Goal: Task Accomplishment & Management: Complete application form

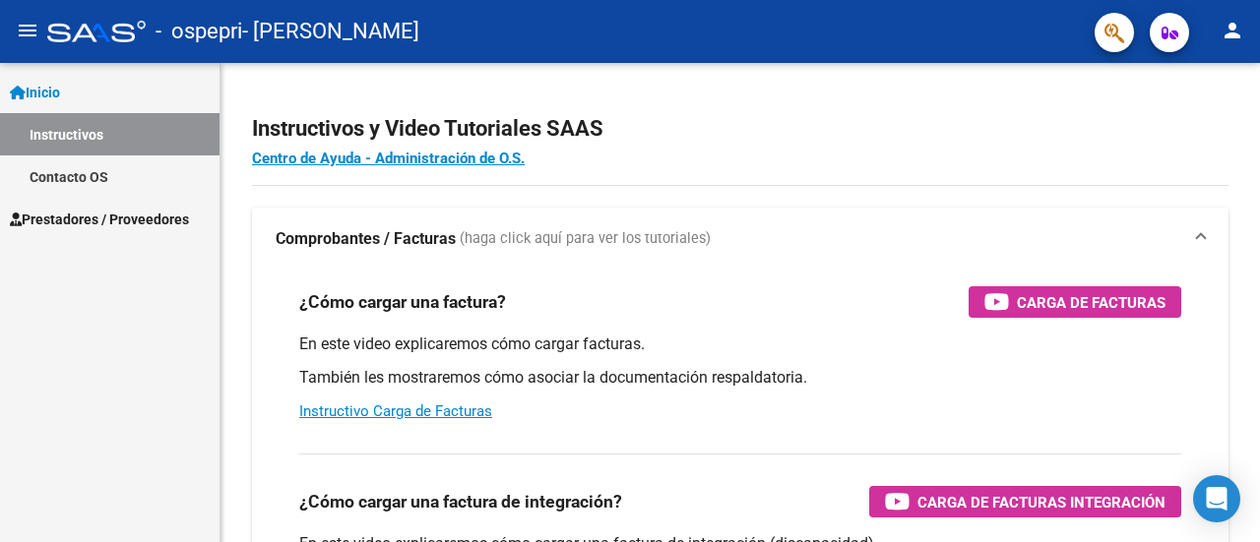
click at [155, 228] on span "Prestadores / Proveedores" at bounding box center [99, 220] width 179 height 22
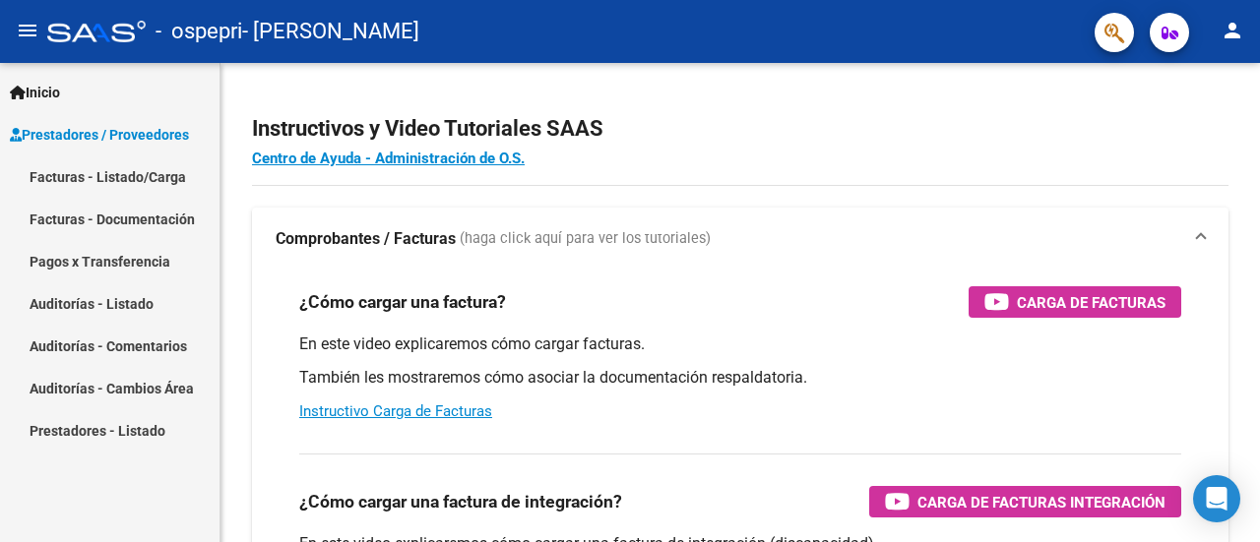
click at [186, 172] on link "Facturas - Listado/Carga" at bounding box center [109, 176] width 219 height 42
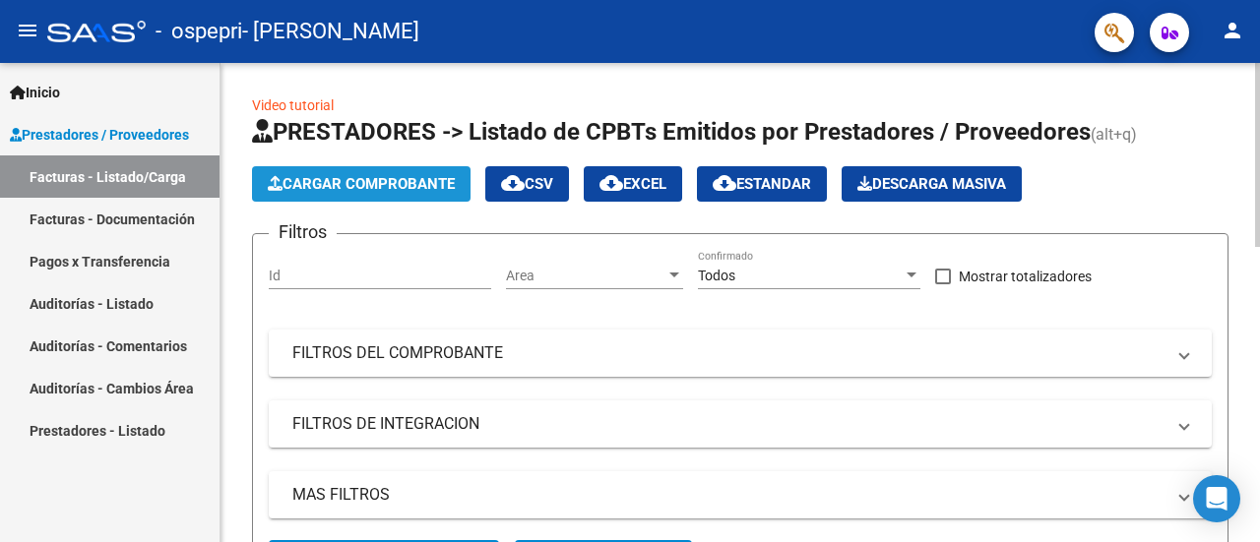
click at [420, 183] on span "Cargar Comprobante" at bounding box center [361, 184] width 187 height 18
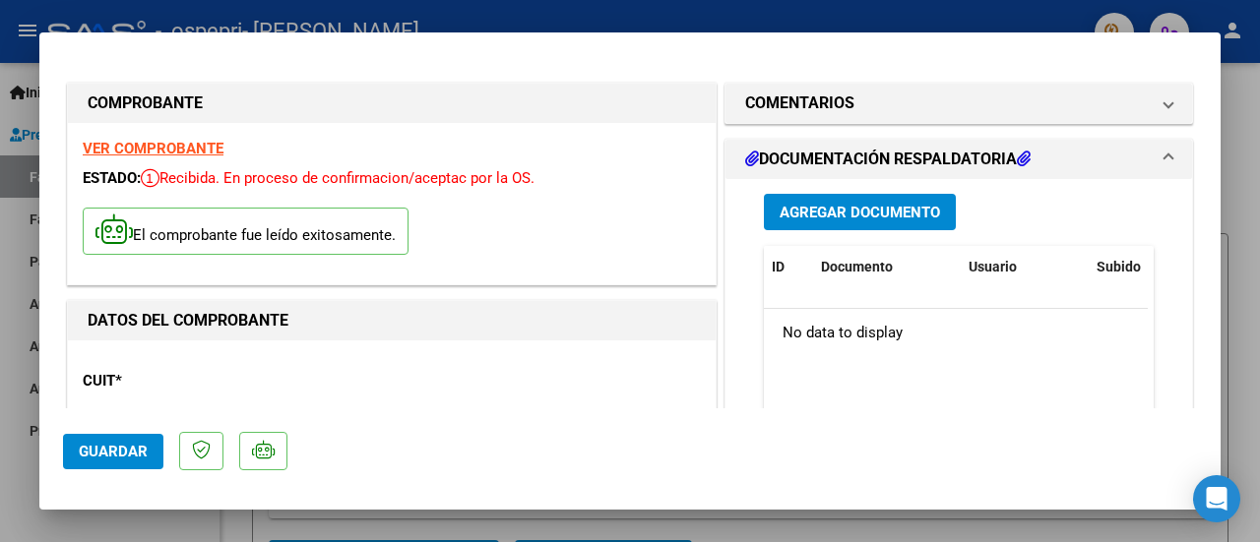
click at [655, 302] on div "DATOS DEL COMPROBANTE" at bounding box center [392, 320] width 648 height 39
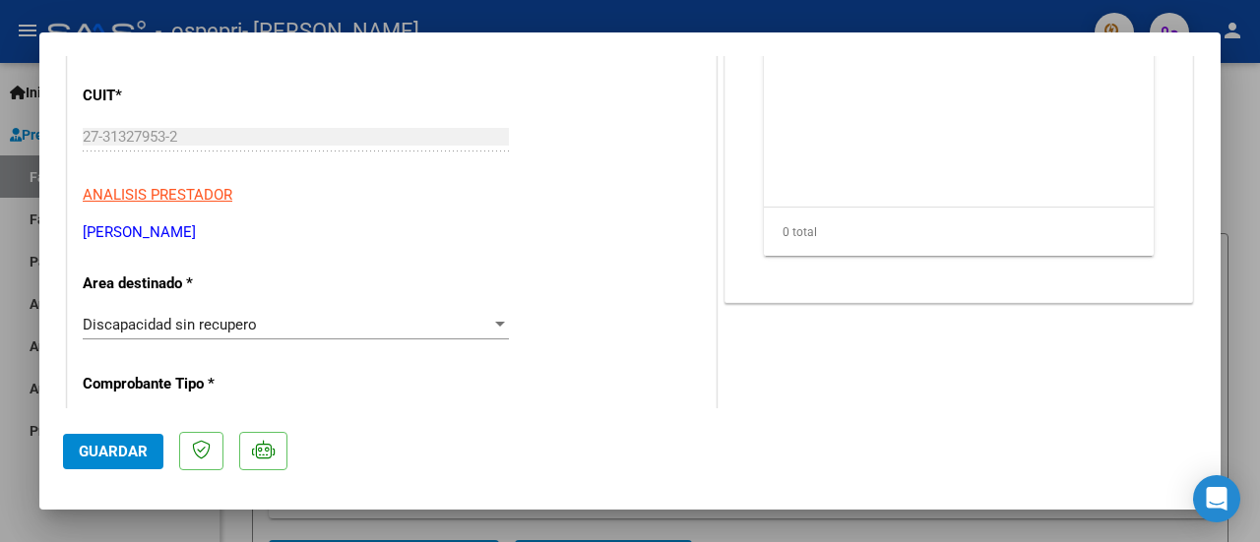
scroll to position [276, 0]
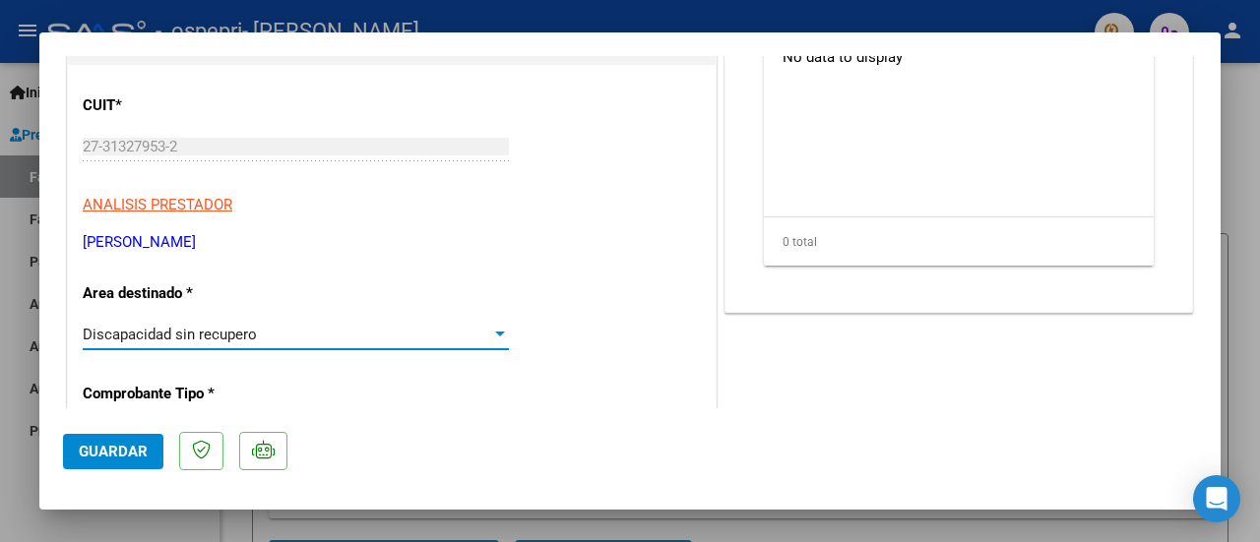
click at [491, 328] on div at bounding box center [500, 335] width 18 height 16
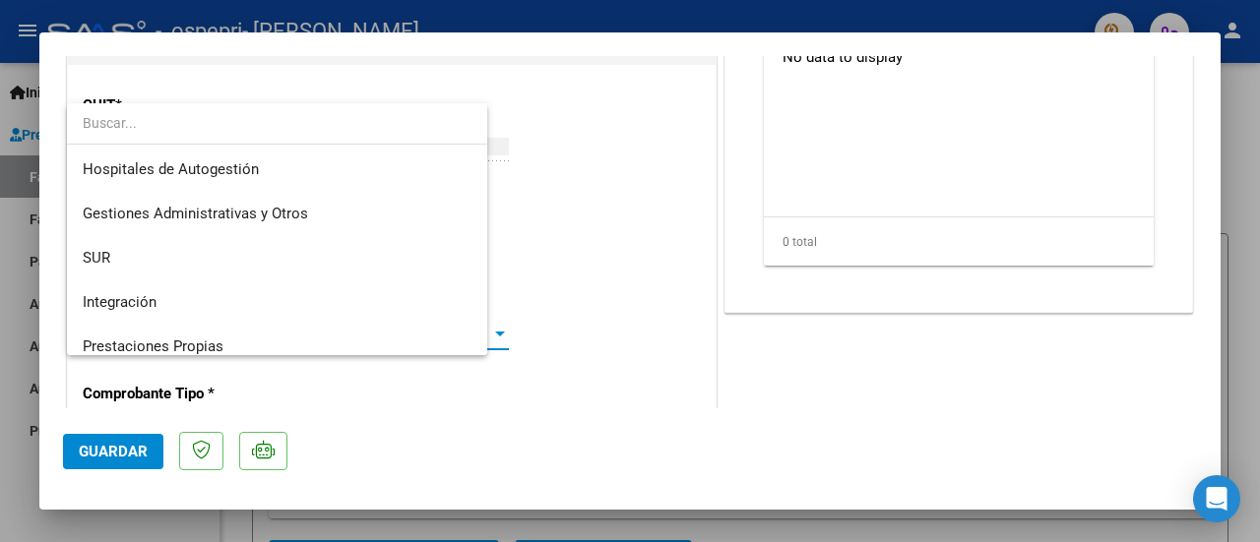
scroll to position [147, 0]
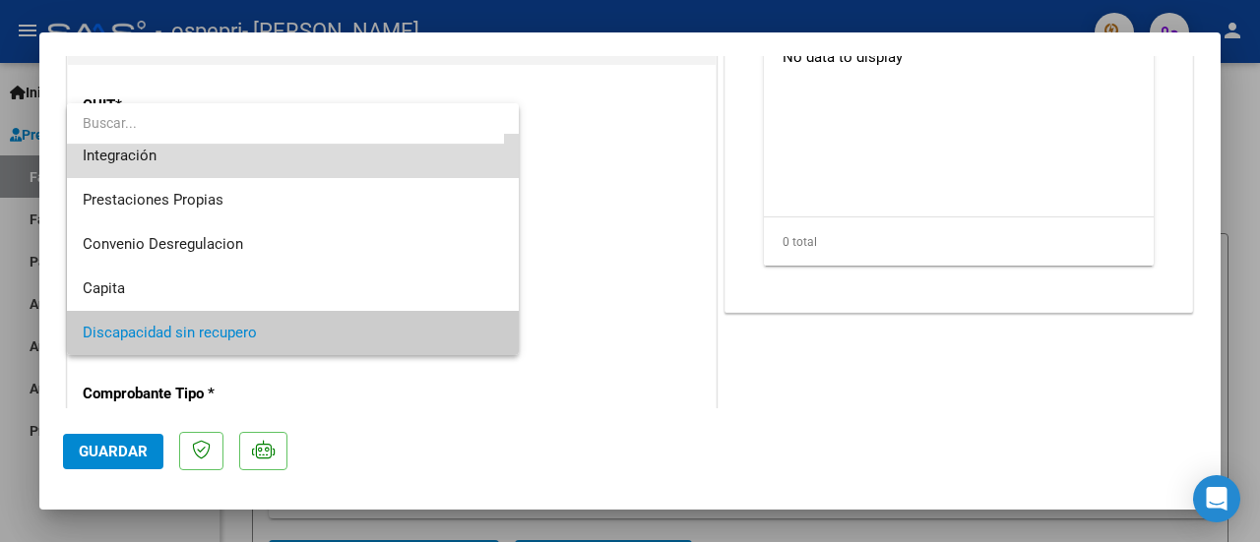
click at [435, 166] on span "Integración" at bounding box center [293, 156] width 421 height 44
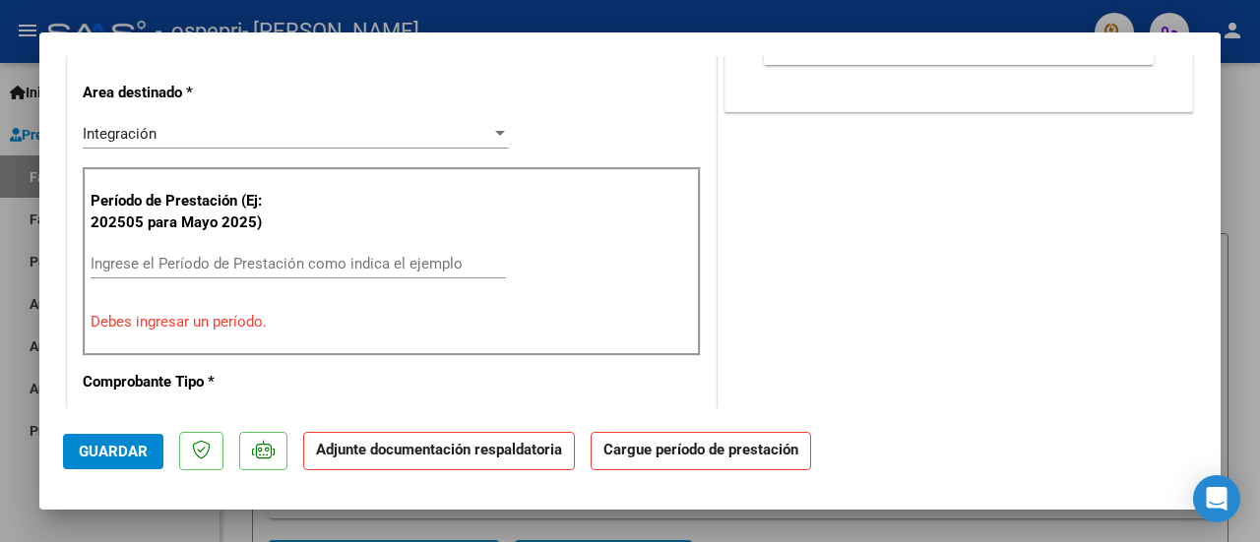
scroll to position [490, 0]
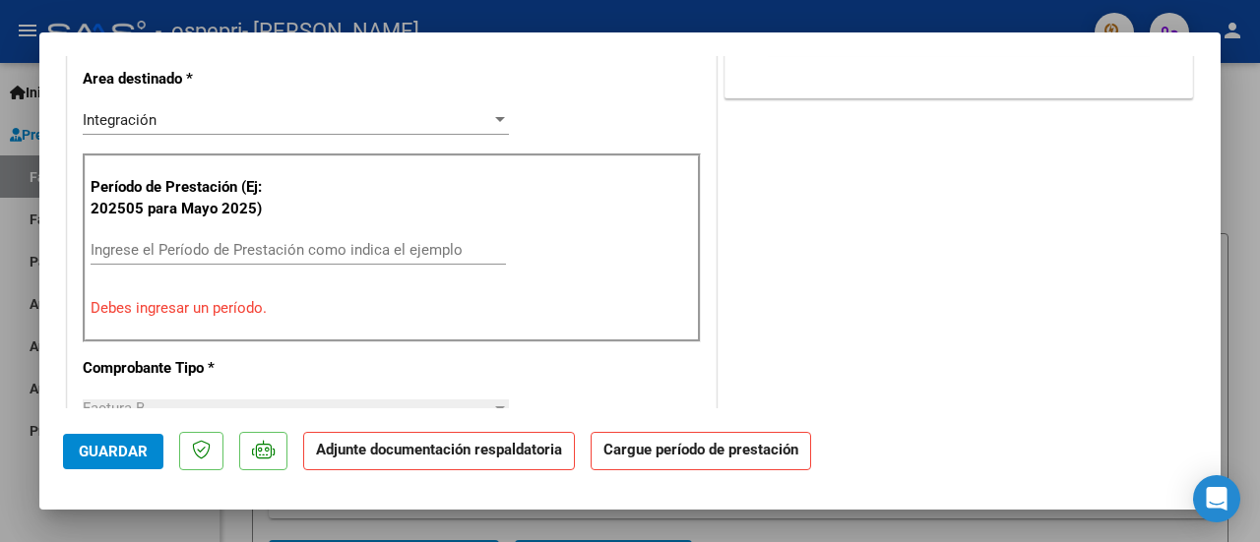
click at [198, 256] on div "Ingrese el Período de Prestación como indica el ejemplo" at bounding box center [298, 250] width 415 height 30
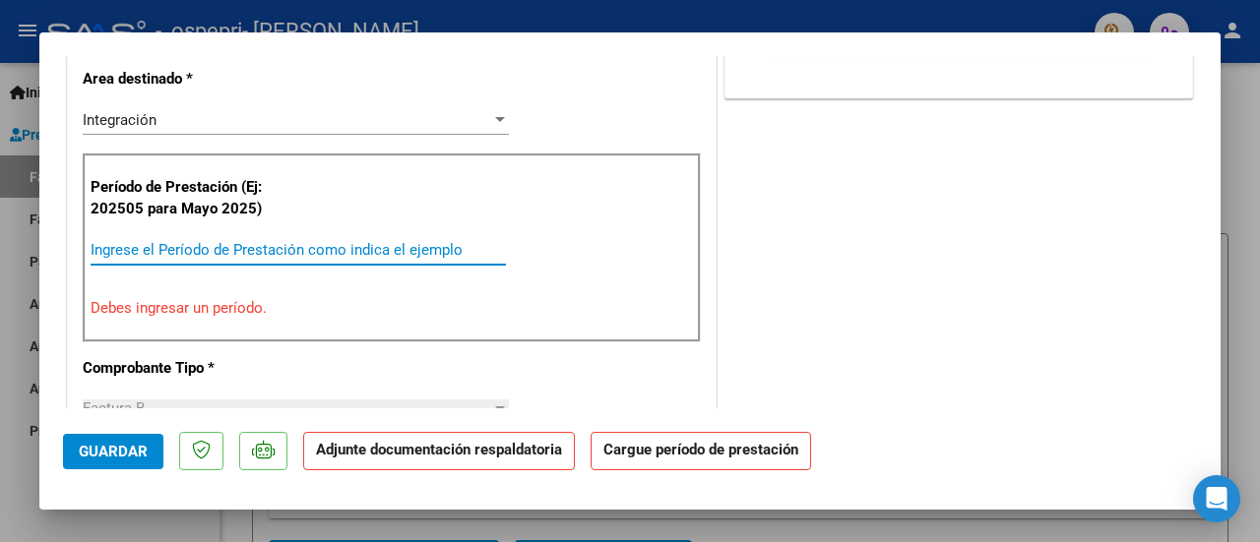
click at [193, 244] on input "Ingrese el Período de Prestación como indica el ejemplo" at bounding box center [298, 250] width 415 height 18
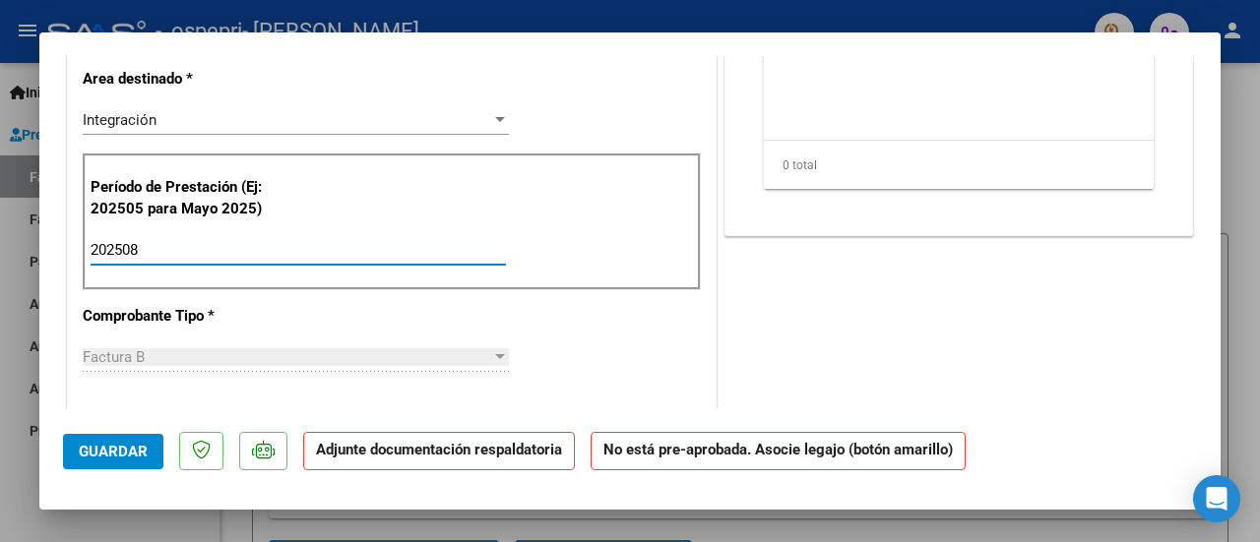
type input "202508"
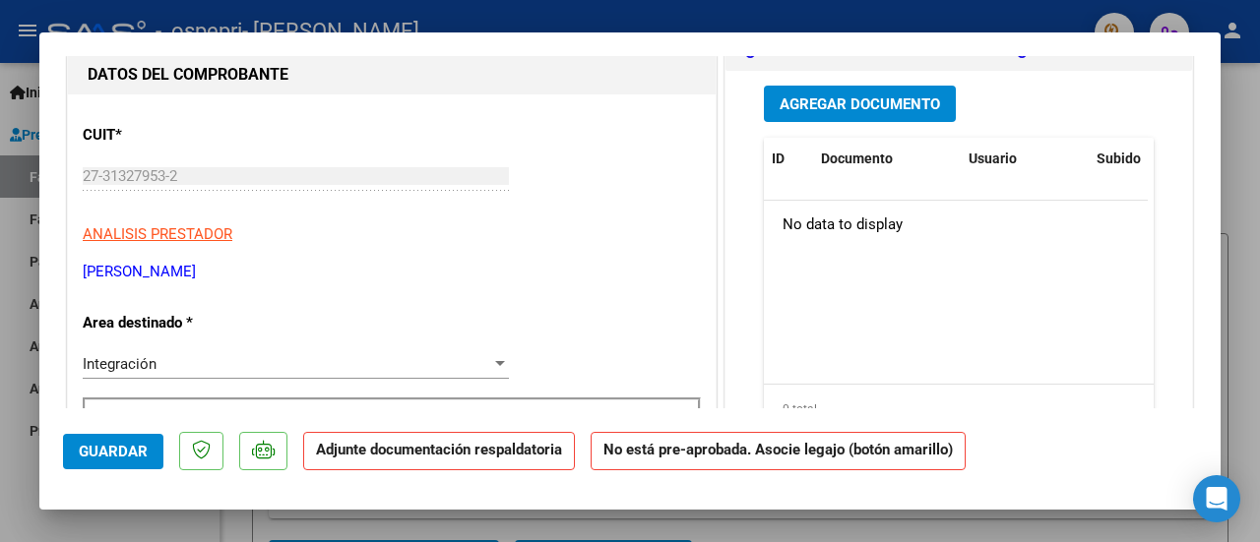
scroll to position [242, 0]
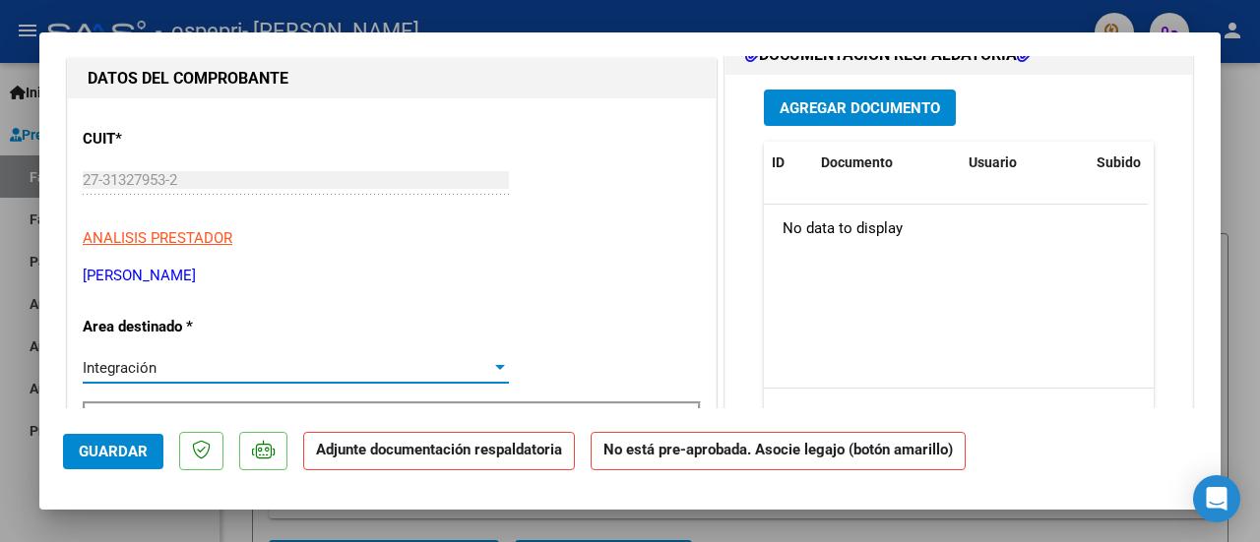
click at [495, 365] on div at bounding box center [500, 367] width 10 height 5
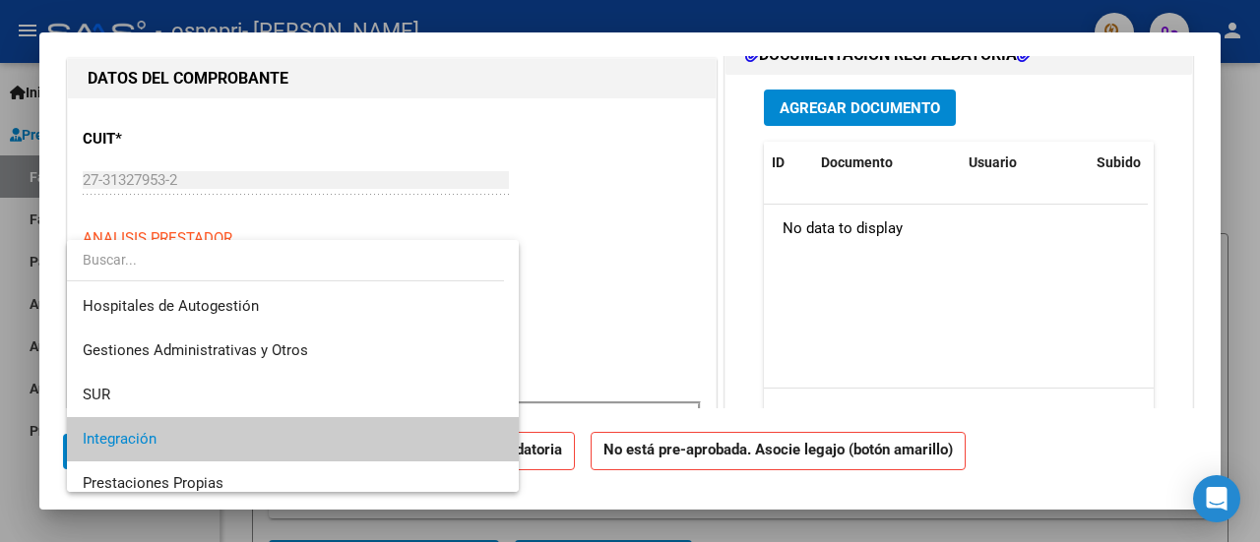
scroll to position [147, 0]
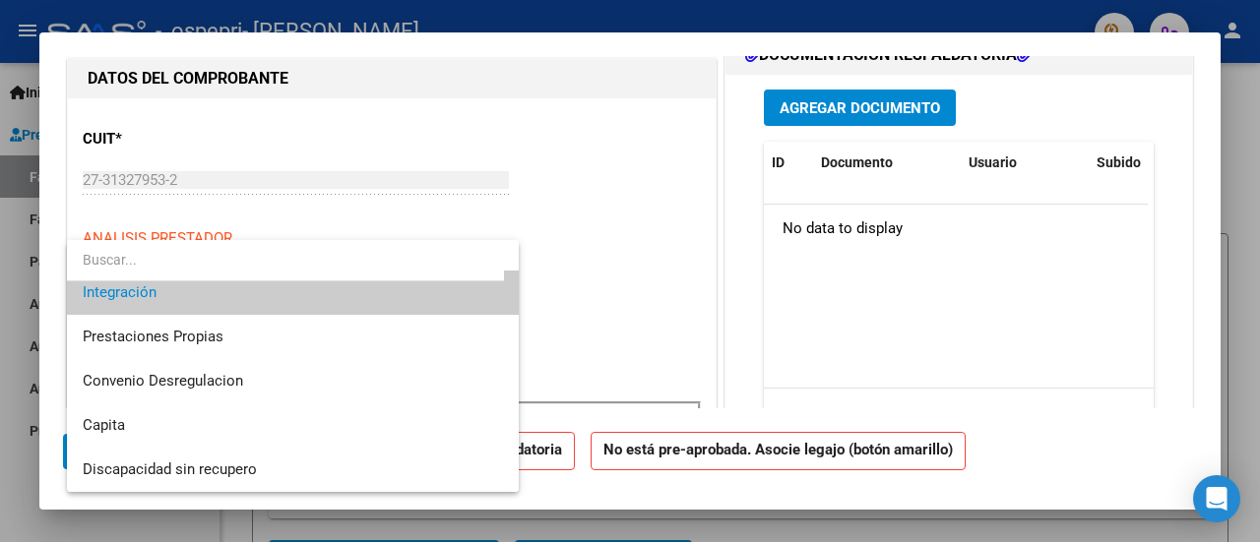
click at [673, 355] on div at bounding box center [630, 271] width 1260 height 542
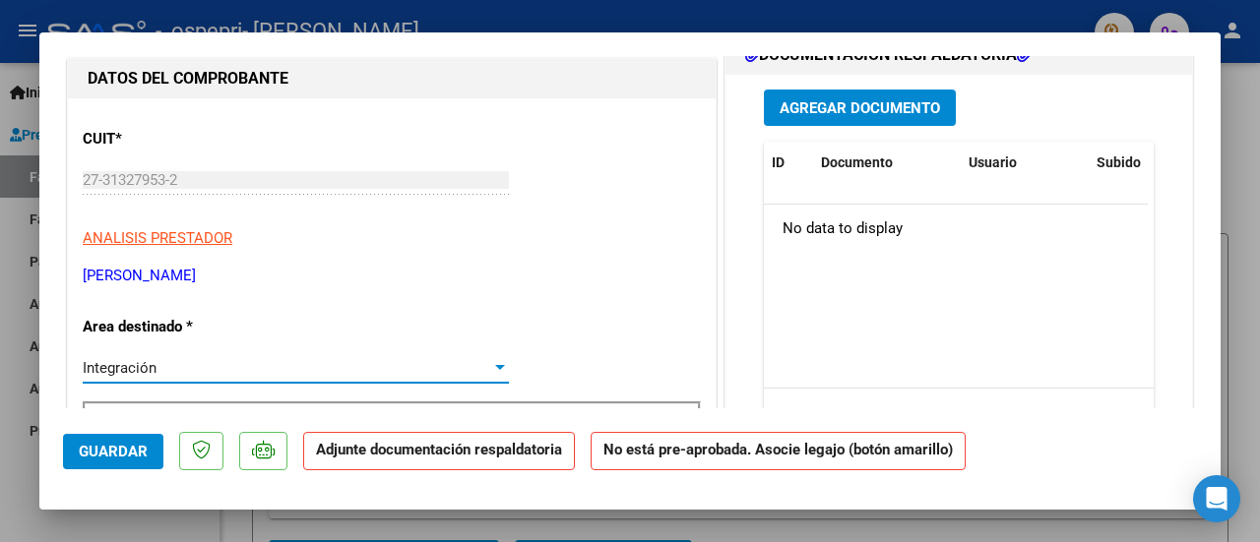
click at [491, 360] on div at bounding box center [500, 368] width 18 height 16
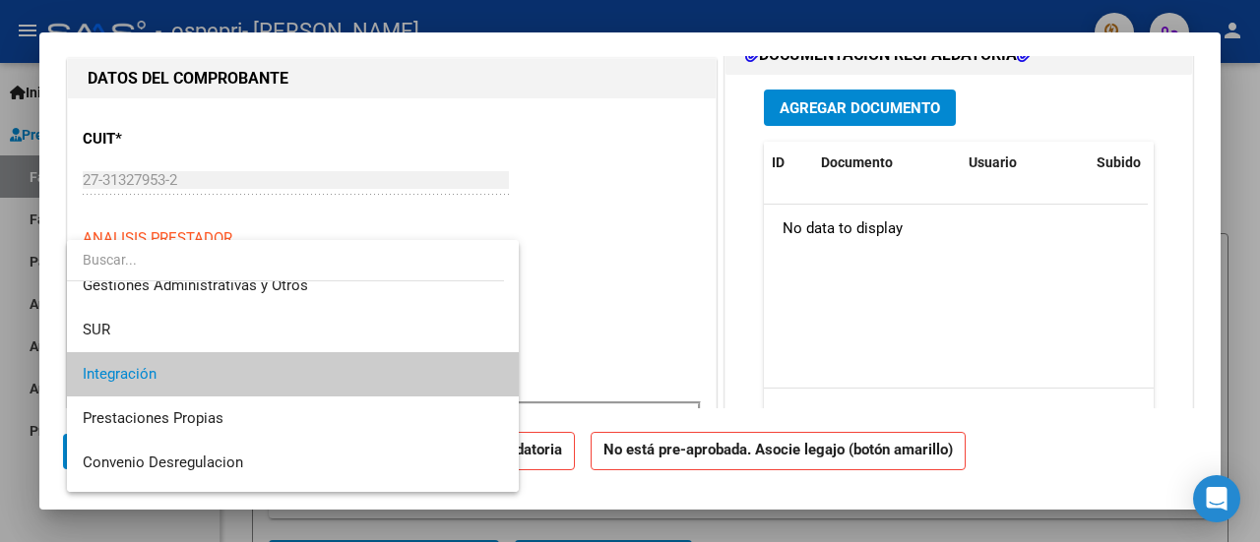
scroll to position [69, 0]
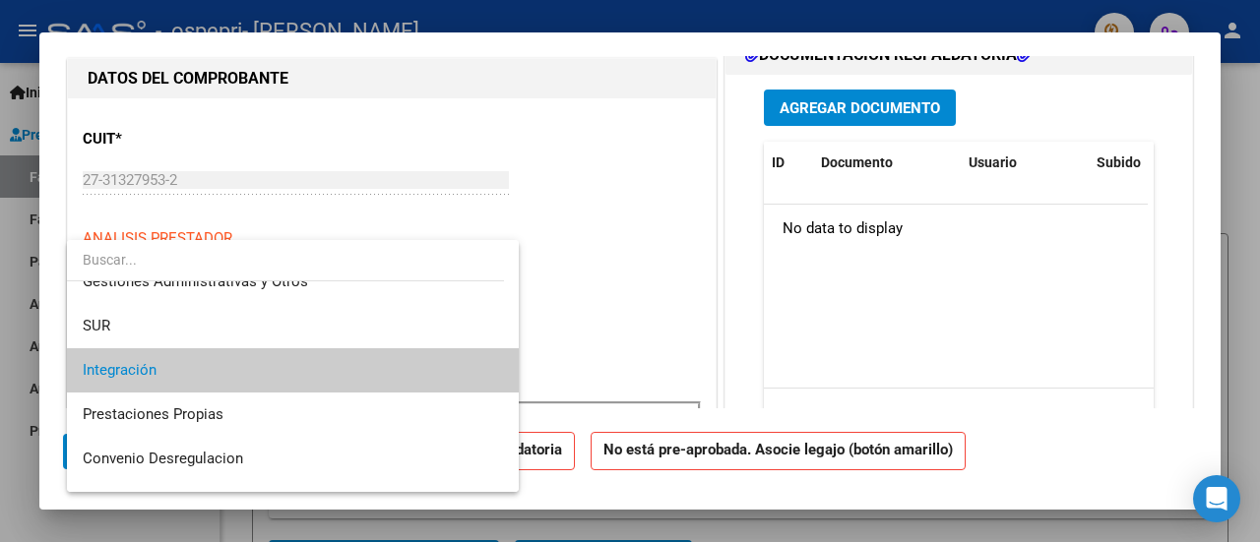
click at [577, 338] on div at bounding box center [630, 271] width 1260 height 542
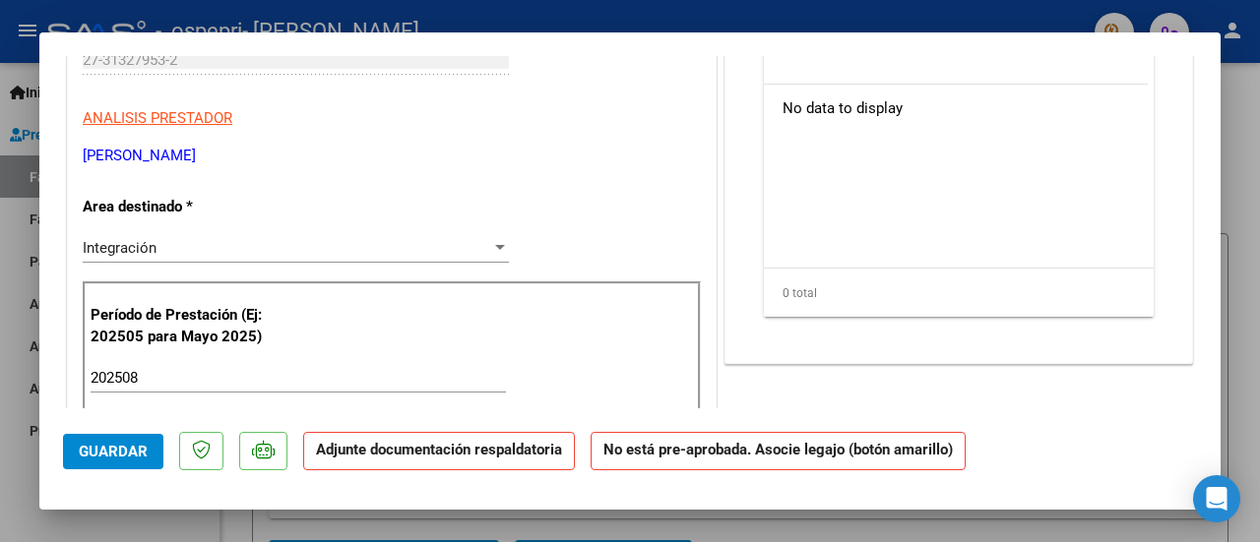
scroll to position [373, 0]
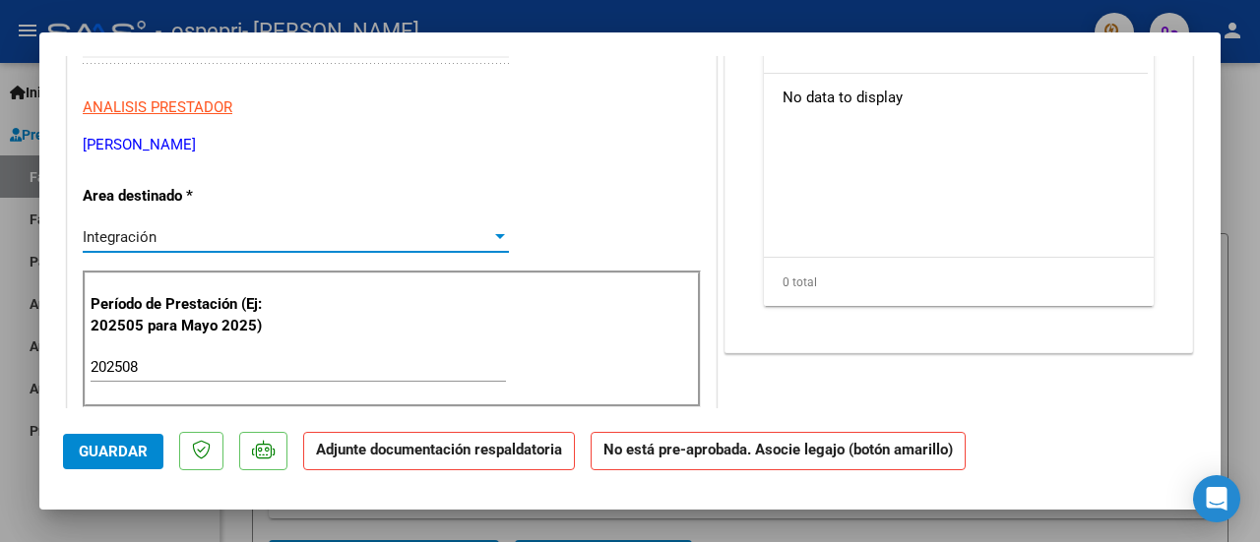
click at [495, 235] on div at bounding box center [500, 236] width 10 height 5
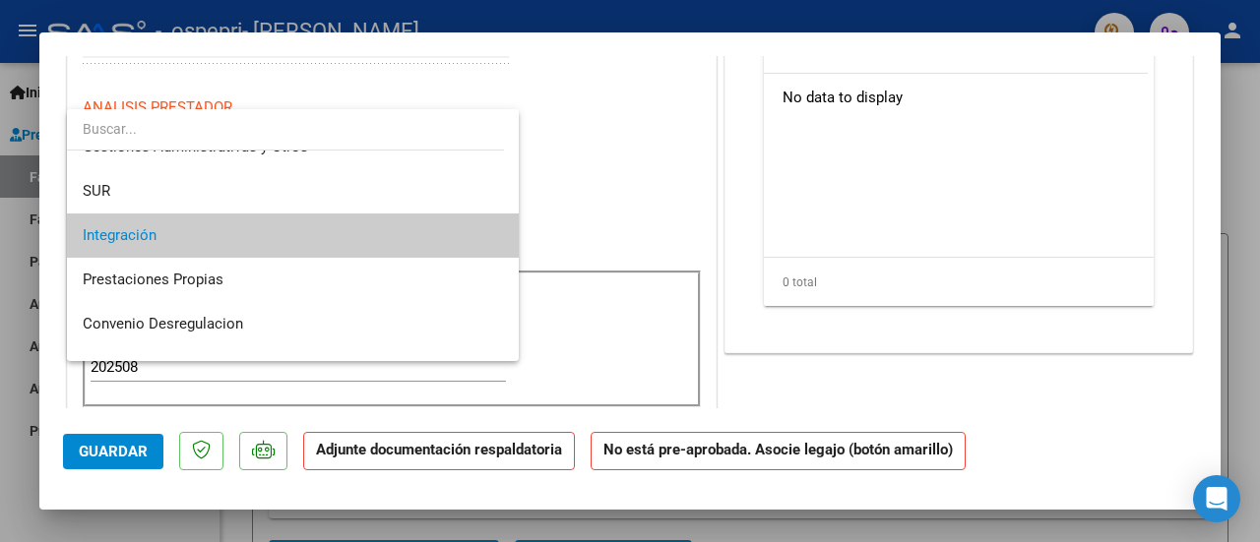
scroll to position [0, 0]
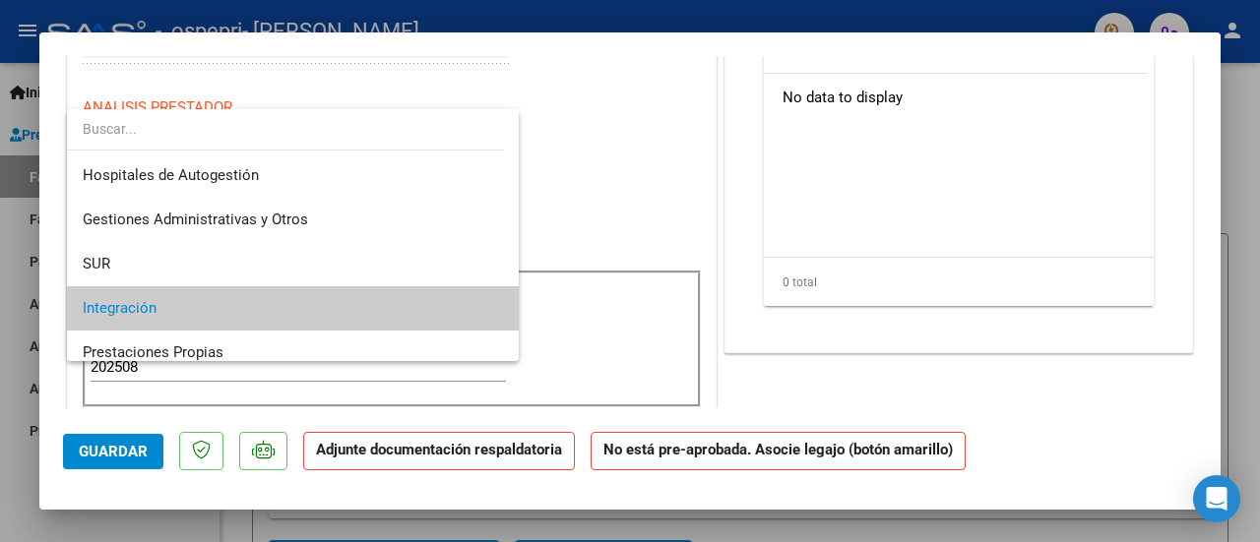
click at [373, 129] on input "dropdown search" at bounding box center [285, 128] width 437 height 41
click at [605, 182] on div at bounding box center [630, 271] width 1260 height 542
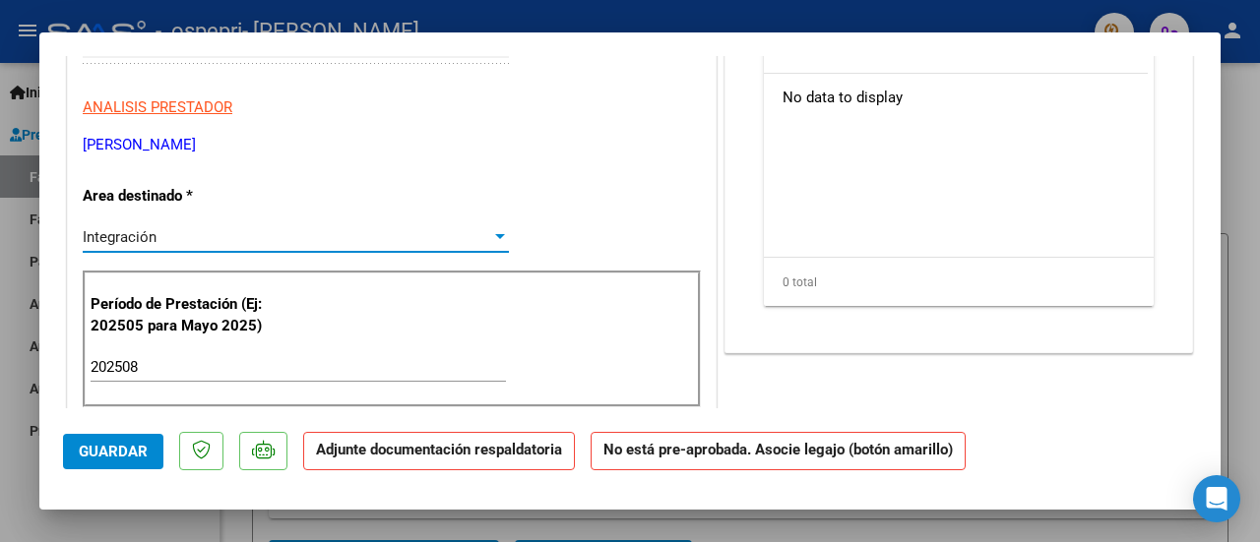
click at [495, 235] on div at bounding box center [500, 236] width 10 height 5
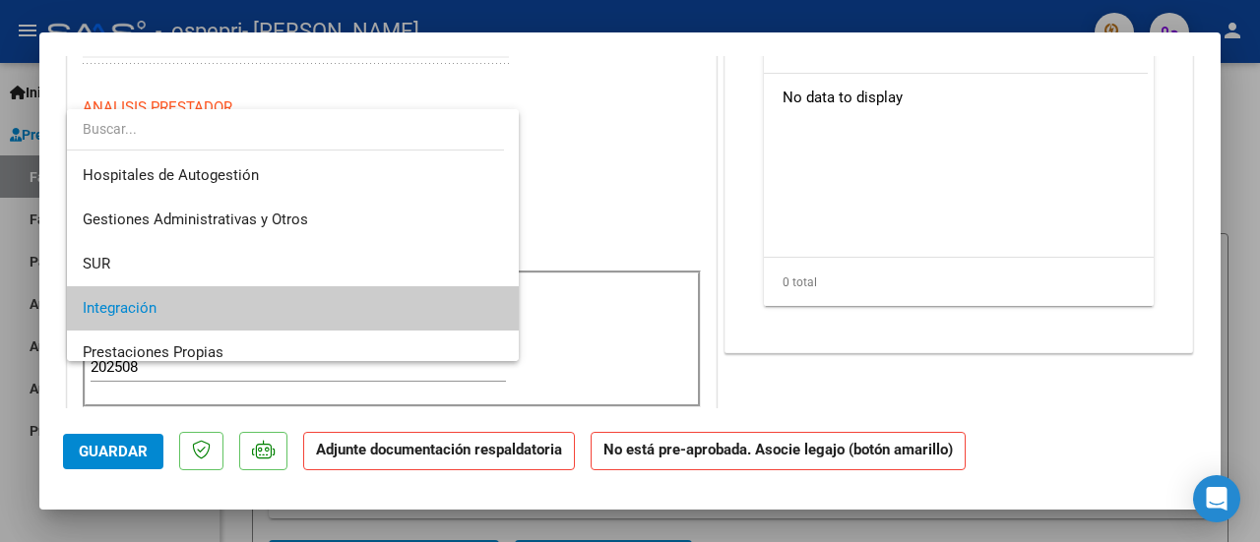
scroll to position [73, 0]
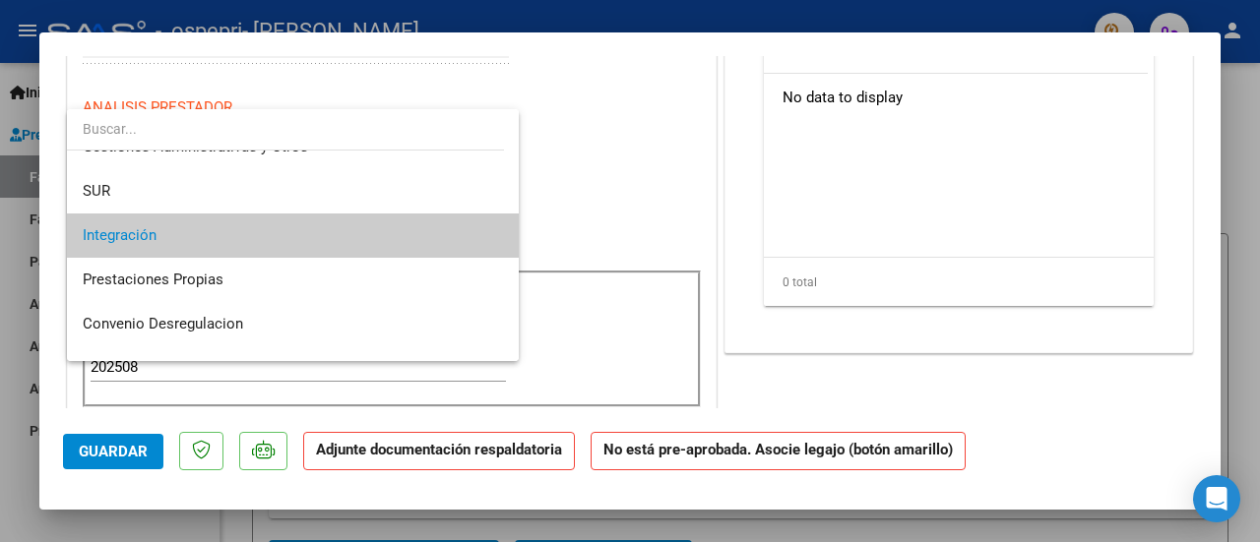
click at [494, 235] on mat-option "Integración" at bounding box center [293, 236] width 453 height 44
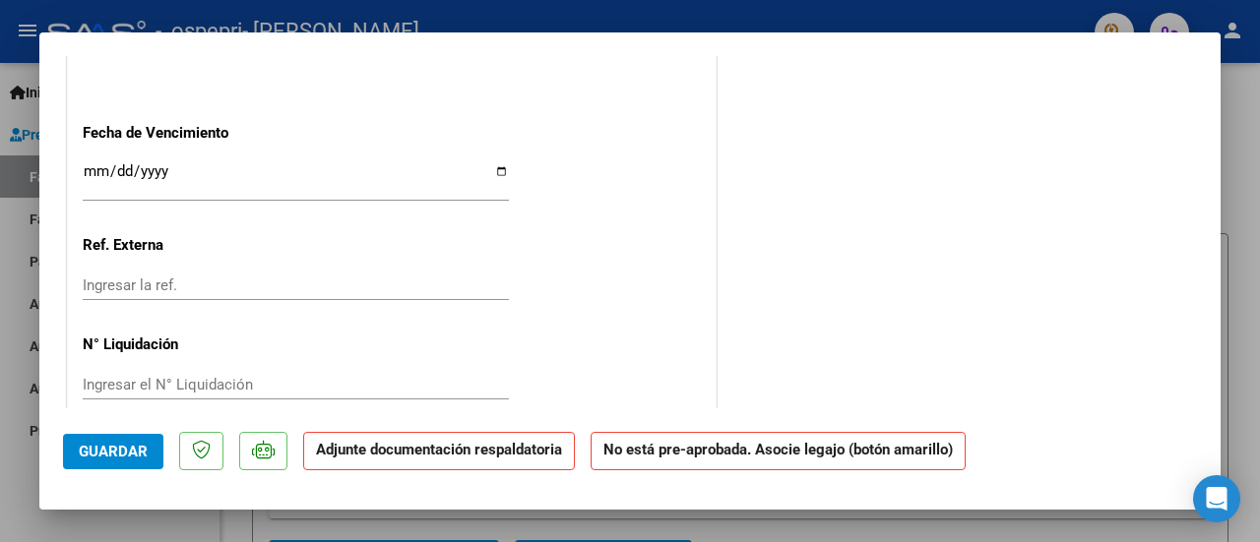
scroll to position [1375, 0]
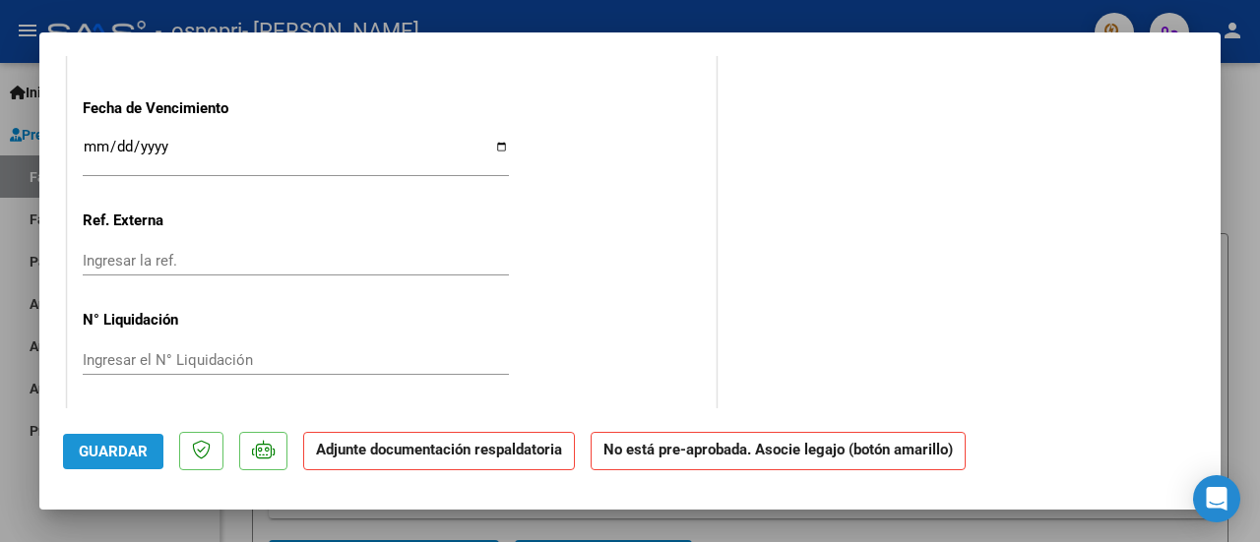
click at [98, 452] on span "Guardar" at bounding box center [113, 452] width 69 height 18
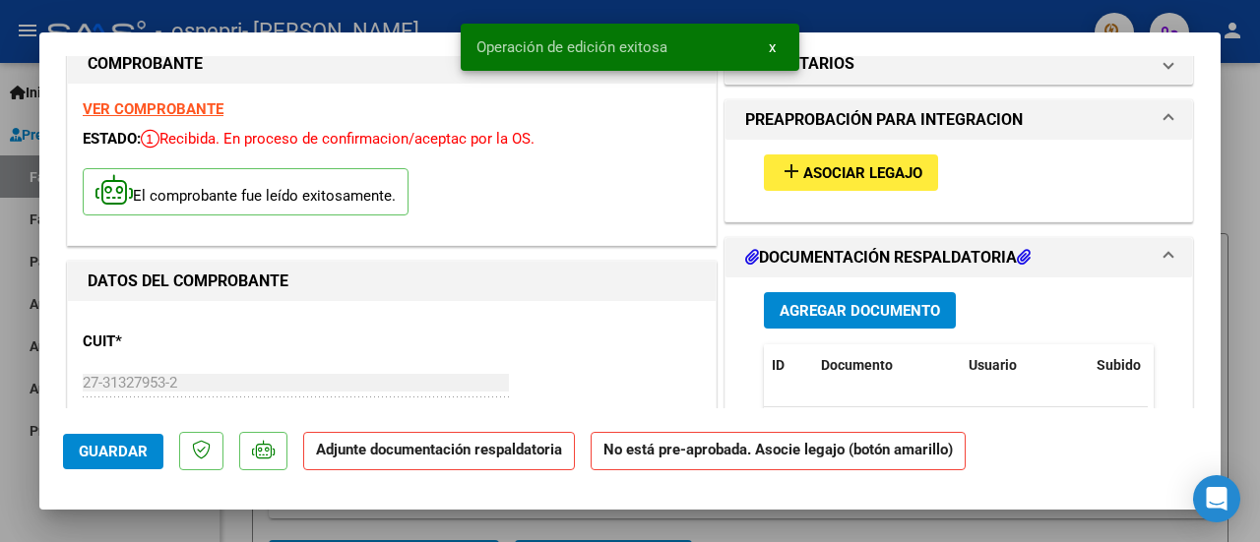
scroll to position [0, 0]
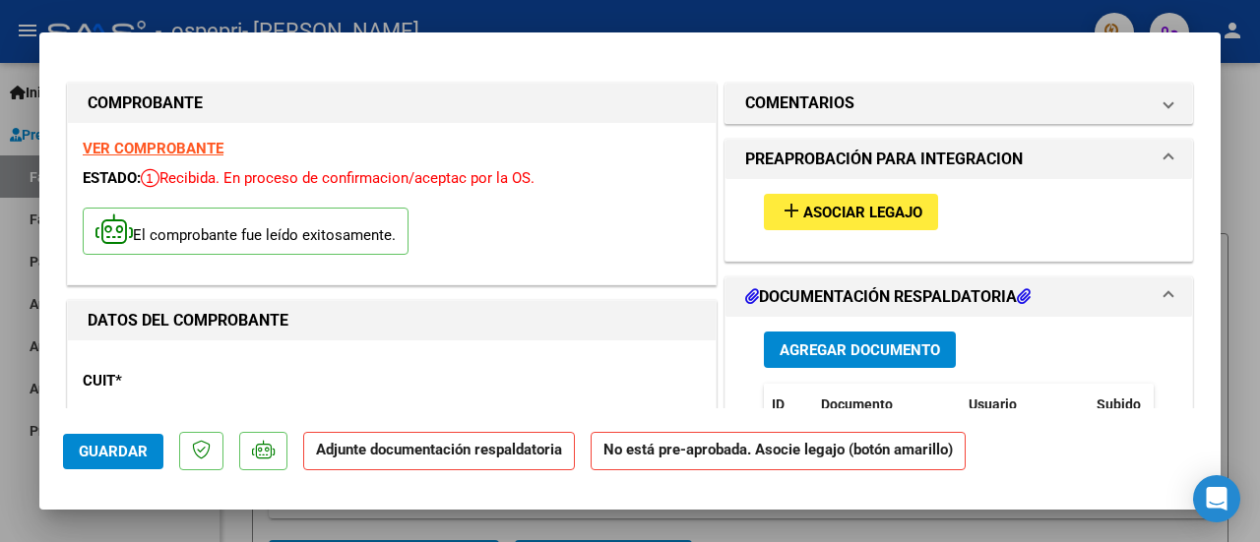
click at [804, 219] on span "Asociar Legajo" at bounding box center [862, 213] width 119 height 18
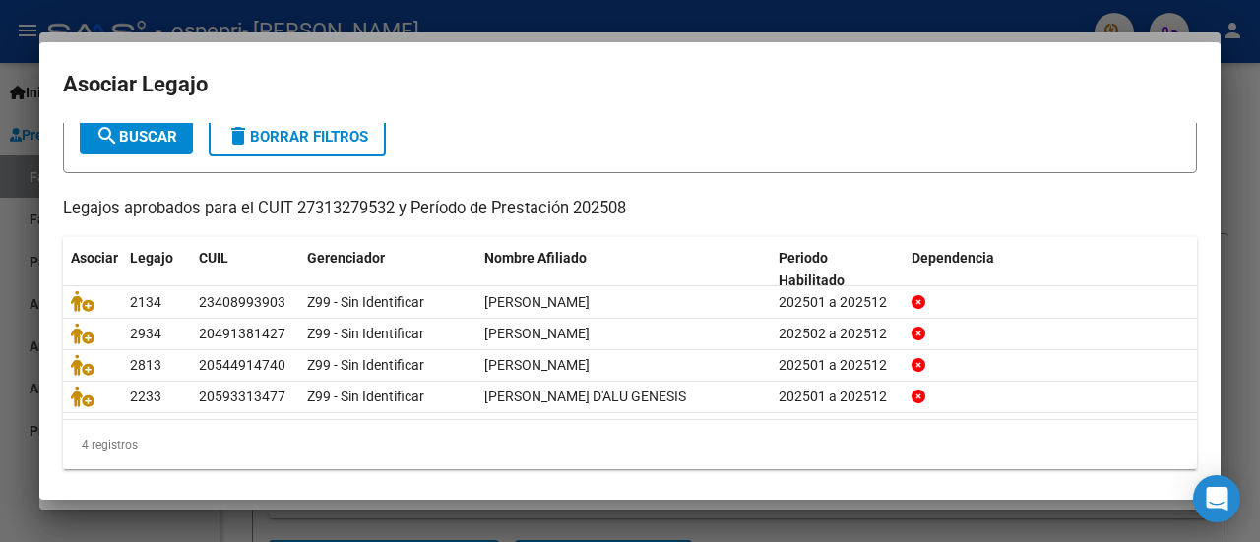
scroll to position [124, 0]
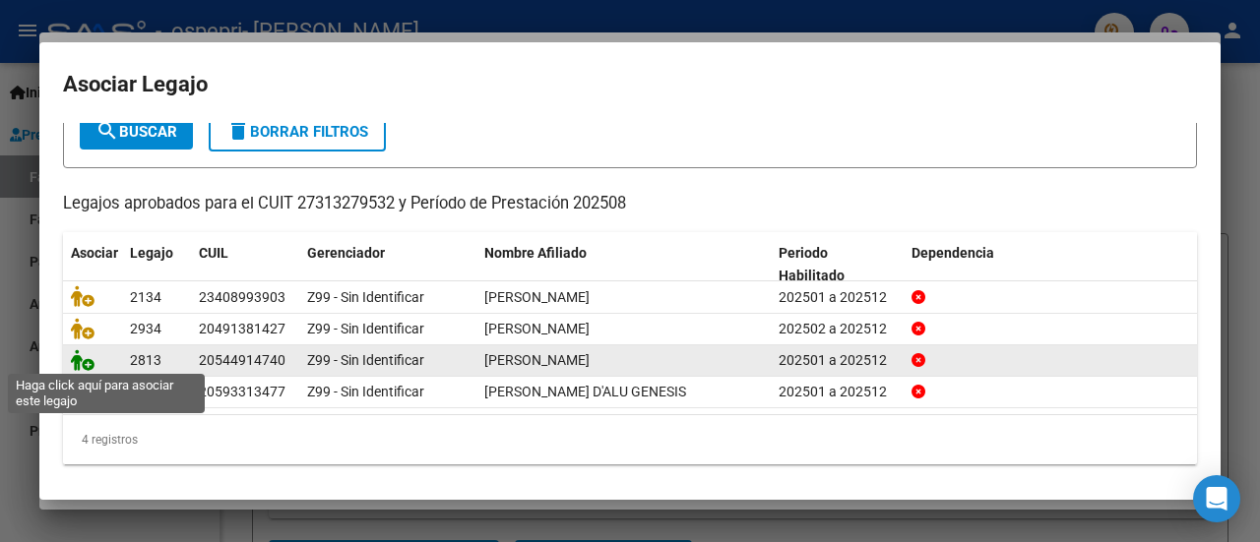
click at [88, 357] on icon at bounding box center [83, 360] width 24 height 22
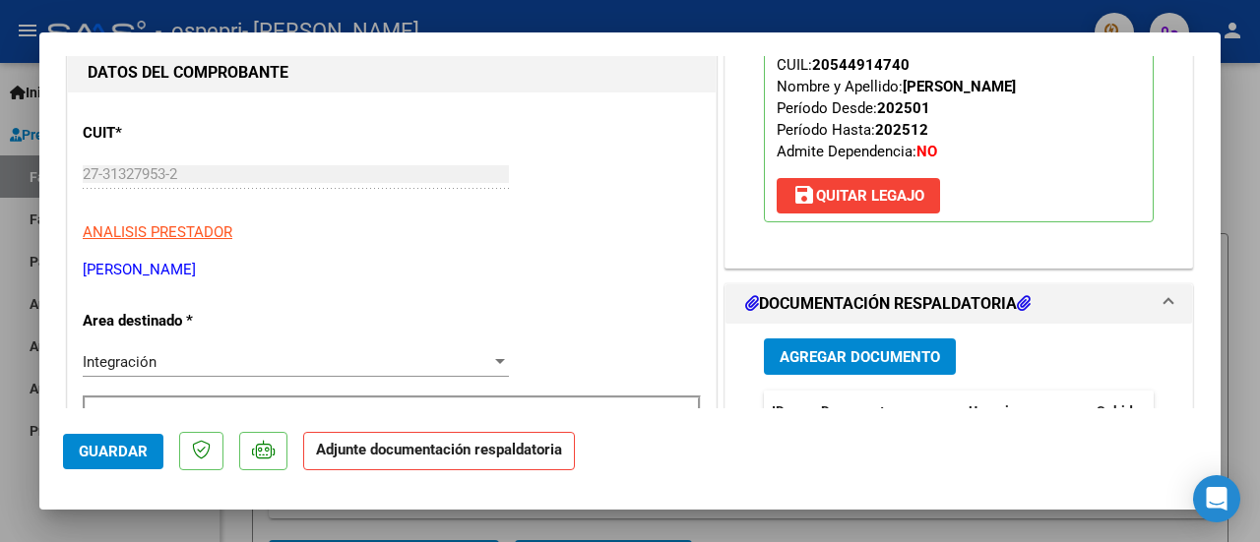
scroll to position [256, 0]
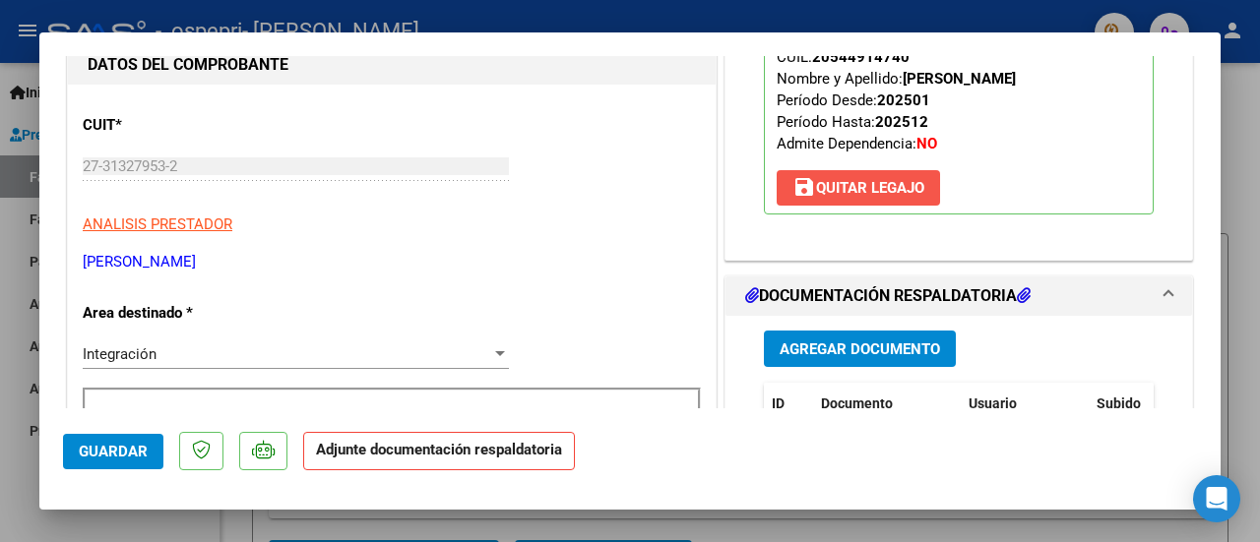
click at [855, 189] on span "save Quitar Legajo" at bounding box center [858, 188] width 132 height 18
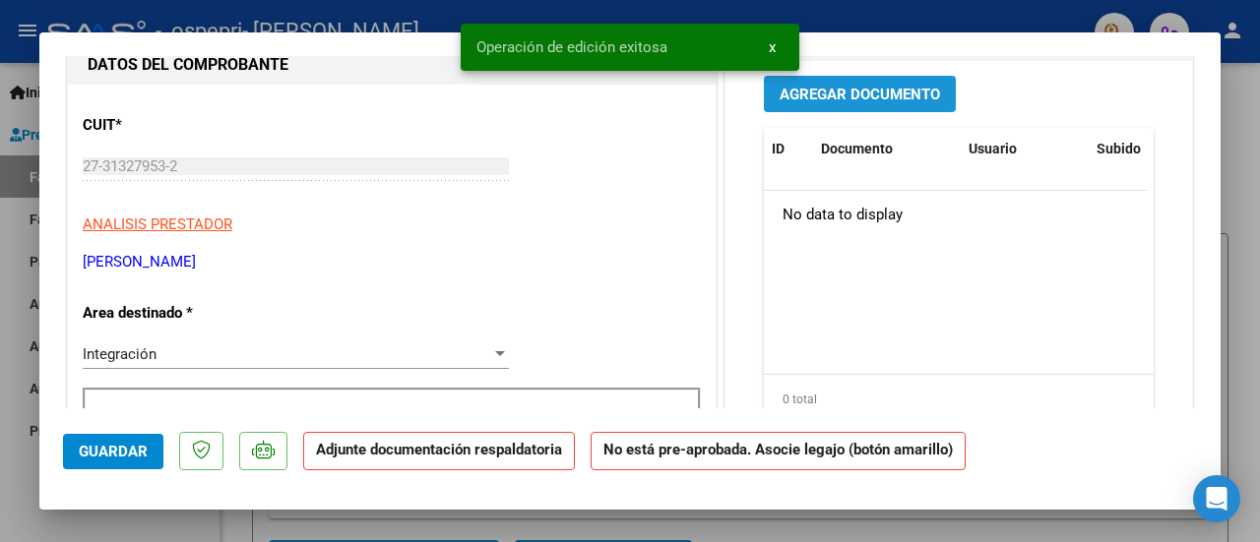
click at [882, 92] on span "Agregar Documento" at bounding box center [859, 95] width 160 height 18
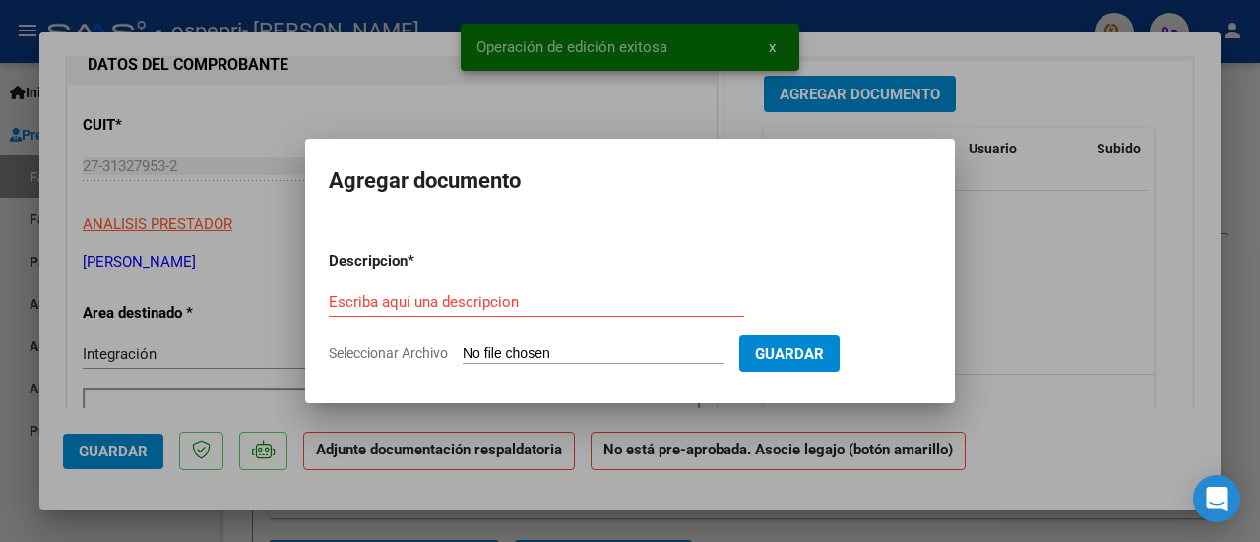
click at [1020, 238] on div at bounding box center [630, 271] width 1260 height 542
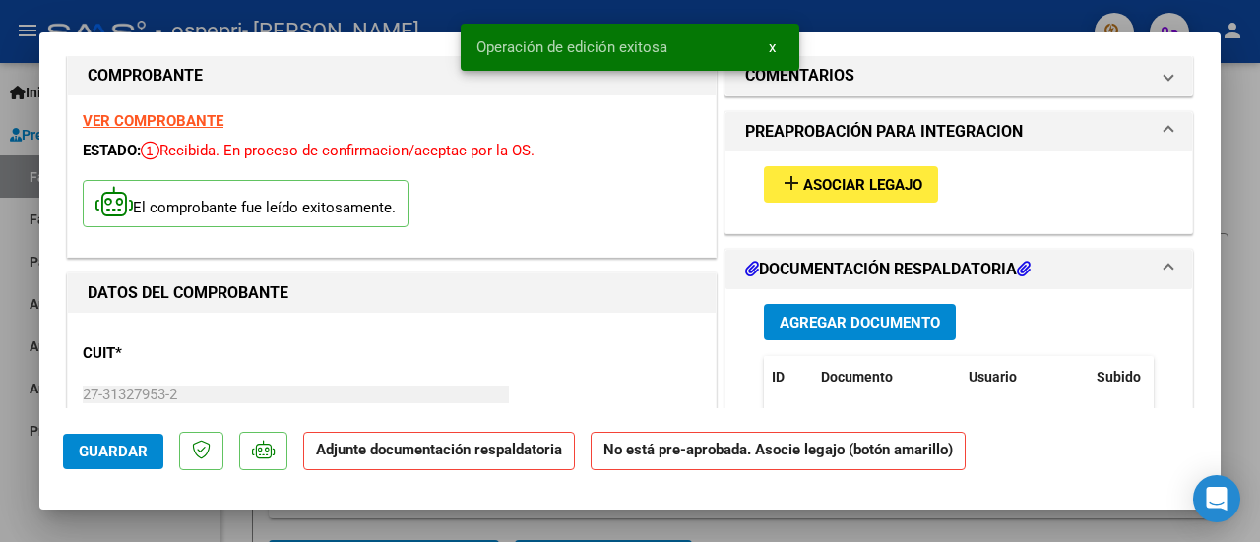
scroll to position [22, 0]
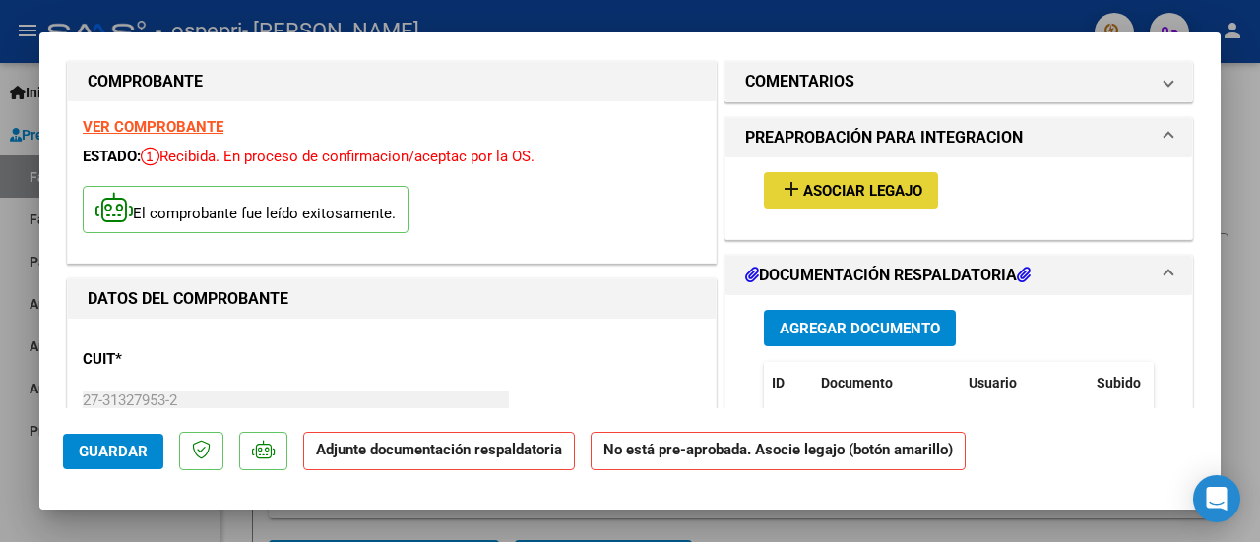
click at [785, 184] on mat-icon "add" at bounding box center [791, 189] width 24 height 24
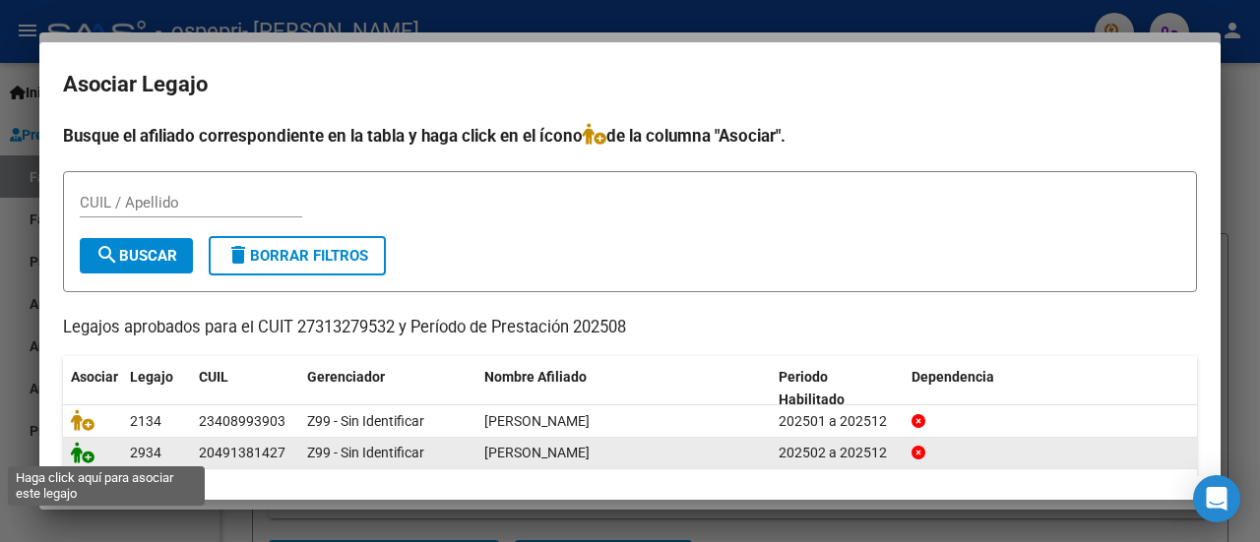
click at [86, 453] on icon at bounding box center [83, 453] width 24 height 22
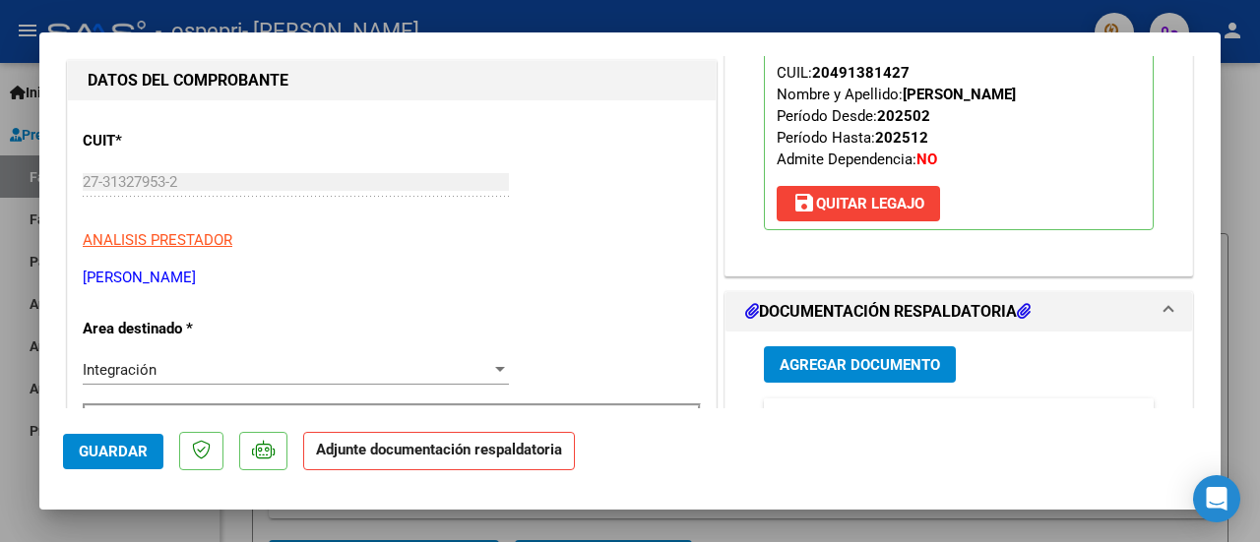
scroll to position [222, 0]
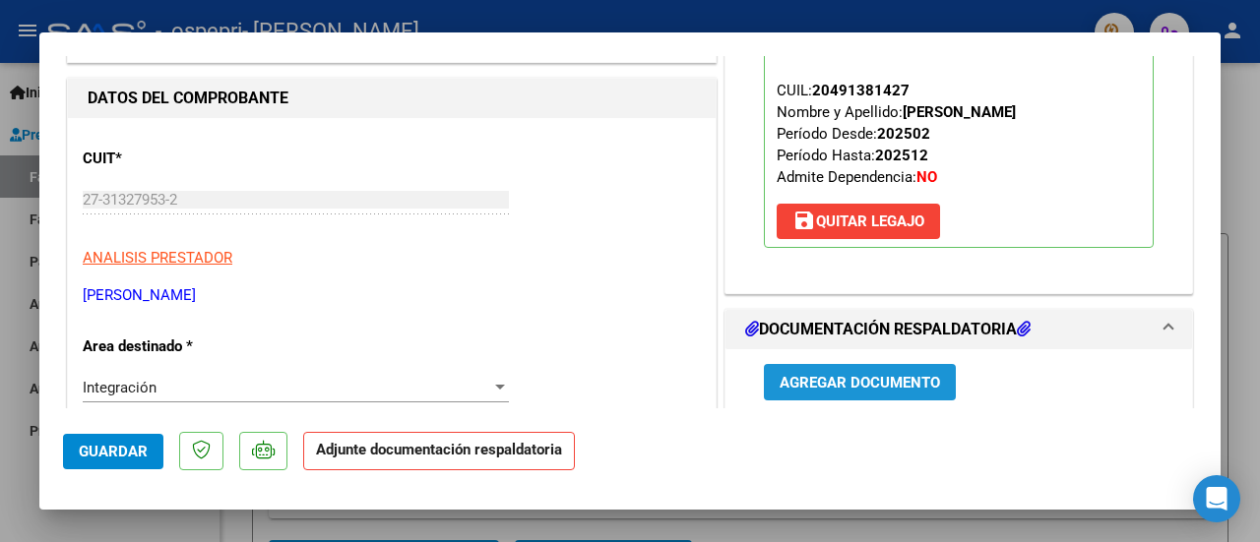
click at [834, 385] on span "Agregar Documento" at bounding box center [859, 383] width 160 height 18
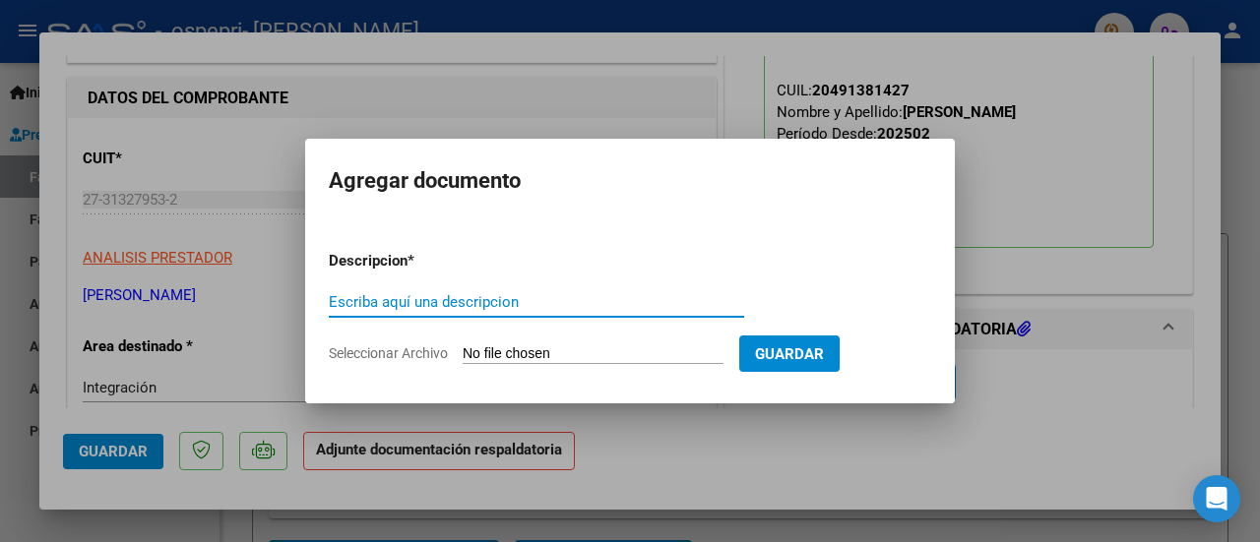
click at [539, 303] on input "Escriba aquí una descripcion" at bounding box center [536, 302] width 415 height 18
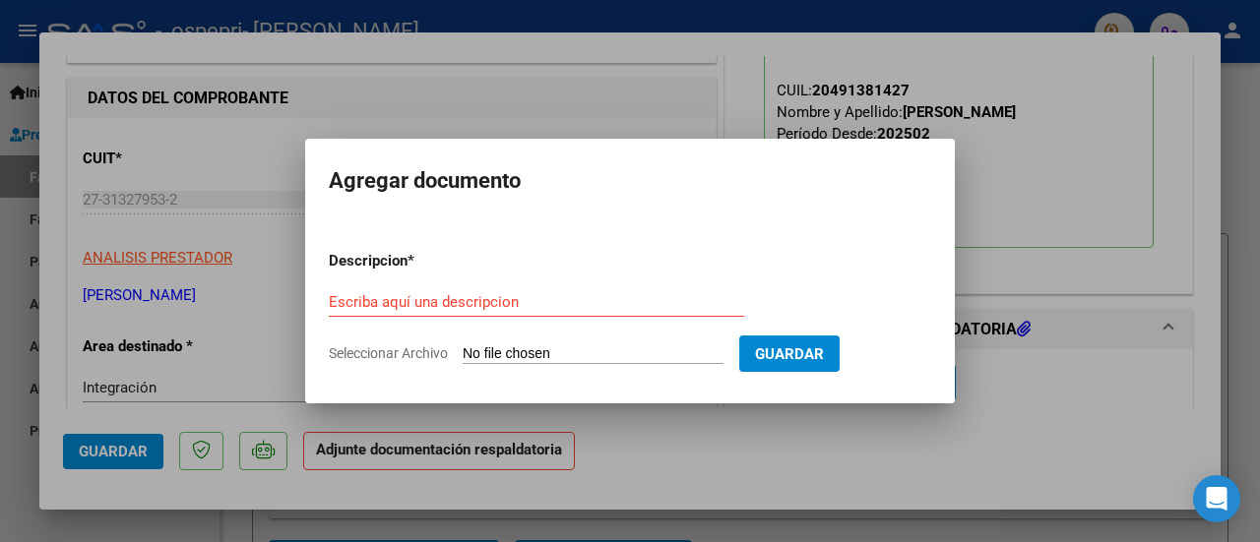
click at [567, 349] on input "Seleccionar Archivo" at bounding box center [593, 354] width 261 height 19
type input "C:\fakepath\ASIST FONO VEGA AGOSTO.pdf"
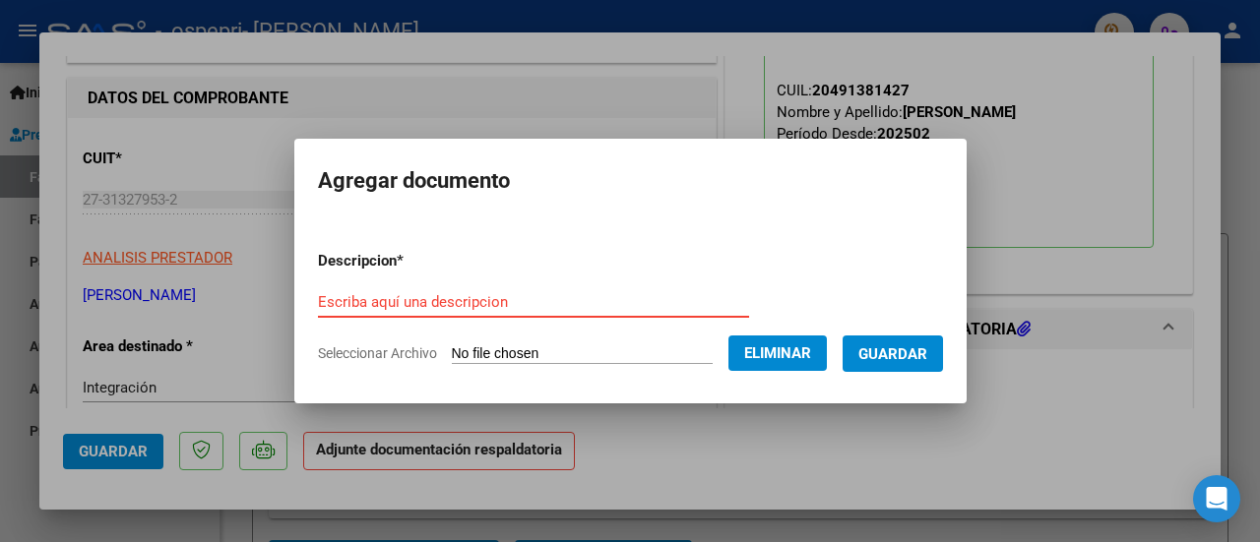
click at [571, 302] on input "Escriba aquí una descripcion" at bounding box center [533, 302] width 431 height 18
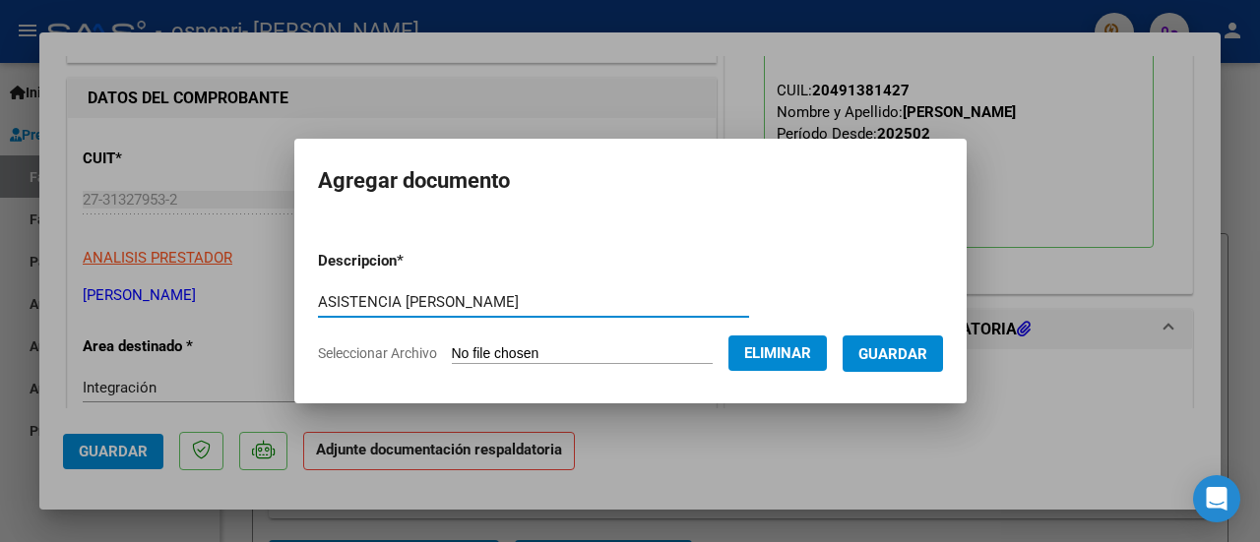
type input "ASISTENCIA VEGA"
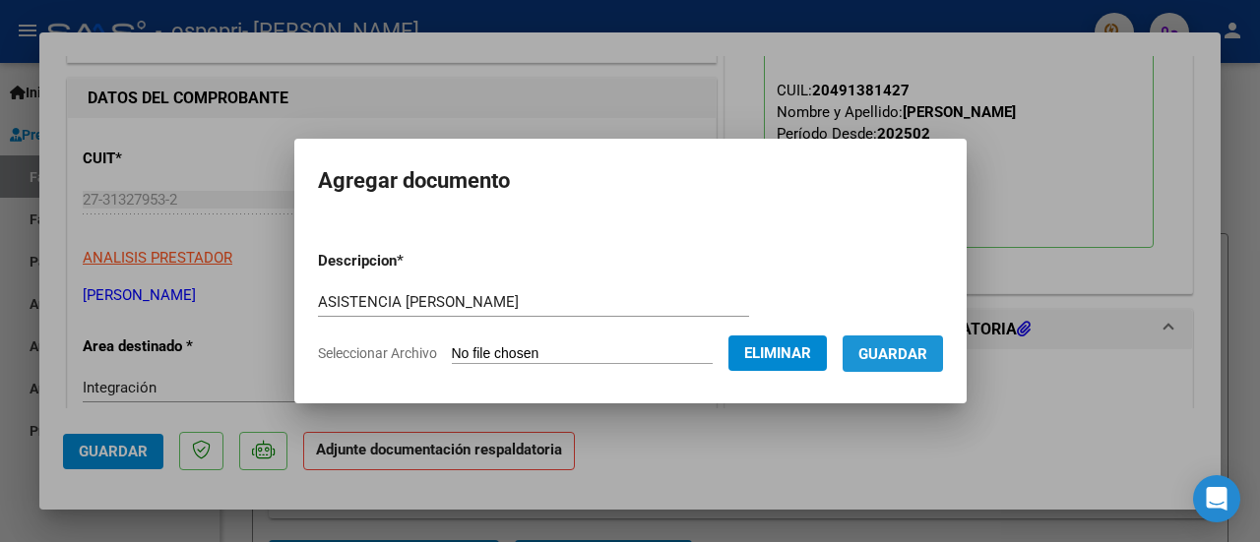
click at [927, 357] on span "Guardar" at bounding box center [892, 354] width 69 height 18
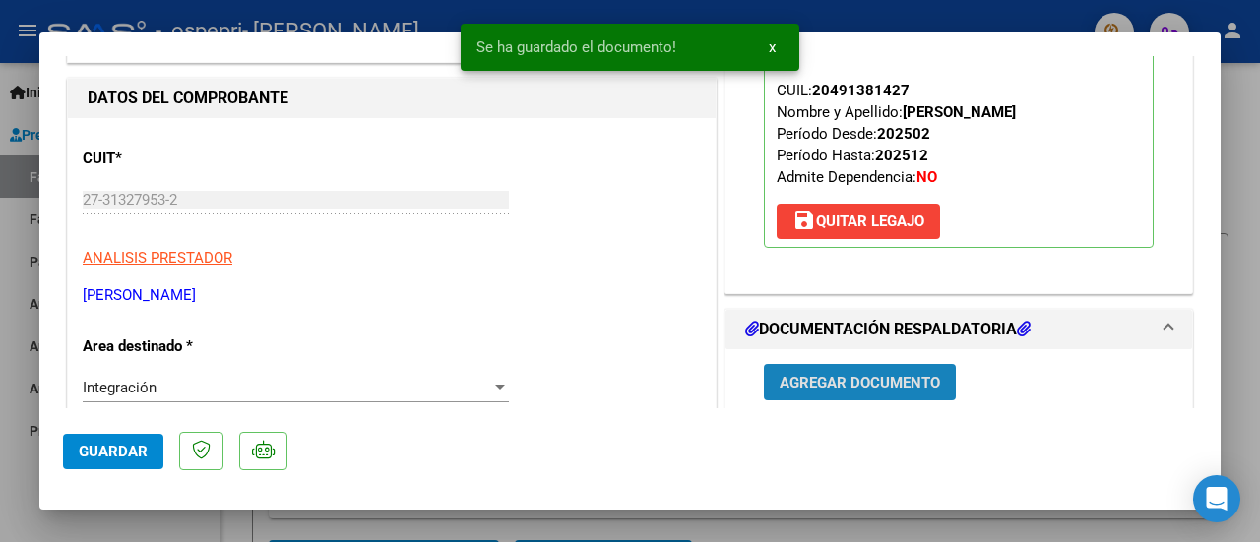
click at [834, 379] on span "Agregar Documento" at bounding box center [859, 383] width 160 height 18
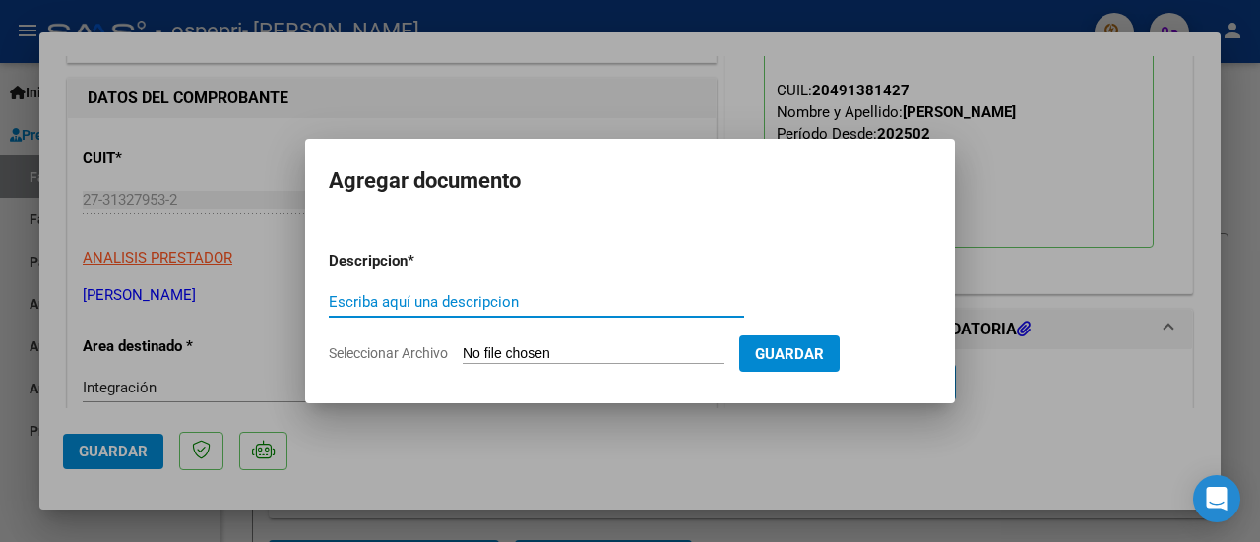
click at [614, 345] on input "Seleccionar Archivo" at bounding box center [593, 354] width 261 height 19
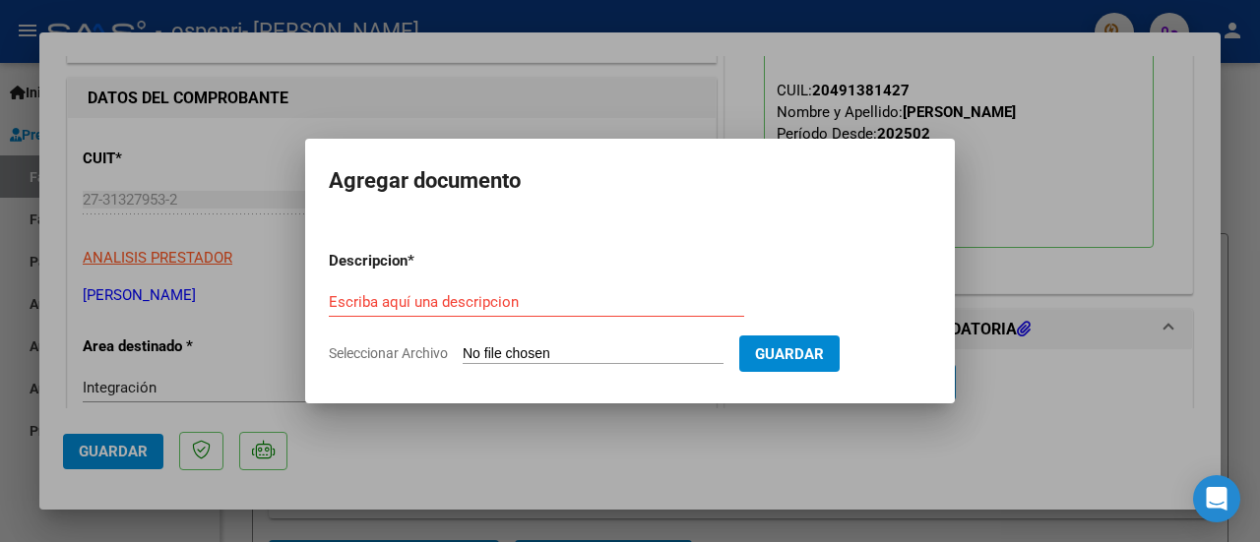
type input "C:\fakepath\PRELIQ VEGA FON AGOSTO.pdf"
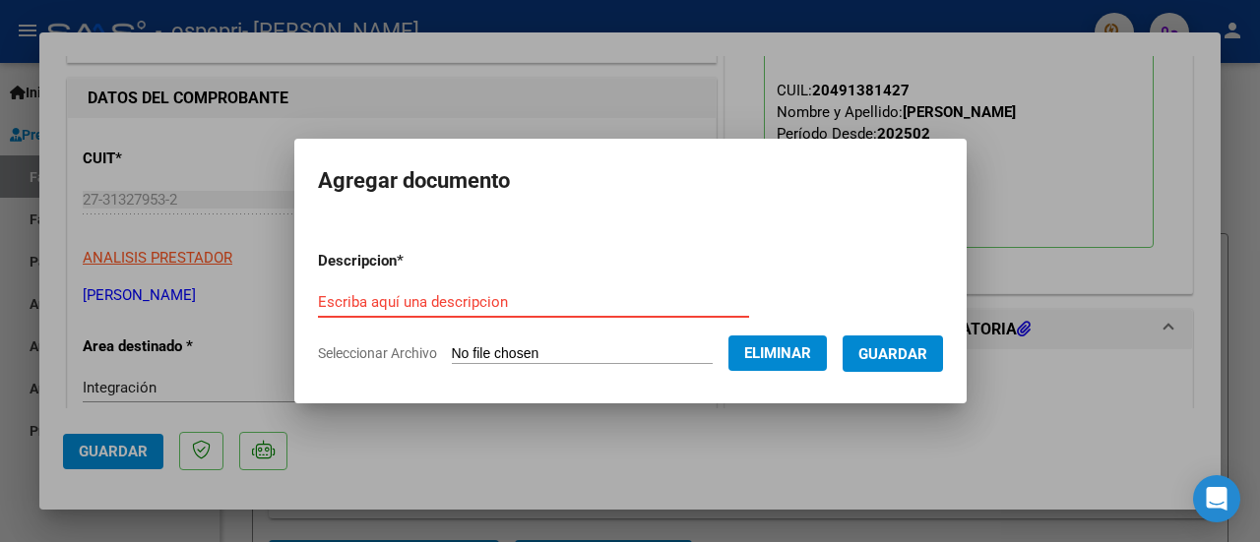
click at [591, 310] on input "Escriba aquí una descripcion" at bounding box center [533, 302] width 431 height 18
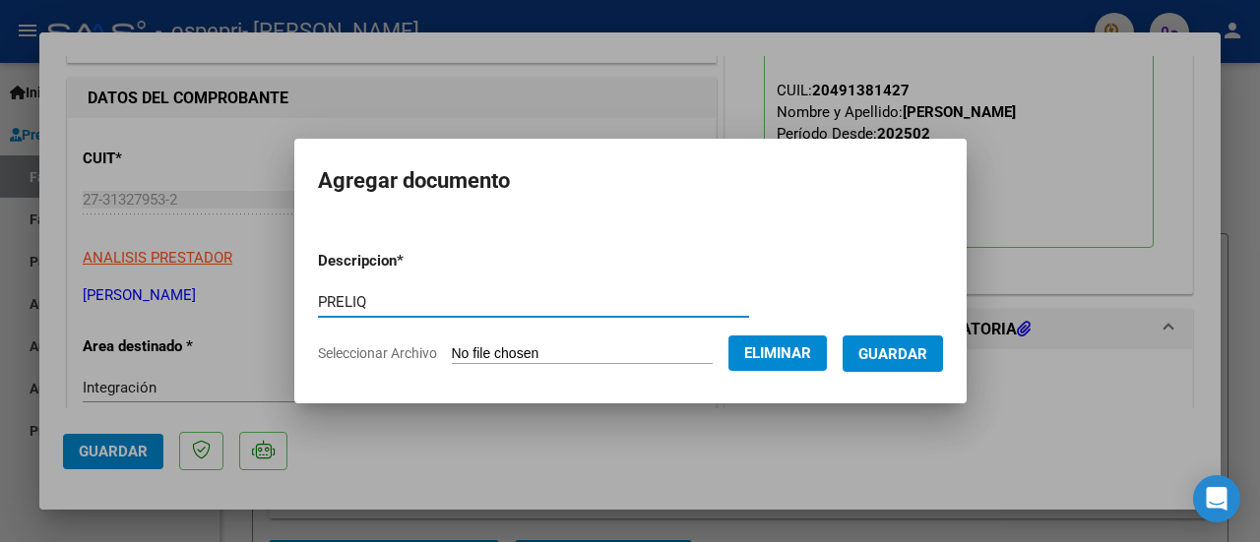
type input "PRELIQ"
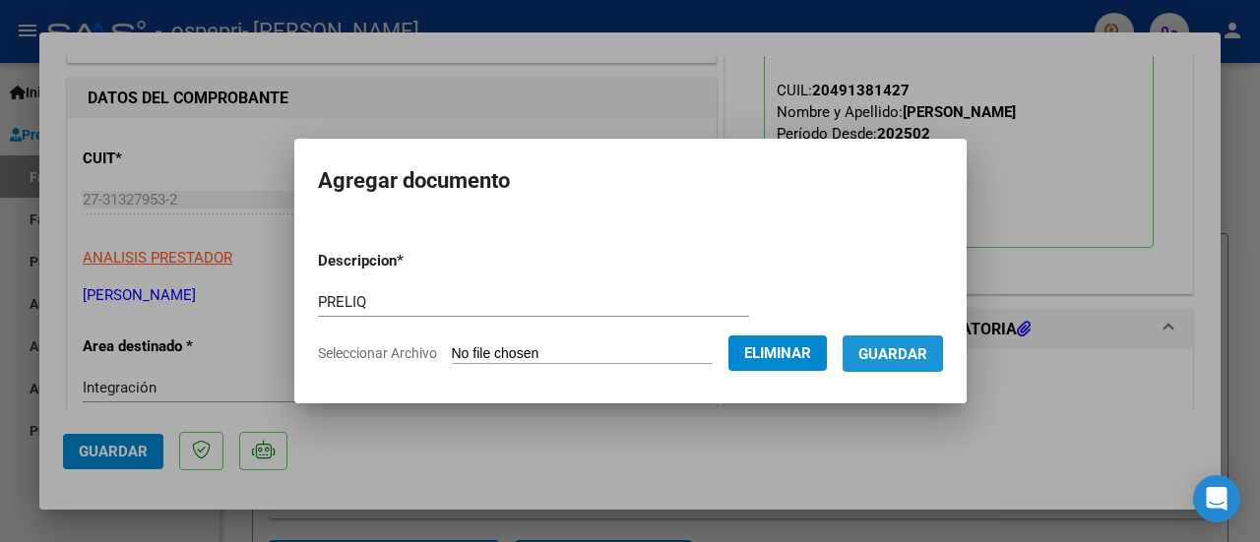
click at [917, 364] on button "Guardar" at bounding box center [892, 354] width 100 height 36
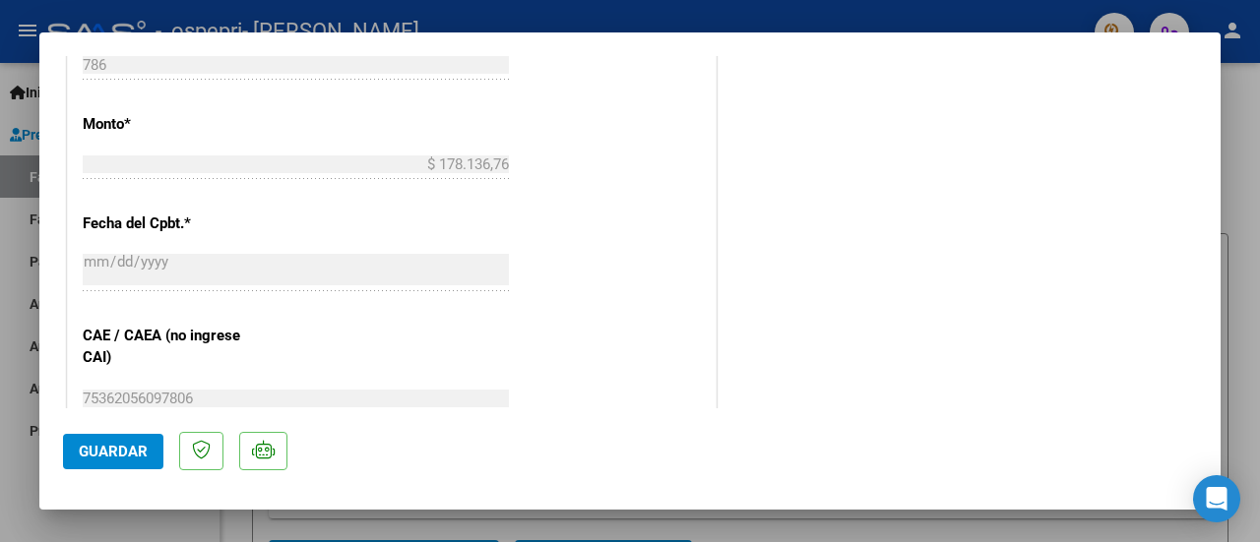
scroll to position [1427, 0]
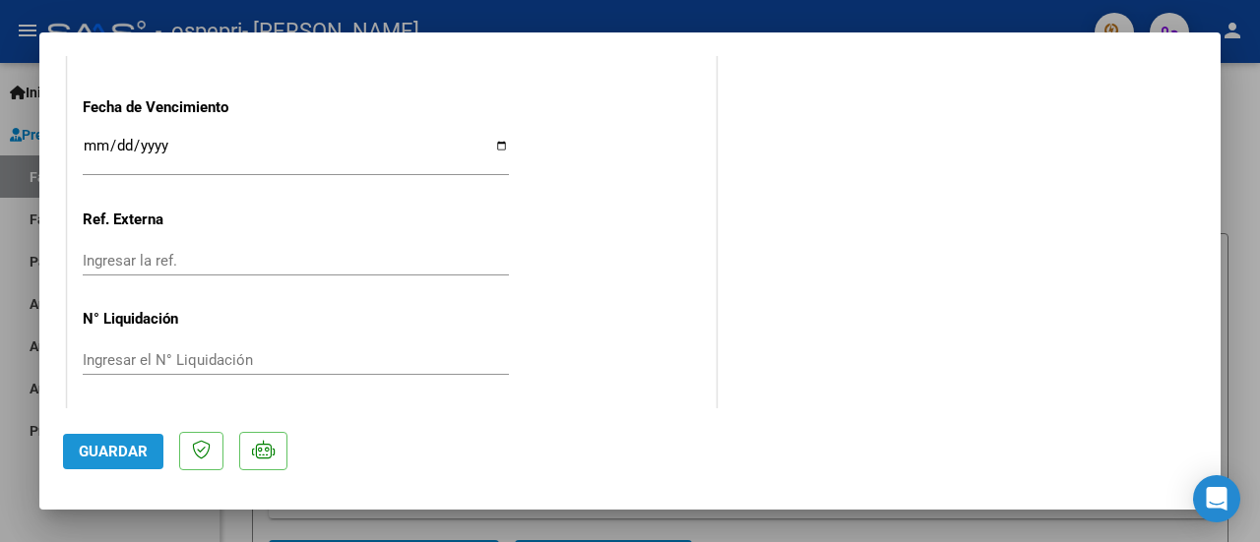
click at [123, 440] on button "Guardar" at bounding box center [113, 451] width 100 height 35
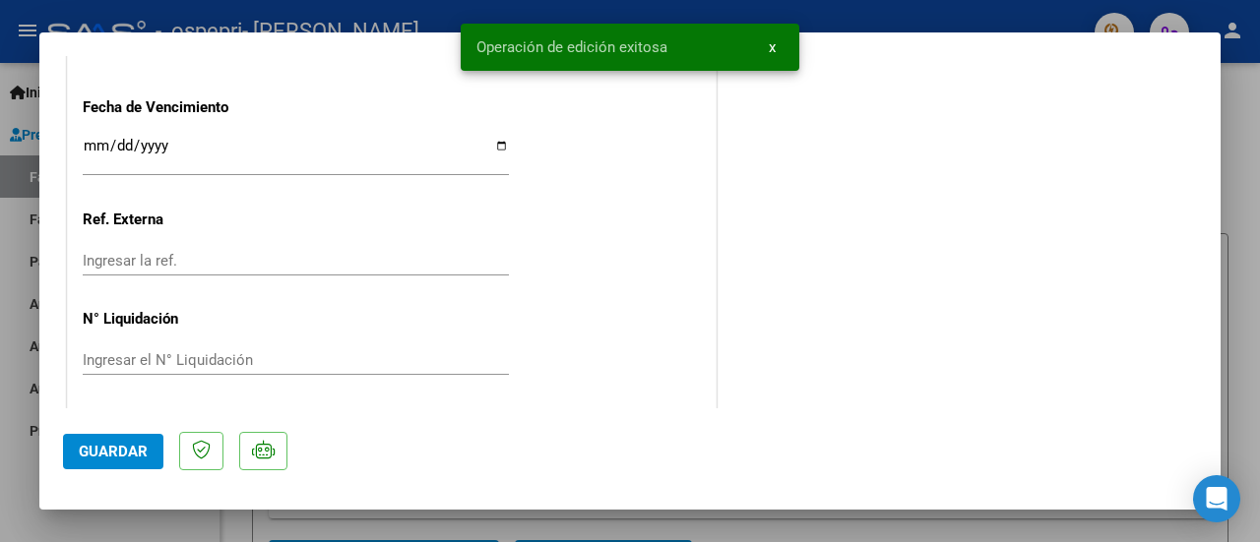
click at [1244, 204] on div at bounding box center [630, 271] width 1260 height 542
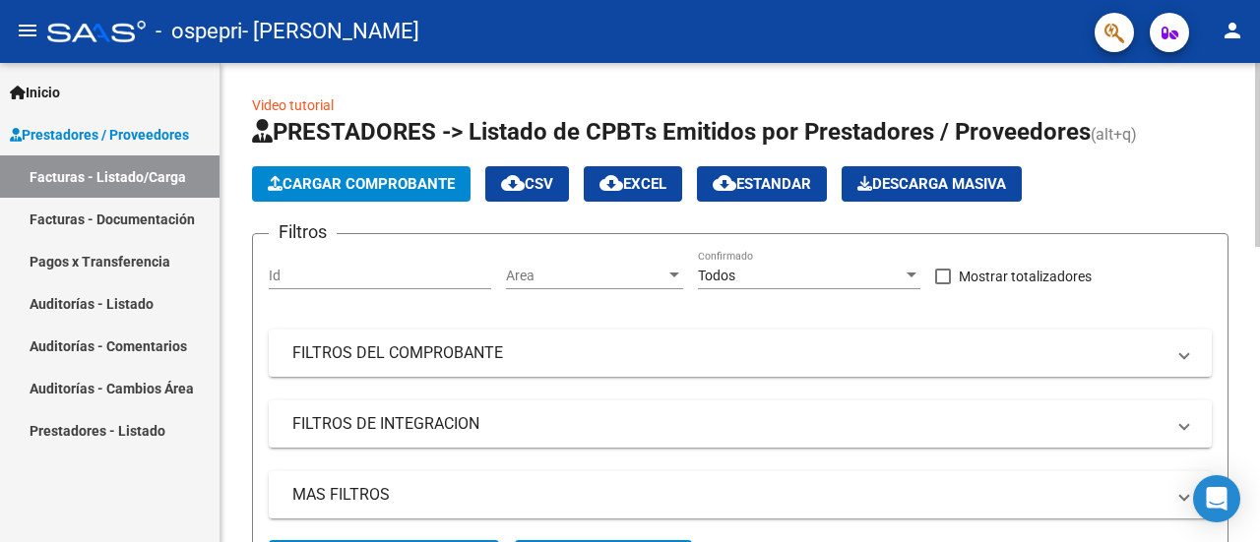
click at [306, 187] on span "Cargar Comprobante" at bounding box center [361, 184] width 187 height 18
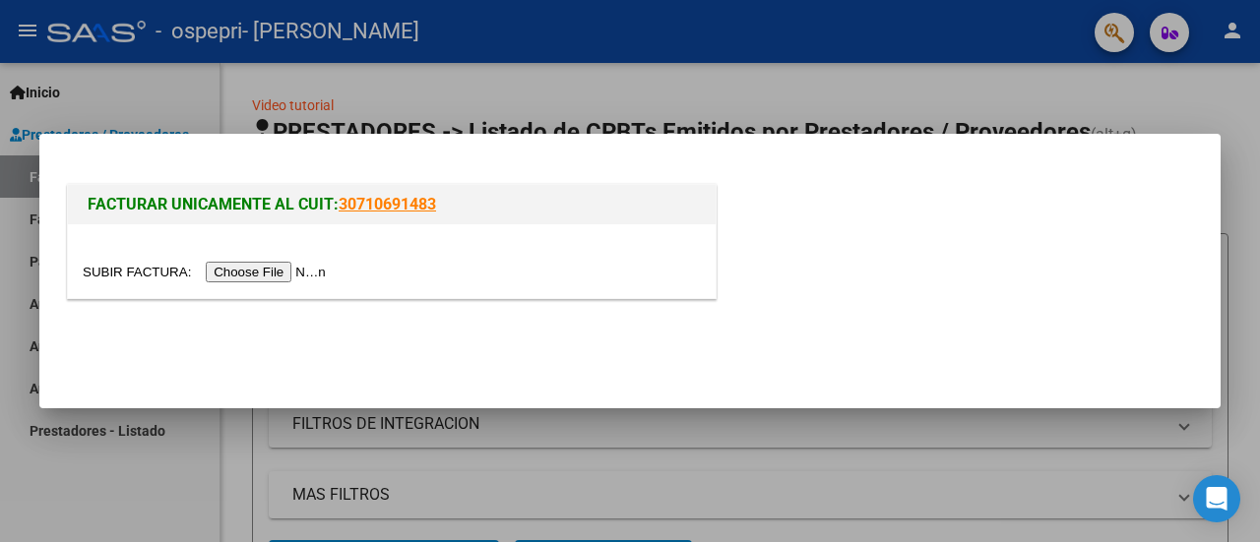
click at [289, 271] on input "file" at bounding box center [207, 272] width 249 height 21
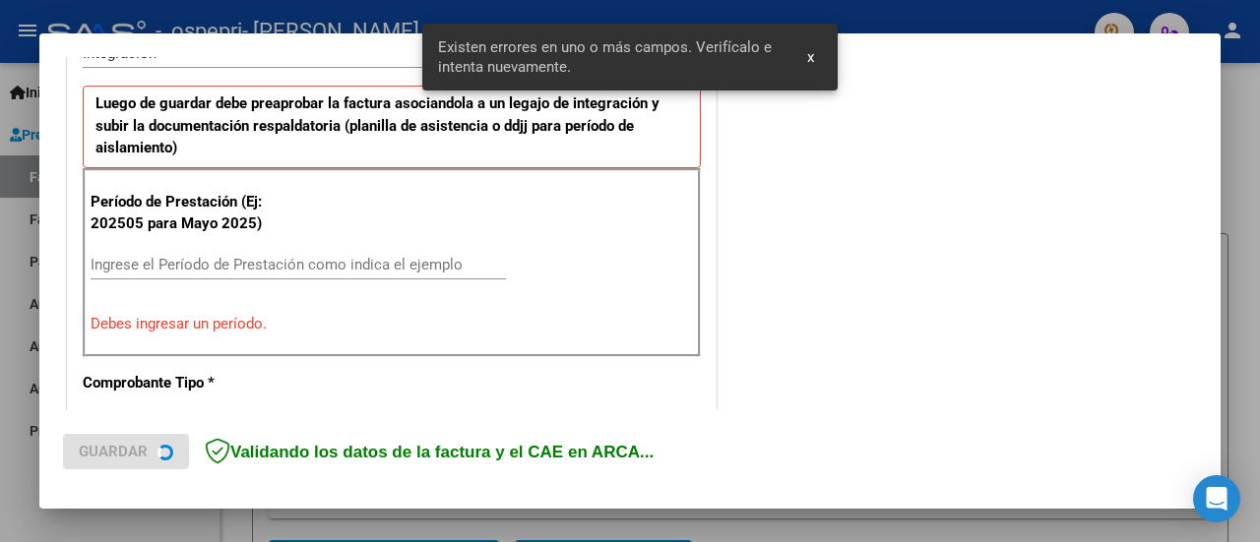
scroll to position [528, 0]
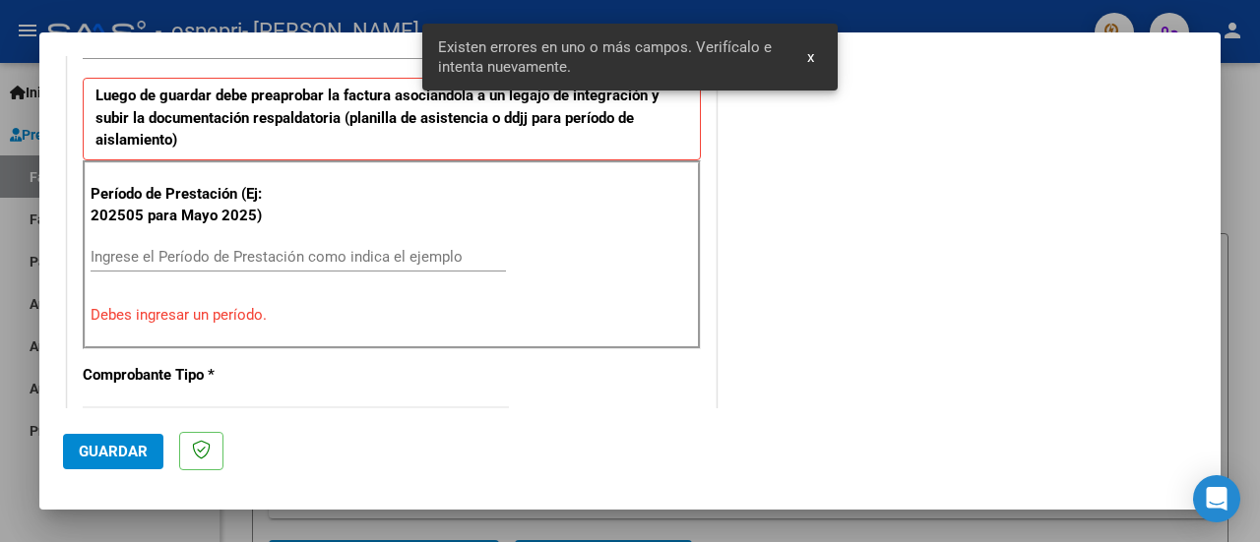
click at [335, 254] on input "Ingrese el Período de Prestación como indica el ejemplo" at bounding box center [298, 257] width 415 height 18
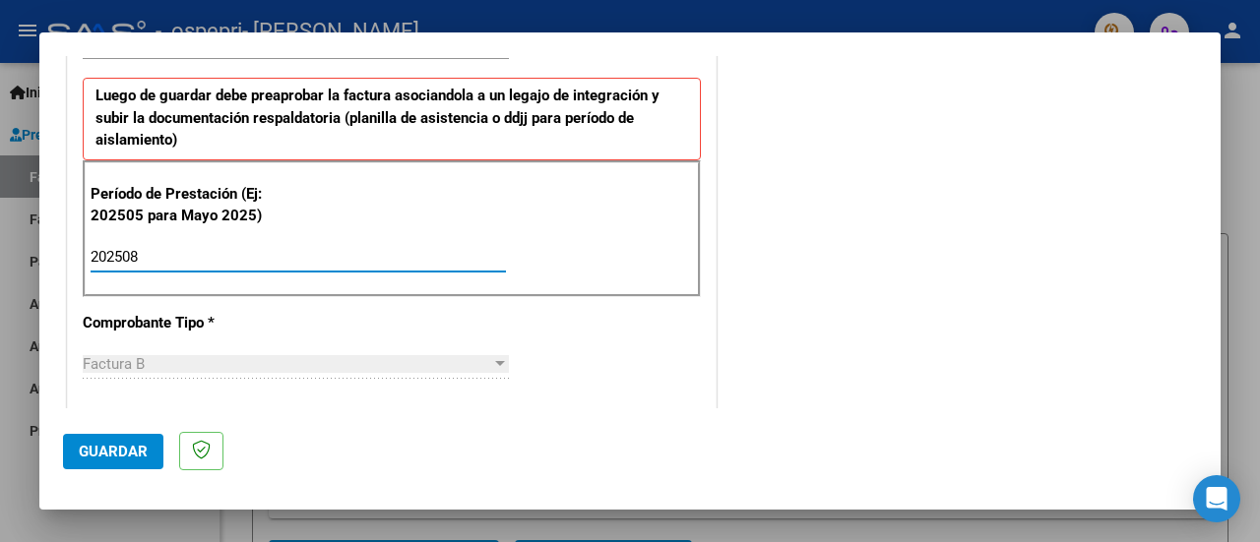
type input "202508"
click at [671, 375] on div "CUIT * 27-31327953-2 Ingresar CUIT ANALISIS PRESTADOR PAEZ YANET MELINDA ARCA P…" at bounding box center [392, 538] width 648 height 1525
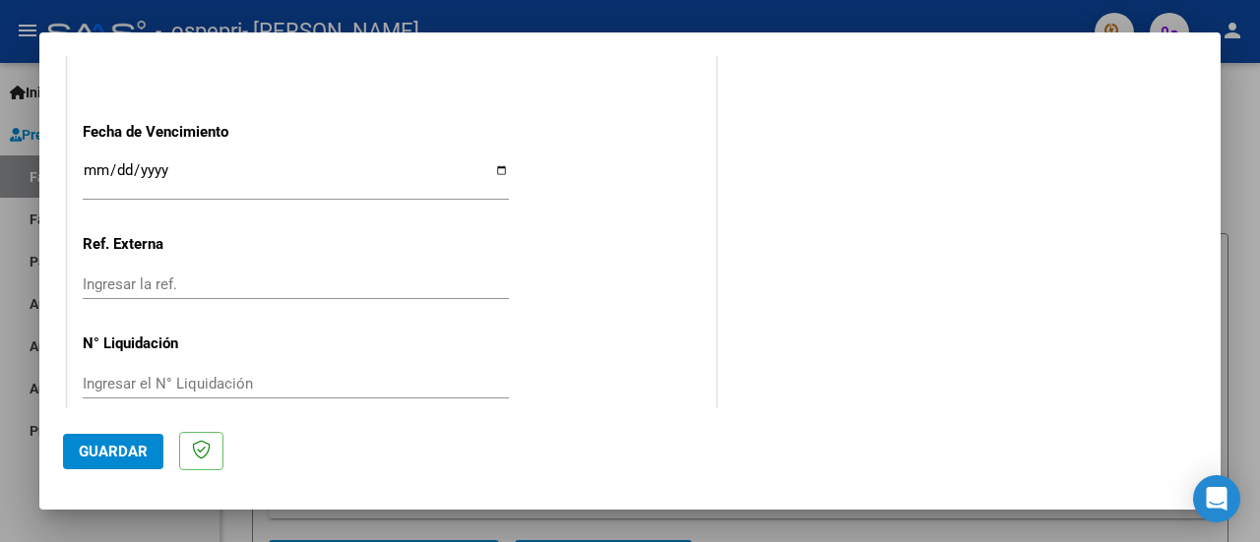
scroll to position [1419, 0]
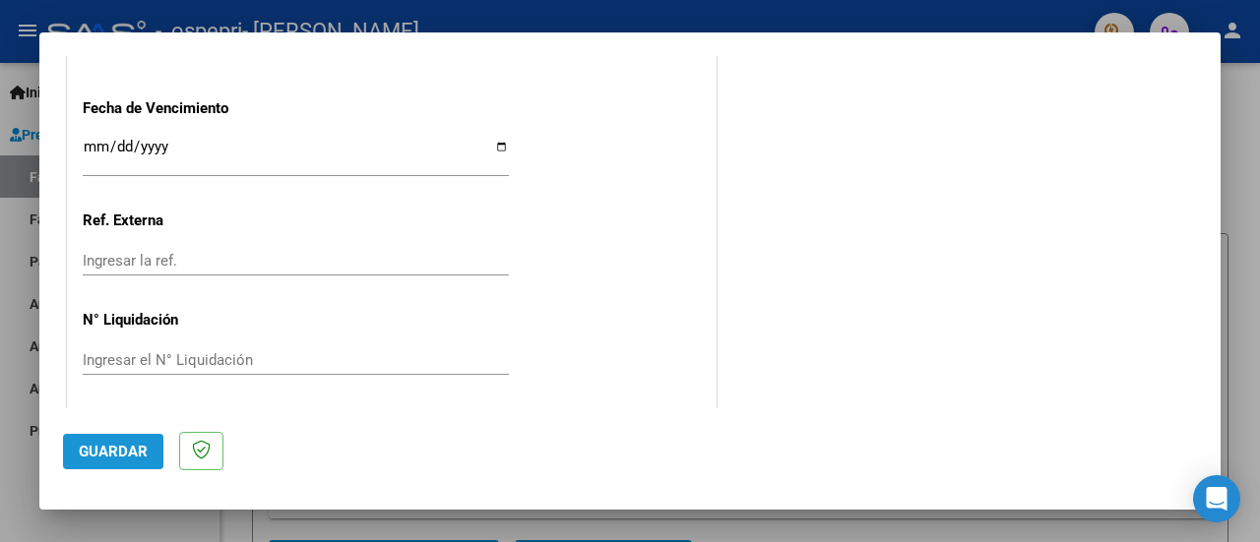
click at [101, 449] on span "Guardar" at bounding box center [113, 452] width 69 height 18
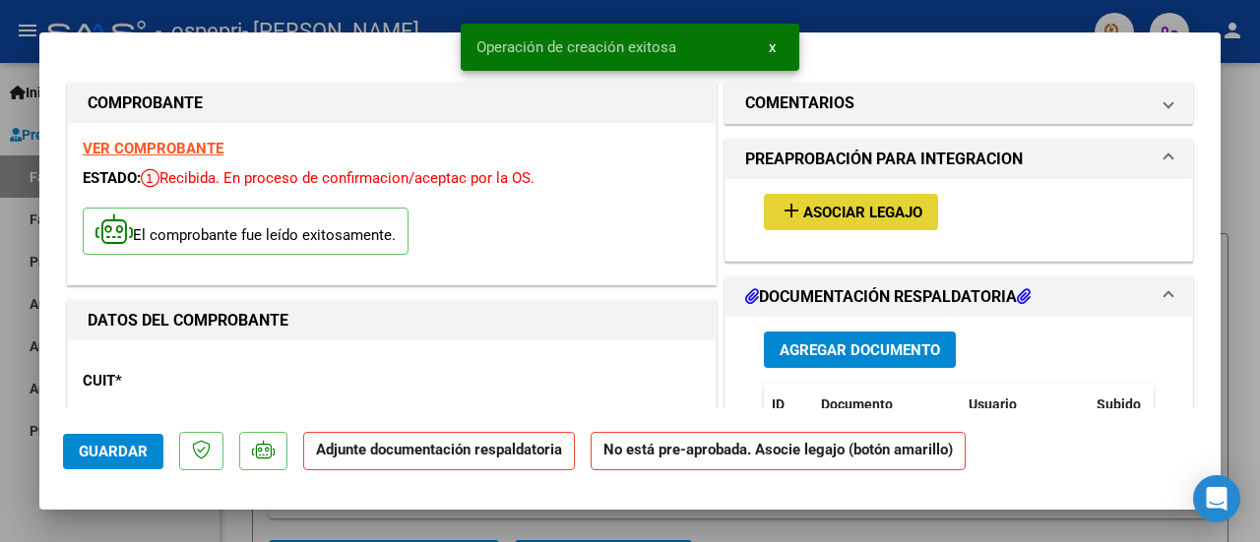
click at [854, 212] on span "Asociar Legajo" at bounding box center [862, 213] width 119 height 18
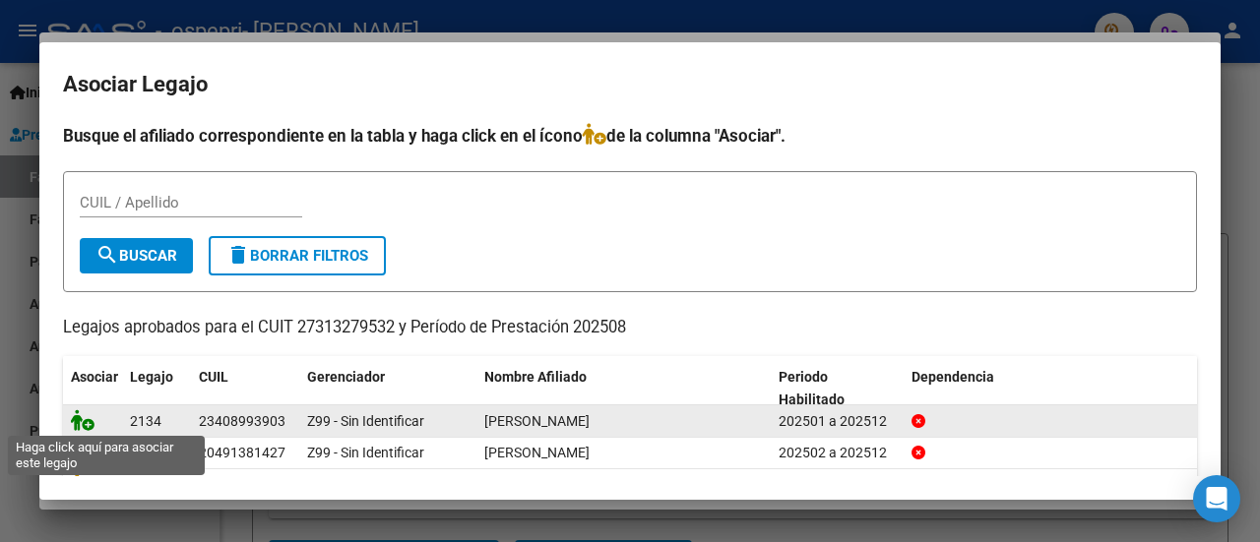
click at [83, 416] on icon at bounding box center [83, 420] width 24 height 22
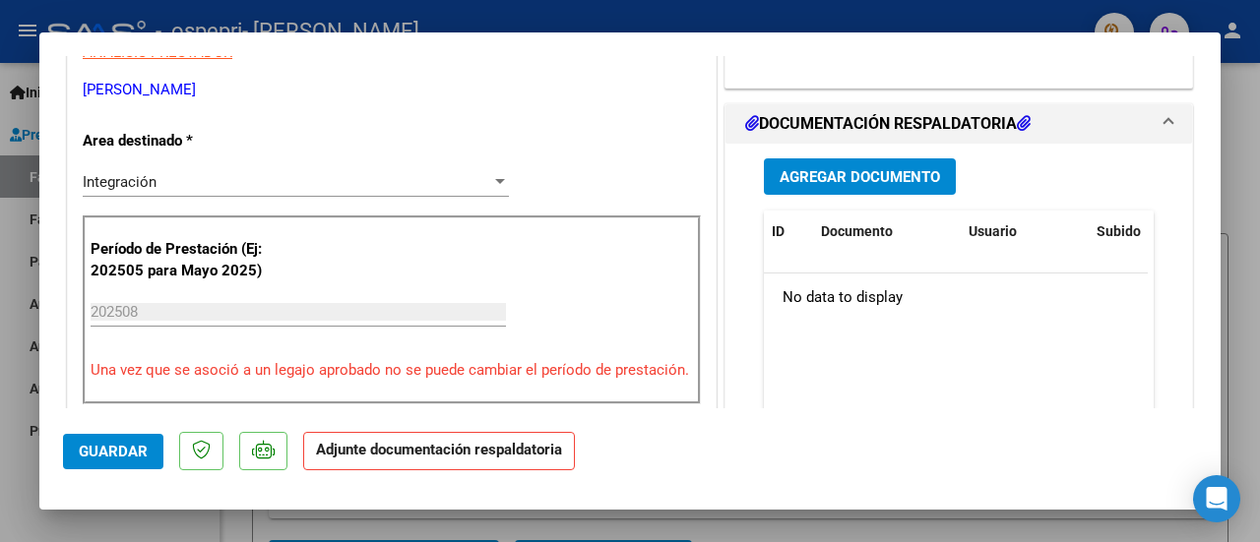
scroll to position [432, 0]
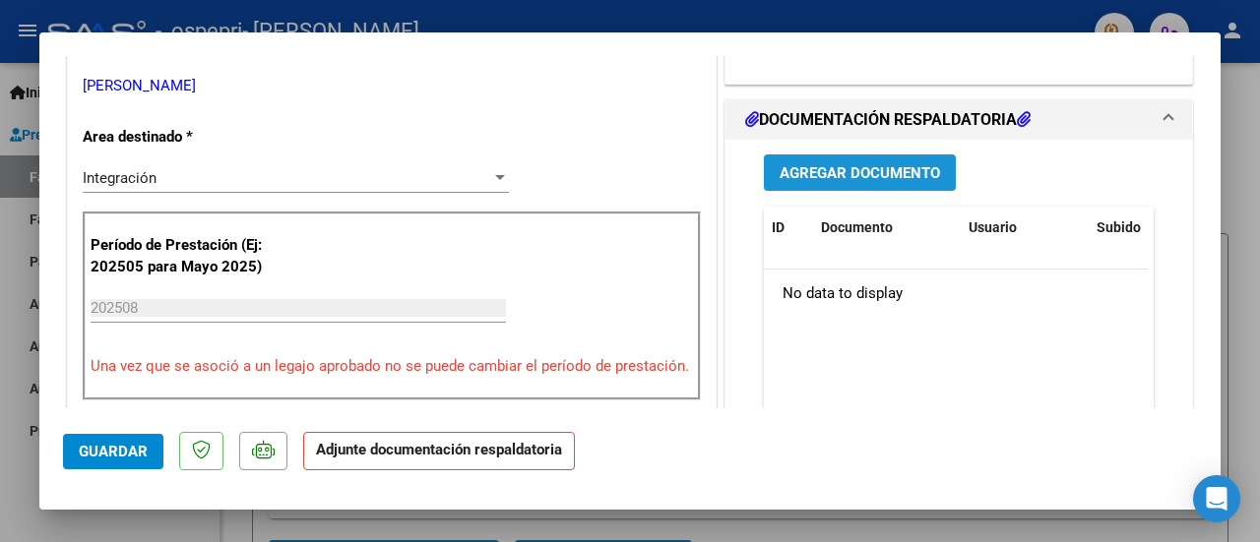
click at [882, 172] on span "Agregar Documento" at bounding box center [859, 173] width 160 height 18
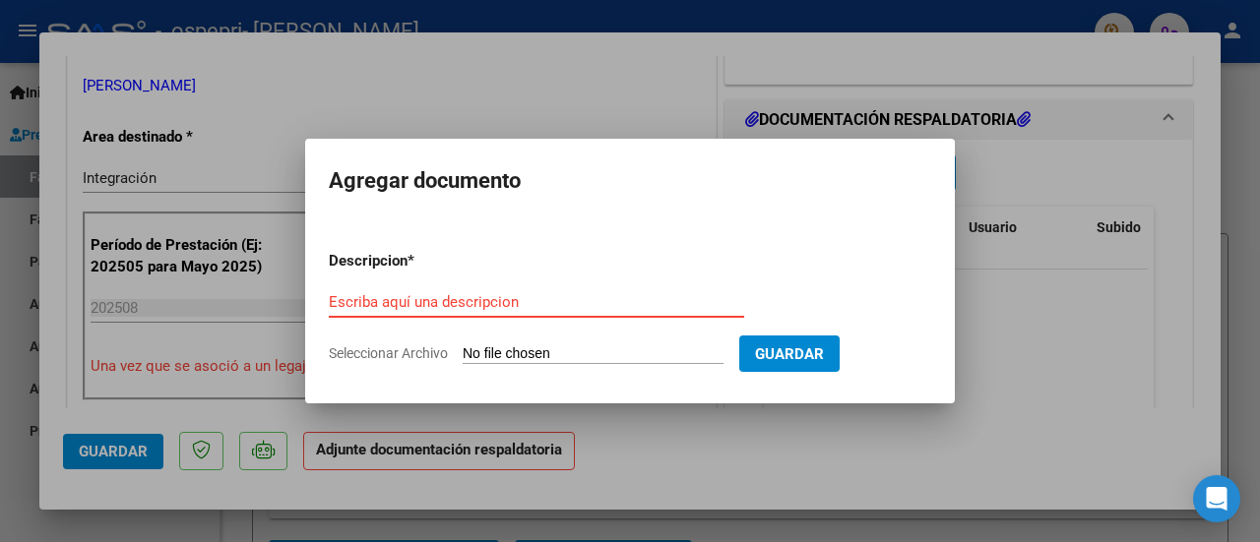
type input "C:\fakepath\PRELIQ ZUÑIGA FONOAGOSTO.pdf"
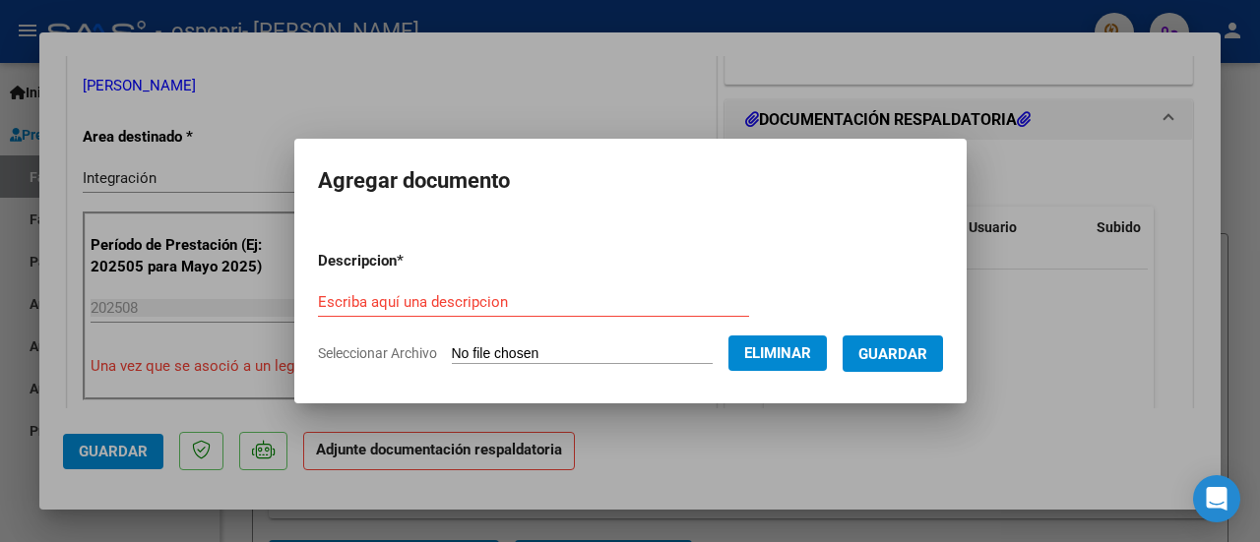
drag, startPoint x: 397, startPoint y: 266, endPoint x: 366, endPoint y: 307, distance: 51.4
click at [366, 307] on app-form-text-field "Descripcion * Escriba aquí una descripcion" at bounding box center [541, 281] width 447 height 59
click at [366, 307] on input "Escriba aquí una descripcion" at bounding box center [533, 302] width 431 height 18
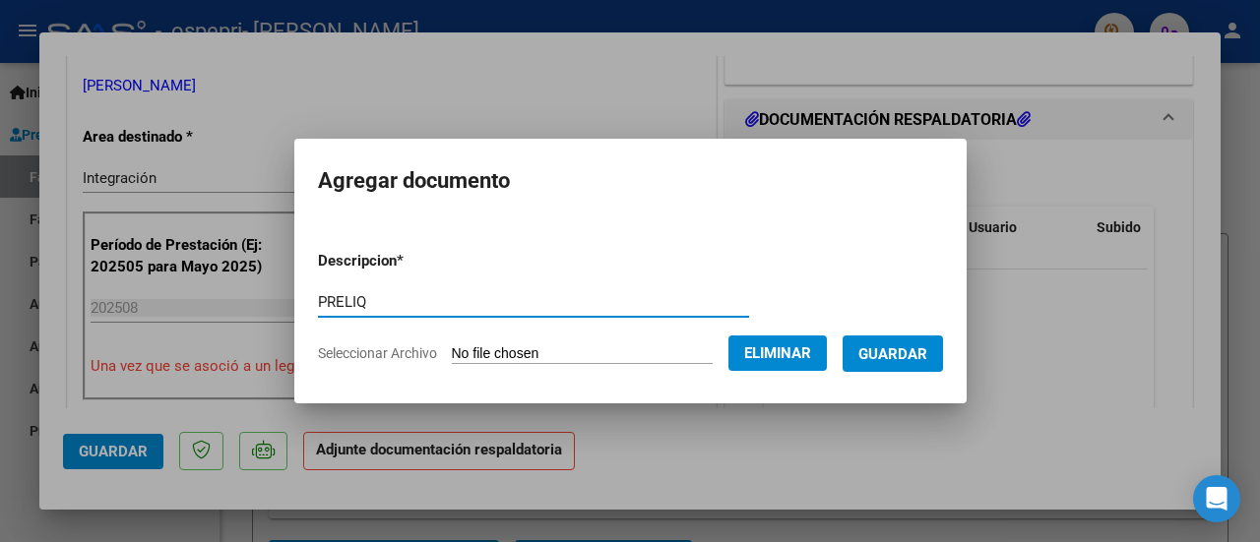
type input "PRELIQ"
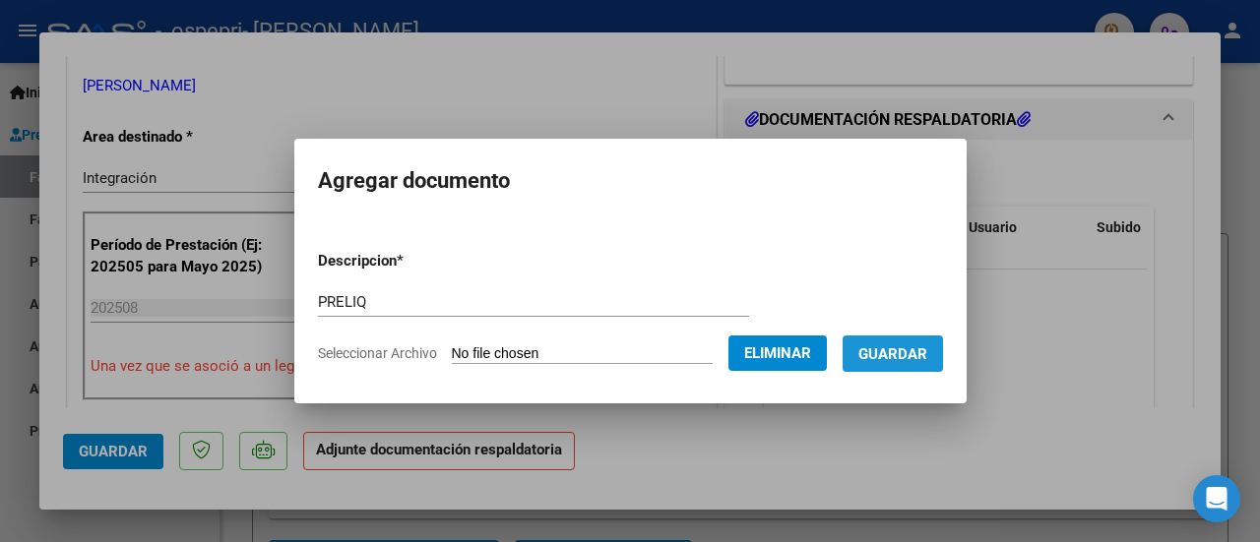
click at [912, 347] on span "Guardar" at bounding box center [892, 354] width 69 height 18
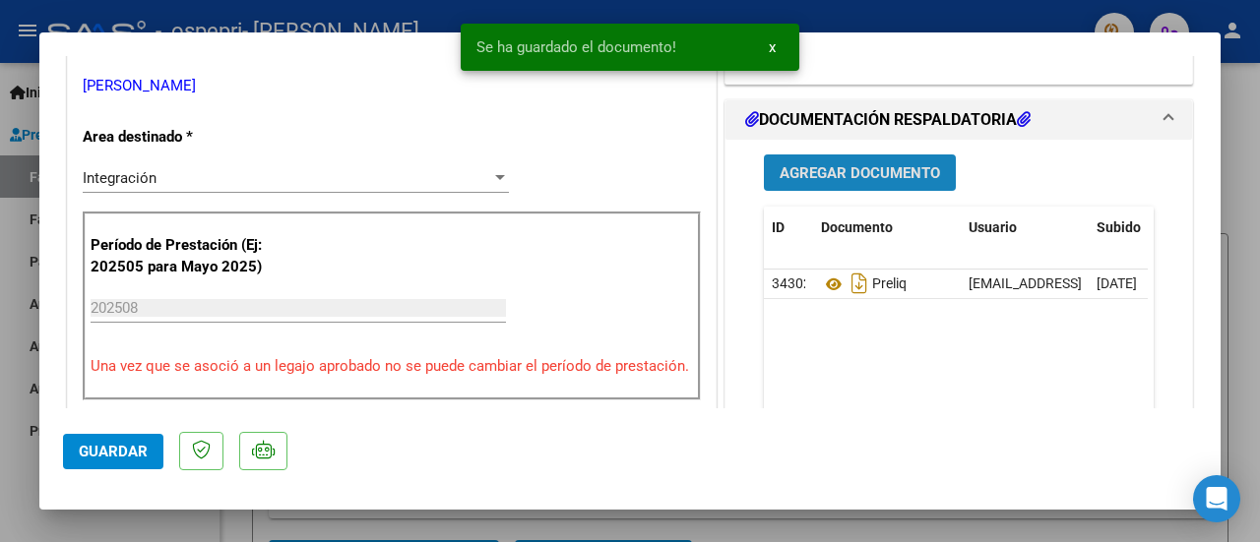
click at [892, 176] on span "Agregar Documento" at bounding box center [859, 173] width 160 height 18
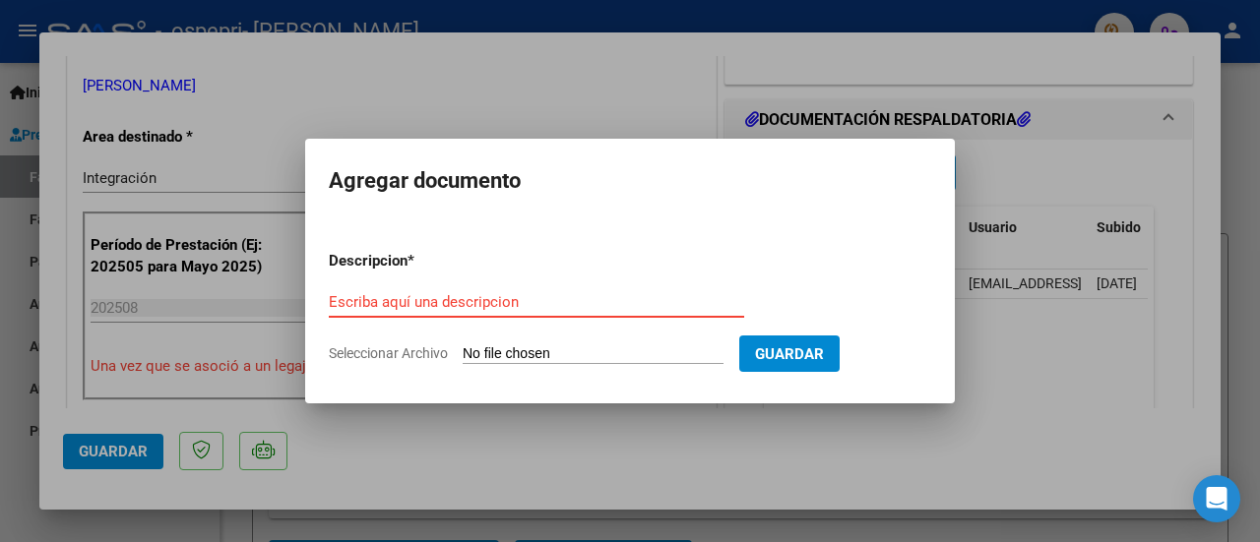
type input "C:\fakepath\ASIST ZUÑIGA AGOSTO FONO.pdf"
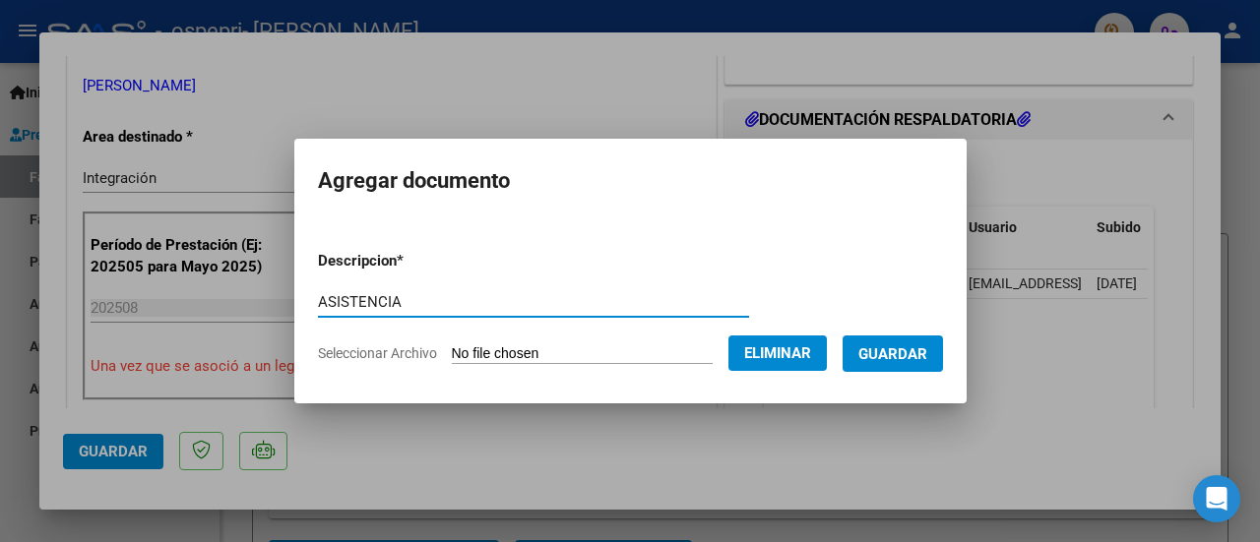
type input "ASISTENCIA"
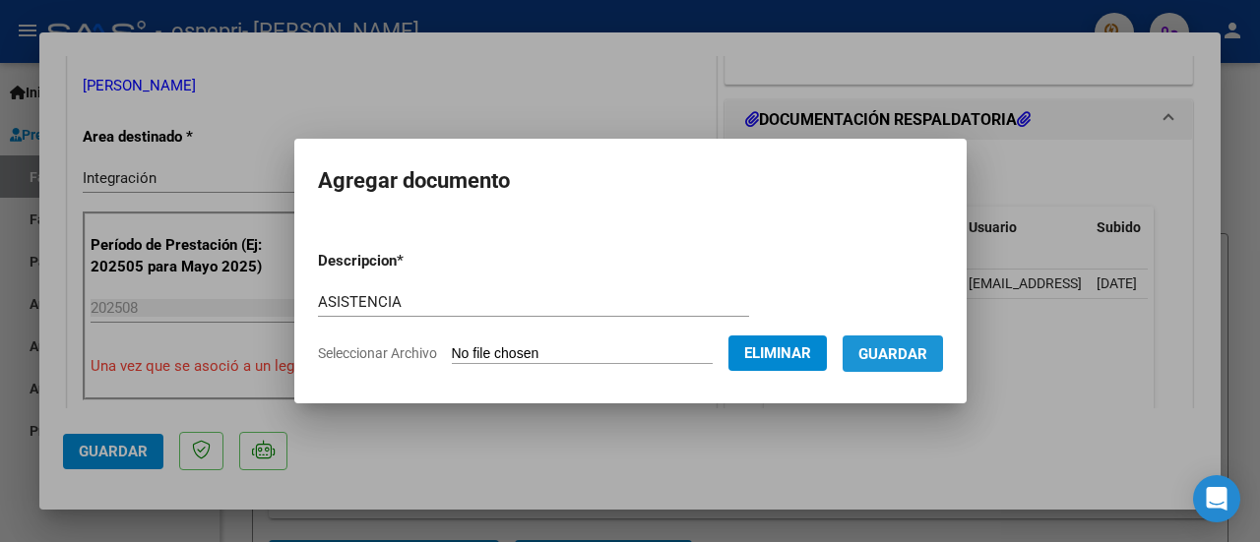
click at [920, 350] on span "Guardar" at bounding box center [892, 354] width 69 height 18
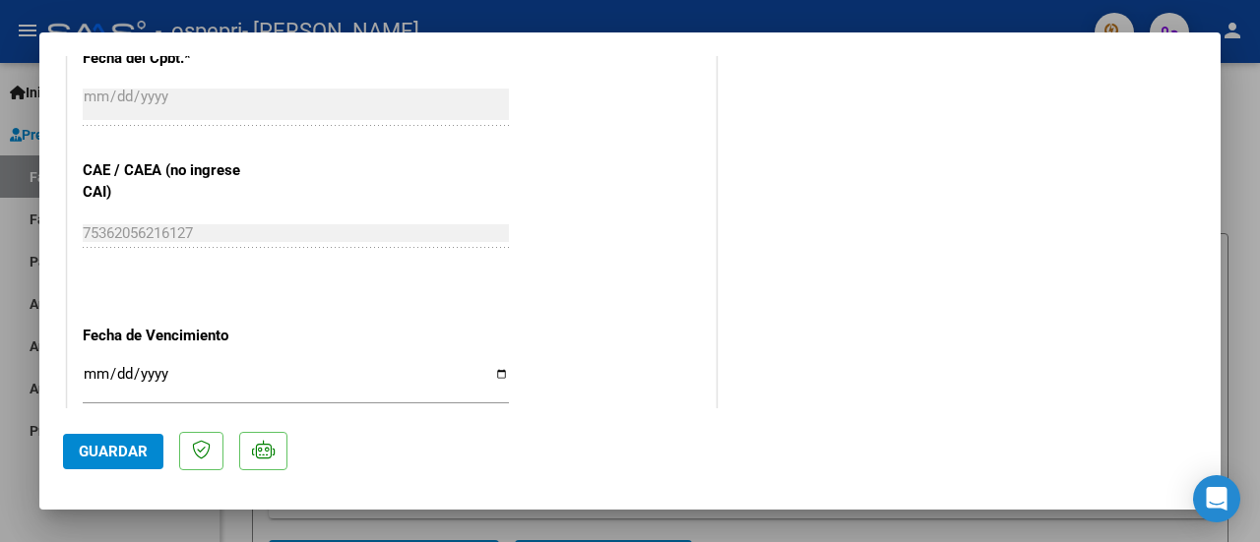
scroll to position [1427, 0]
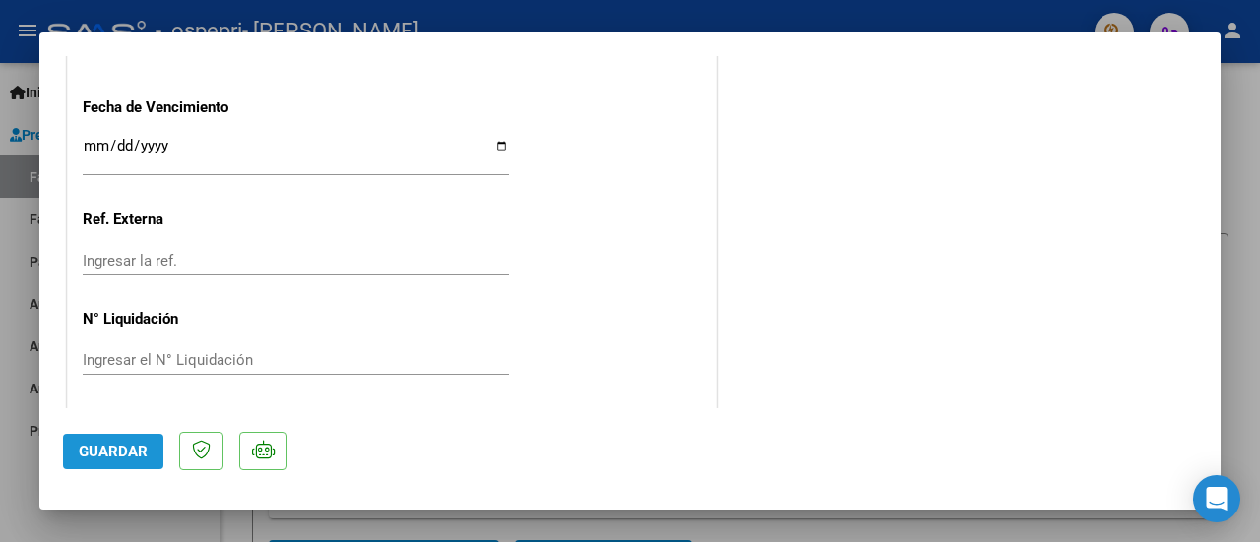
click at [83, 443] on span "Guardar" at bounding box center [113, 452] width 69 height 18
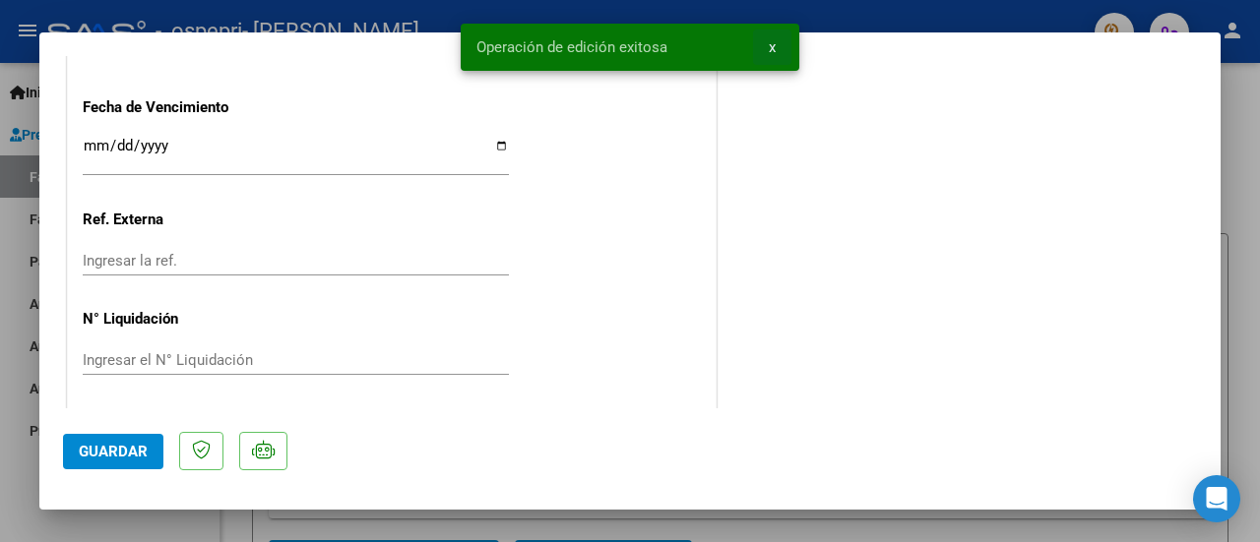
click at [772, 48] on span "x" at bounding box center [772, 47] width 7 height 18
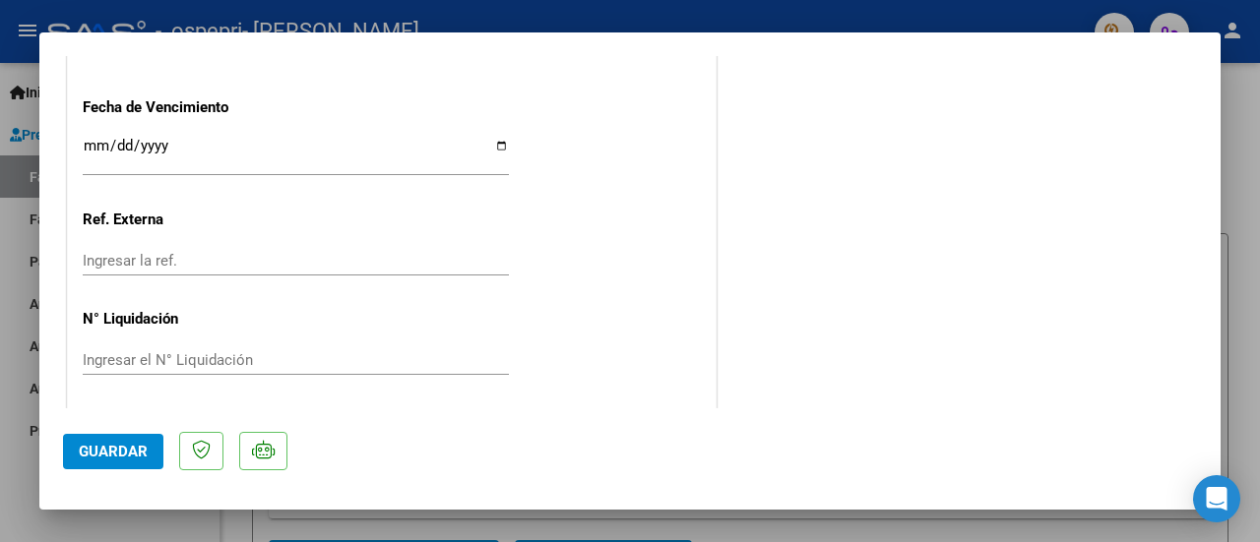
click at [1242, 146] on div at bounding box center [630, 271] width 1260 height 542
type input "$ 0,00"
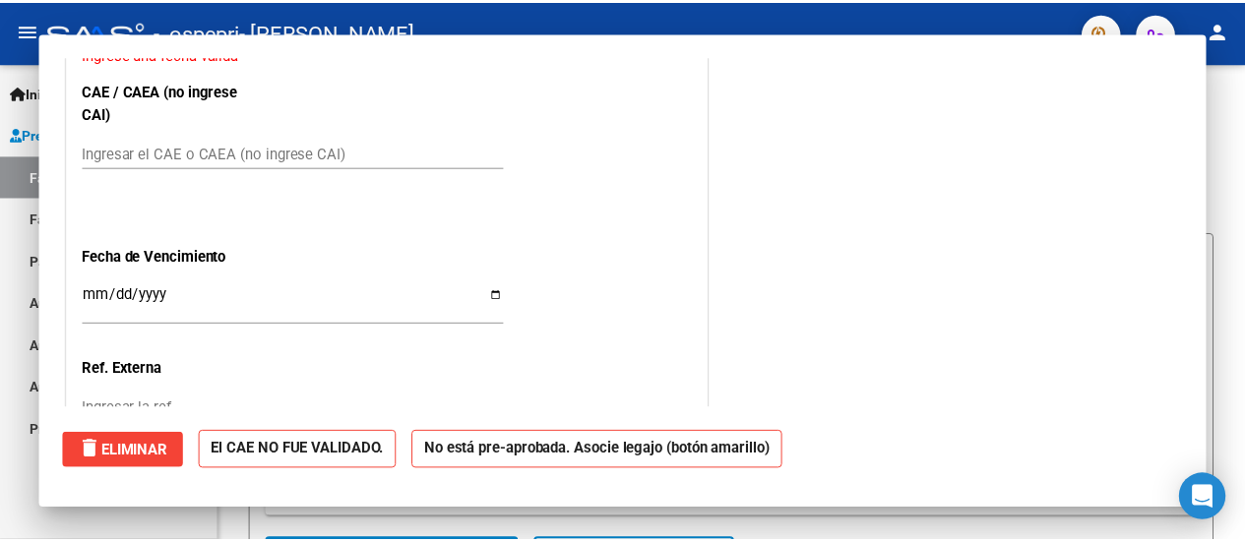
scroll to position [0, 0]
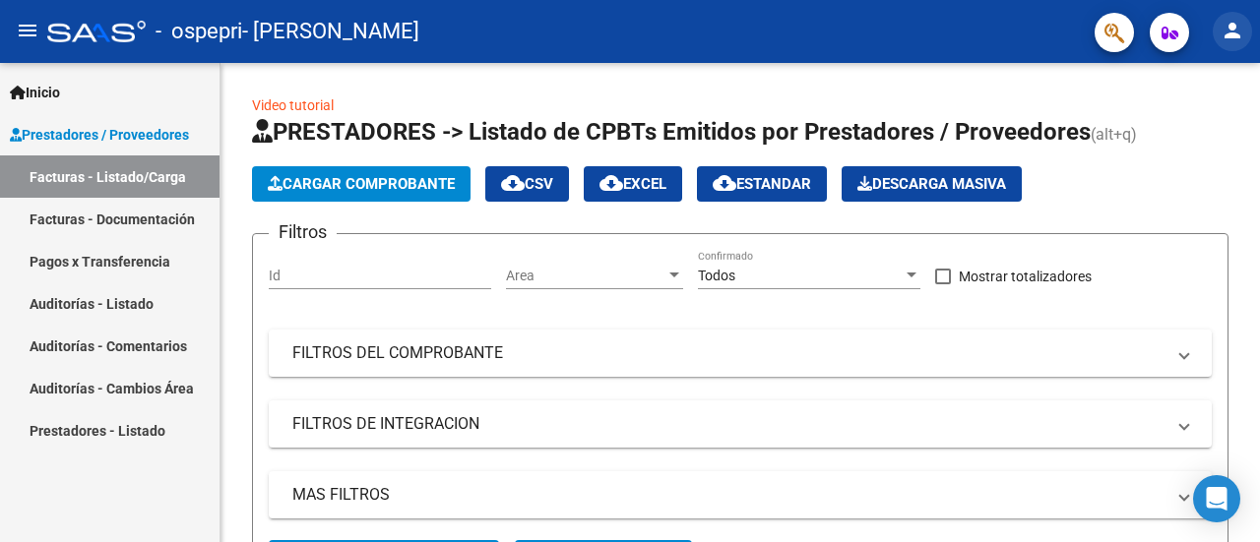
click at [1244, 42] on button "person" at bounding box center [1231, 31] width 39 height 39
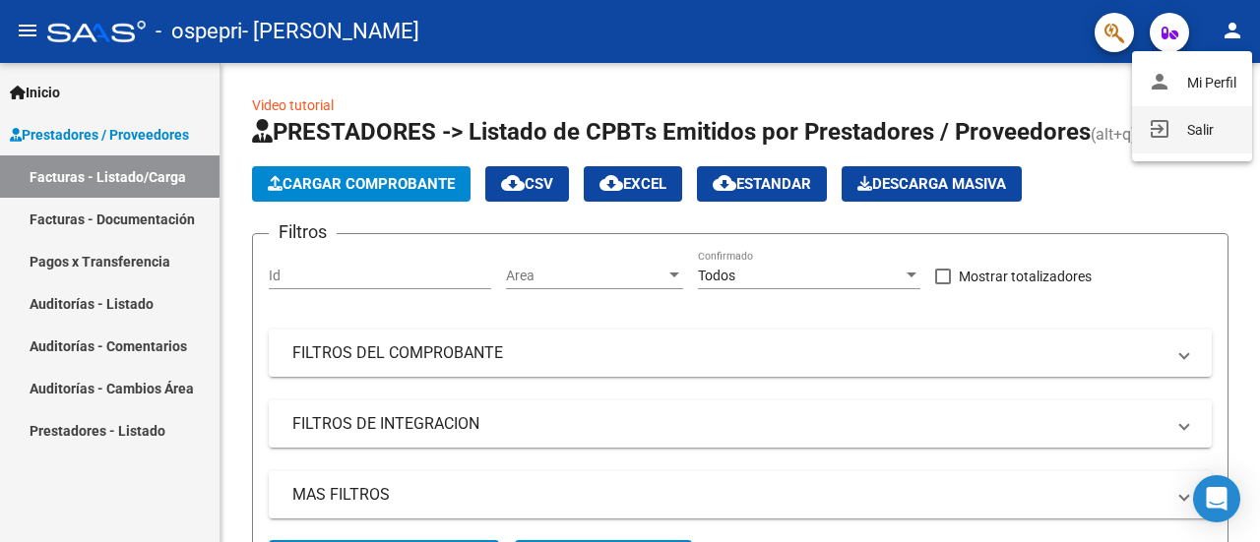
click at [1186, 135] on button "exit_to_app Salir" at bounding box center [1192, 129] width 120 height 47
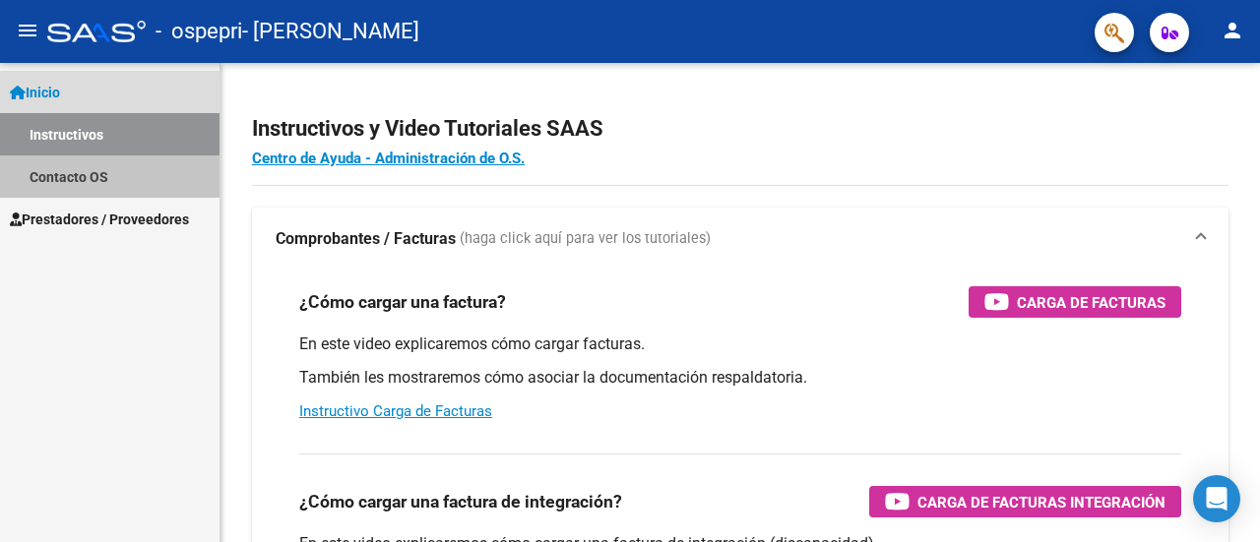
click at [141, 170] on link "Contacto OS" at bounding box center [109, 176] width 219 height 42
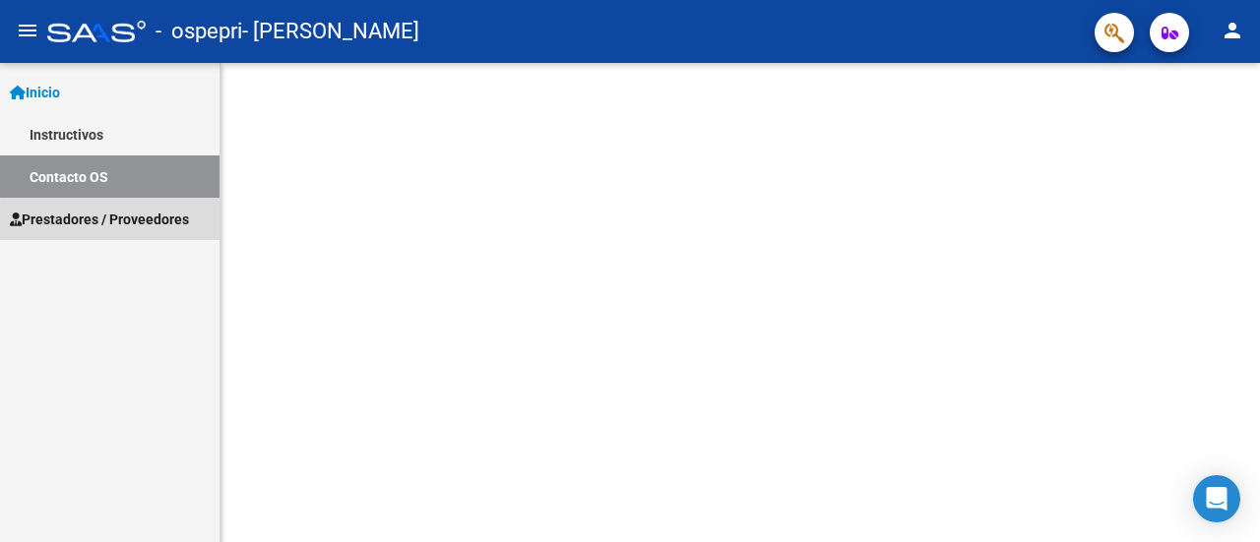
click at [132, 222] on span "Prestadores / Proveedores" at bounding box center [99, 220] width 179 height 22
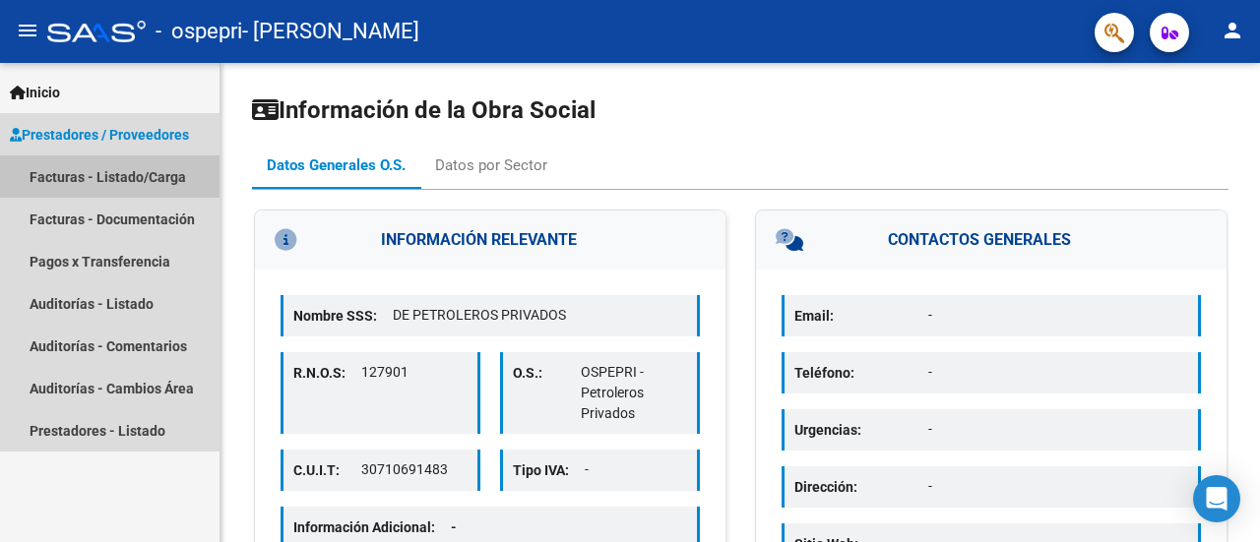
click at [161, 178] on link "Facturas - Listado/Carga" at bounding box center [109, 176] width 219 height 42
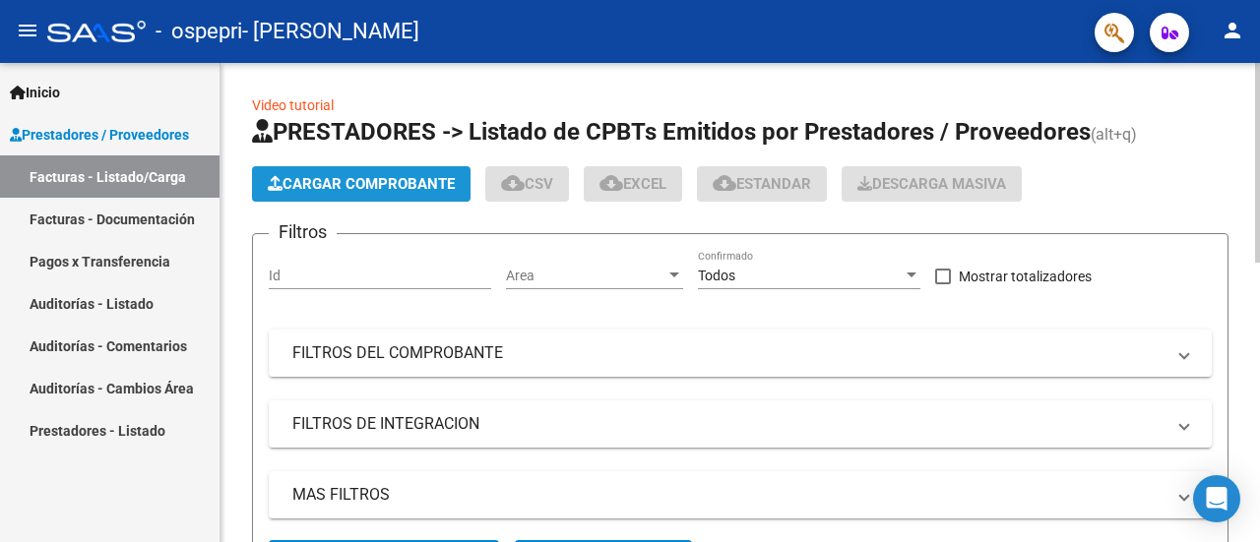
click at [347, 188] on span "Cargar Comprobante" at bounding box center [361, 184] width 187 height 18
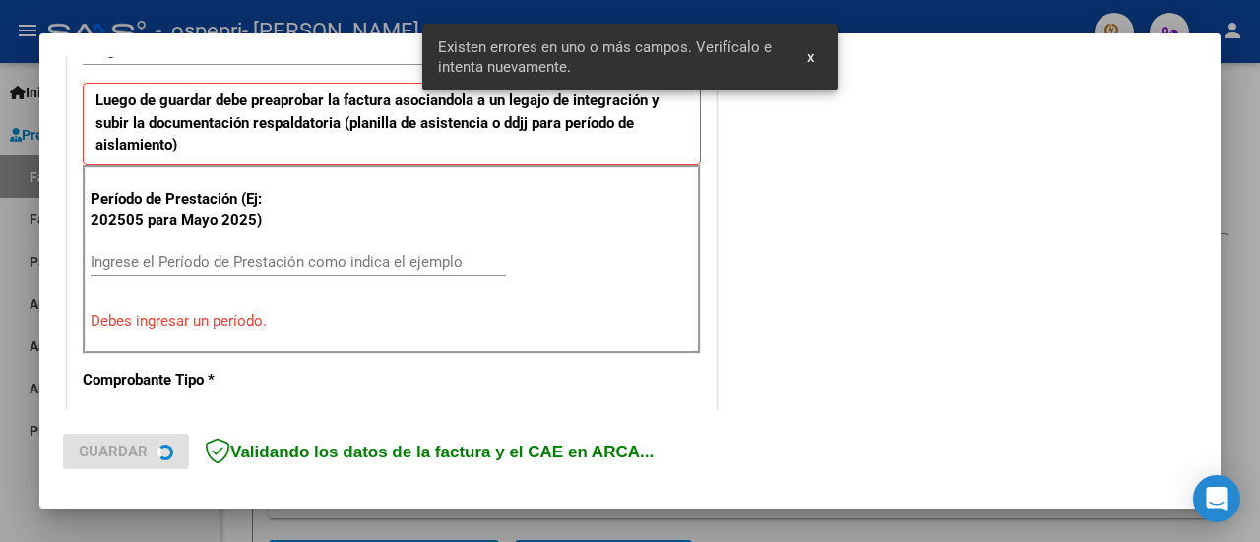
scroll to position [528, 0]
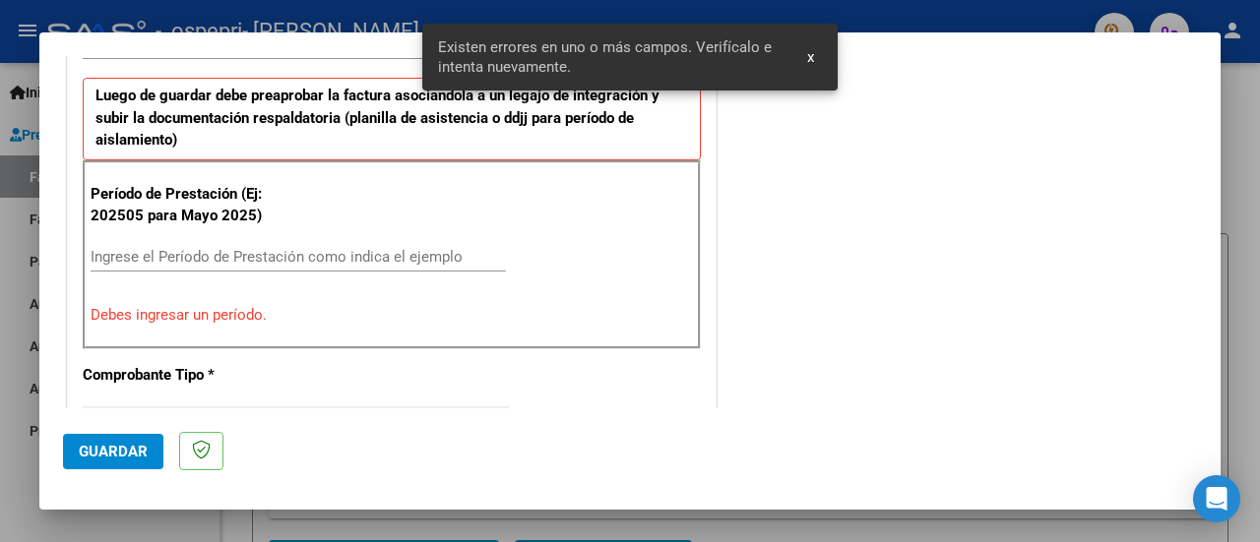
click at [226, 251] on input "Ingrese el Período de Prestación como indica el ejemplo" at bounding box center [298, 257] width 415 height 18
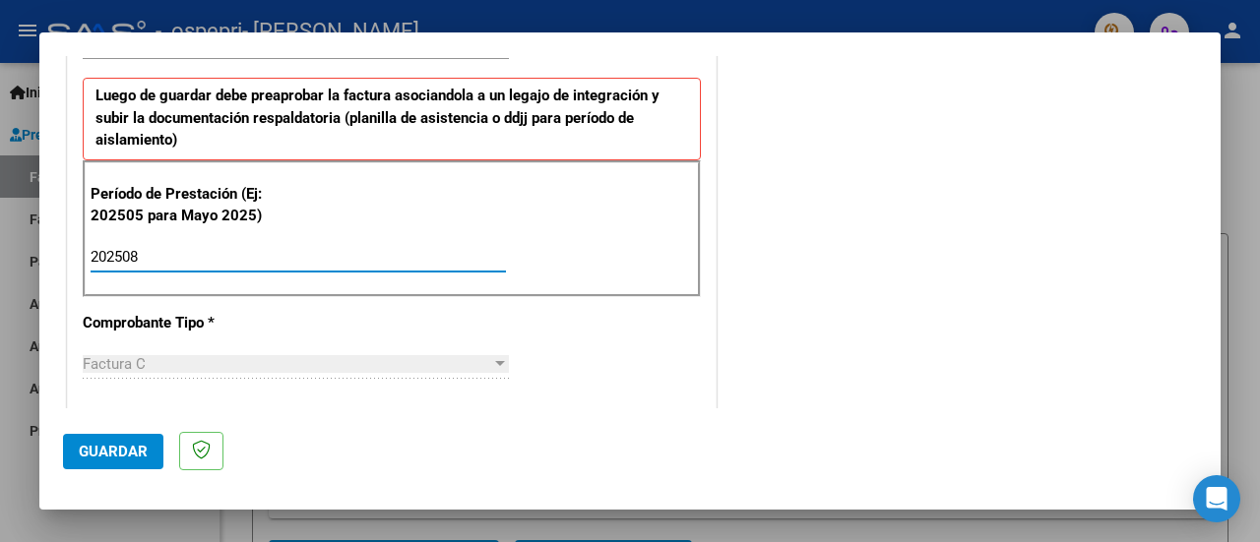
type input "202508"
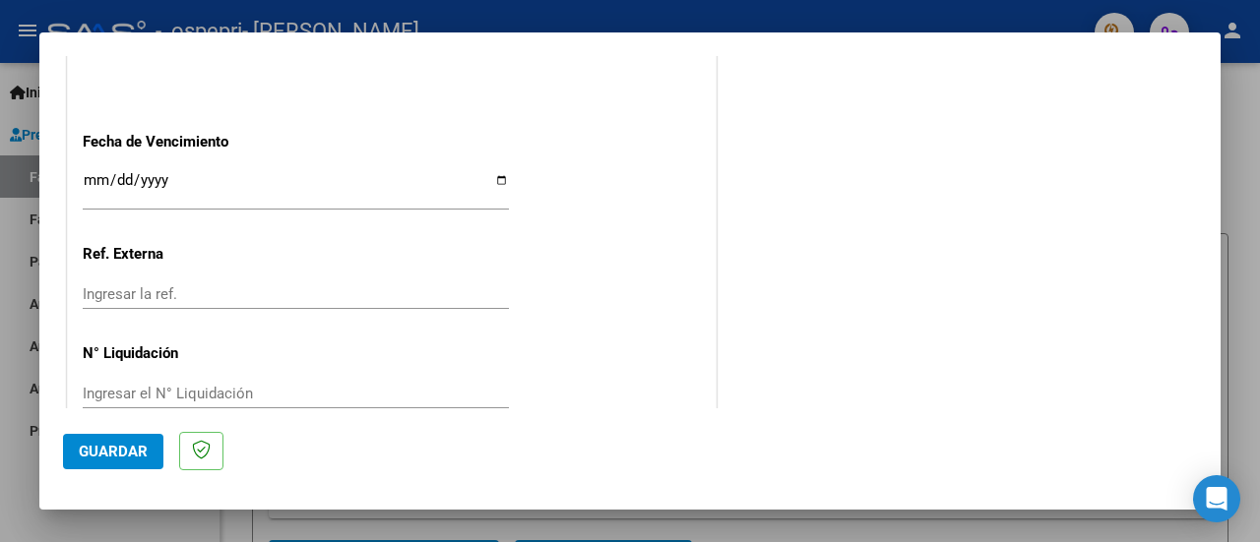
scroll to position [1419, 0]
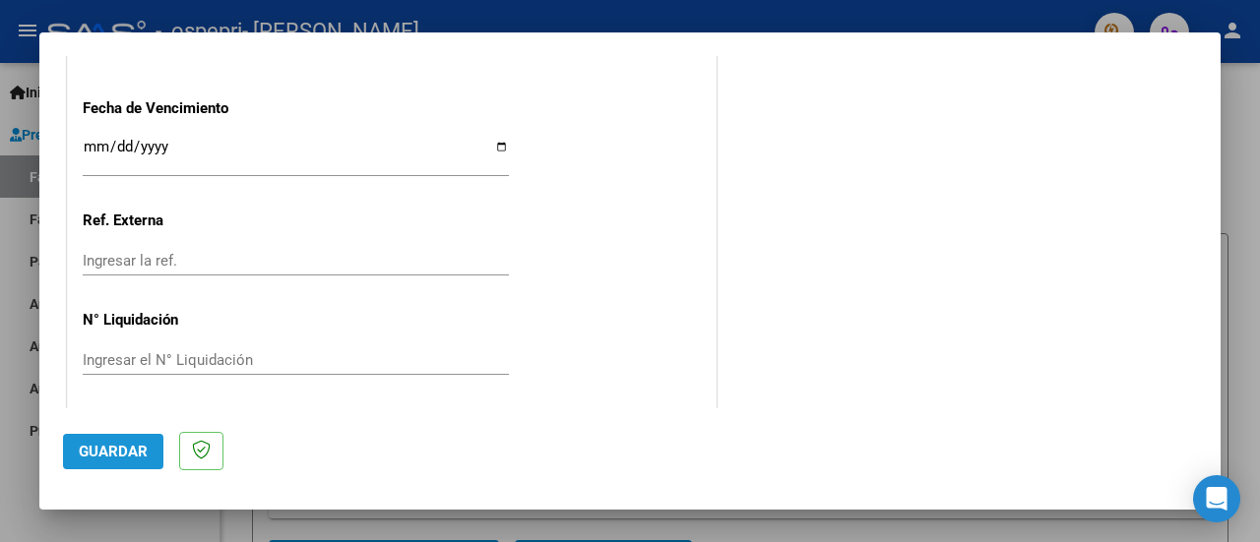
click at [111, 444] on span "Guardar" at bounding box center [113, 452] width 69 height 18
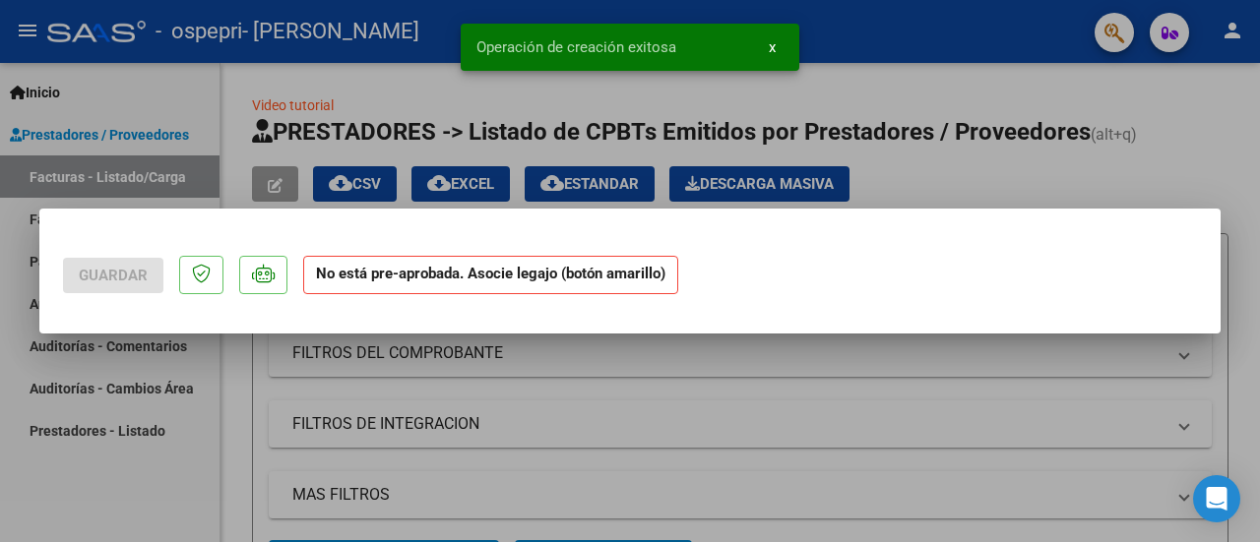
scroll to position [0, 0]
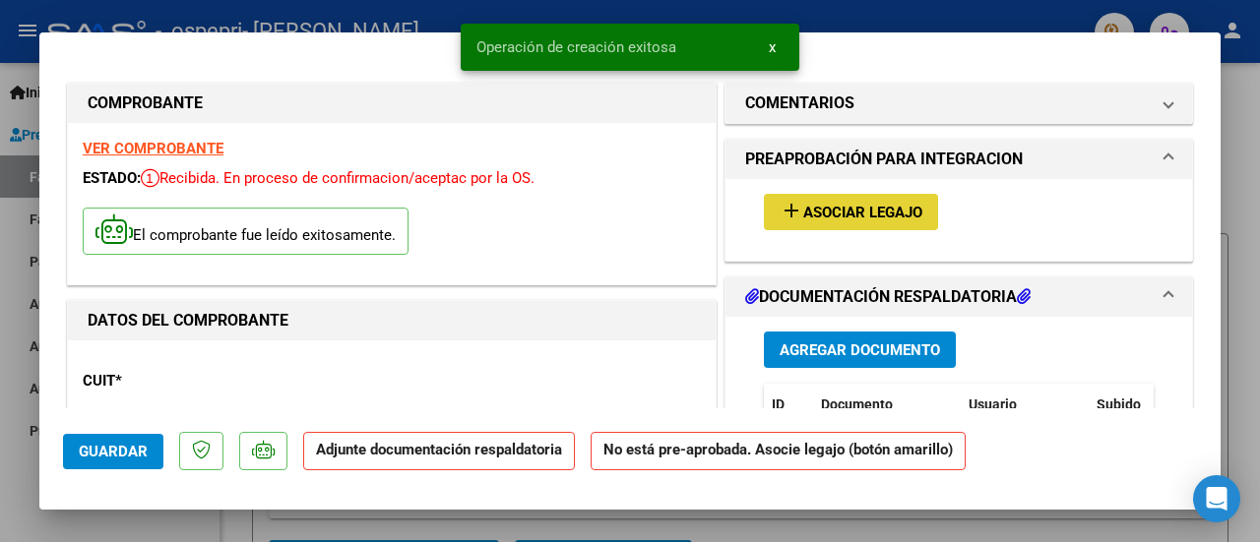
click at [888, 216] on span "Asociar Legajo" at bounding box center [862, 213] width 119 height 18
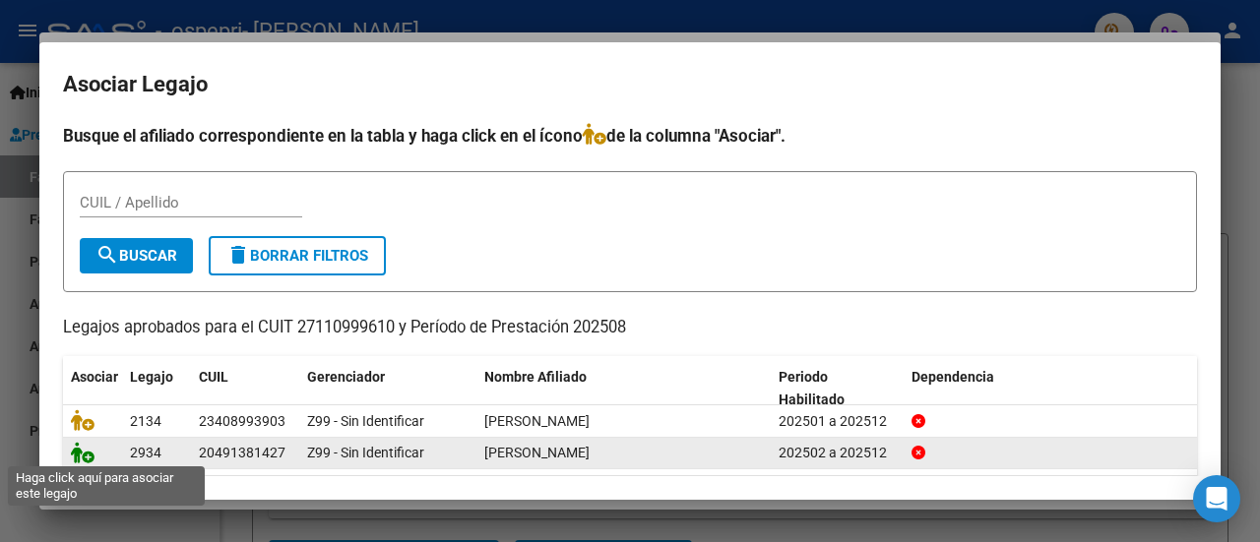
click at [80, 454] on icon at bounding box center [83, 453] width 24 height 22
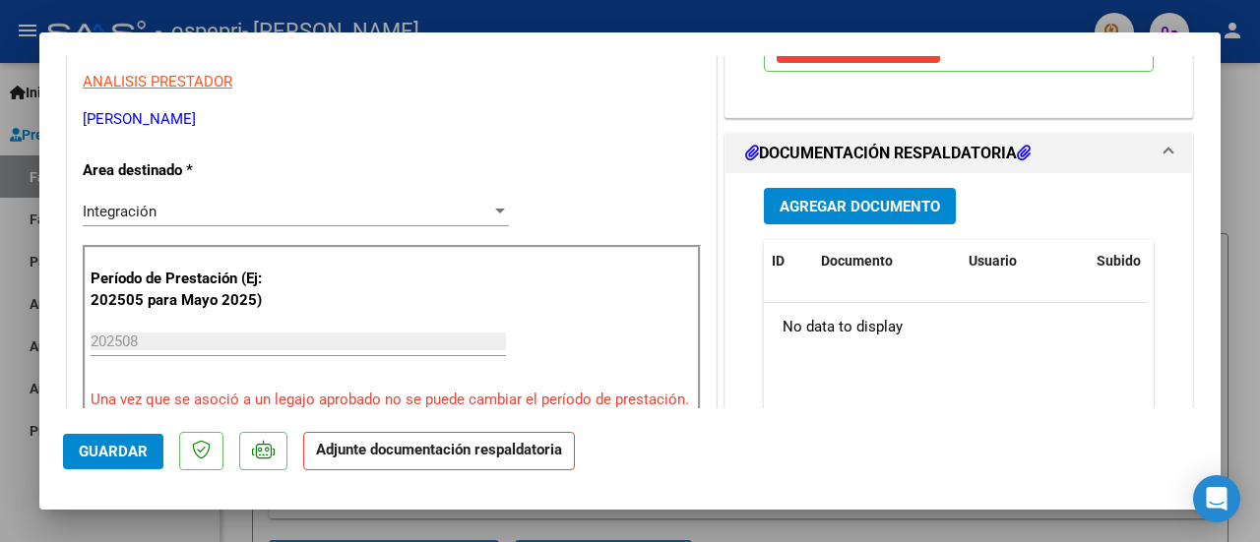
scroll to position [447, 0]
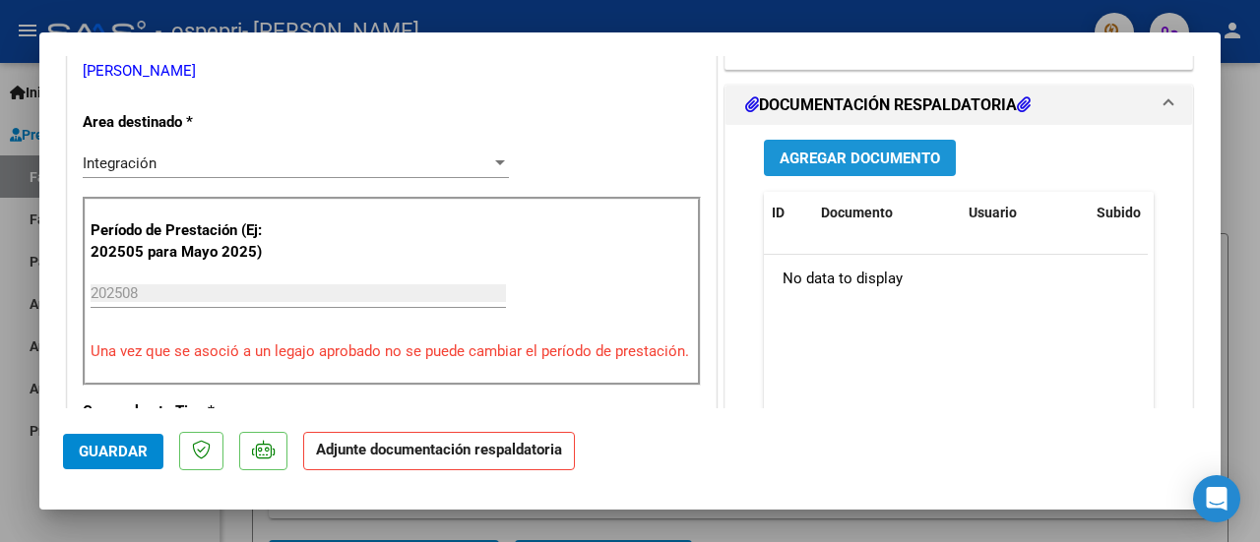
click at [878, 145] on button "Agregar Documento" at bounding box center [860, 158] width 192 height 36
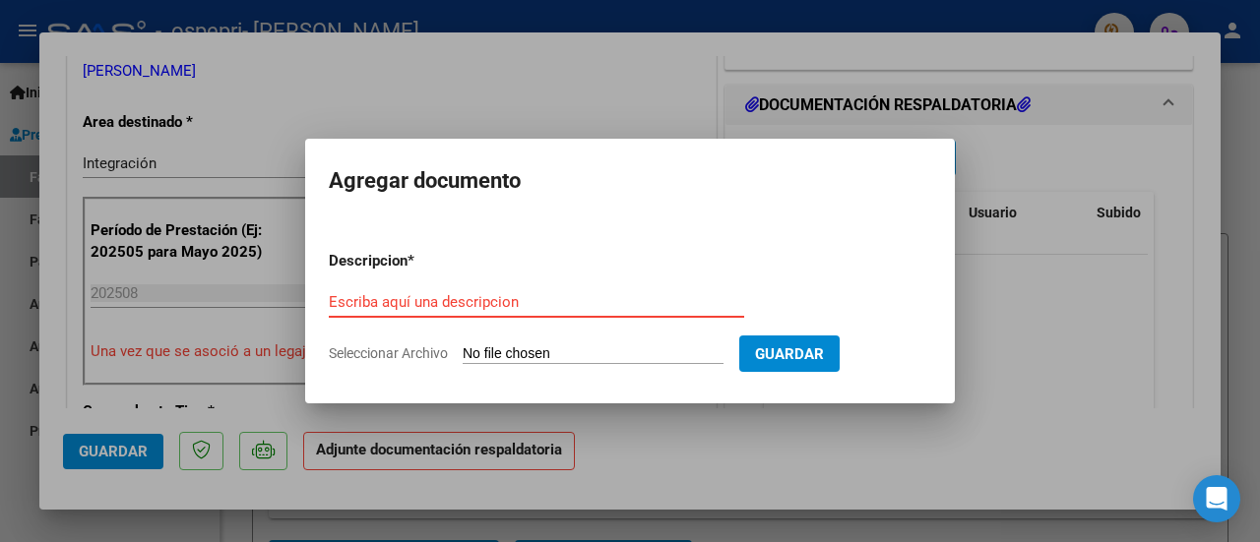
type input "C:\fakepath\ASIST VEGA PSM AGOSTO (1).pdf"
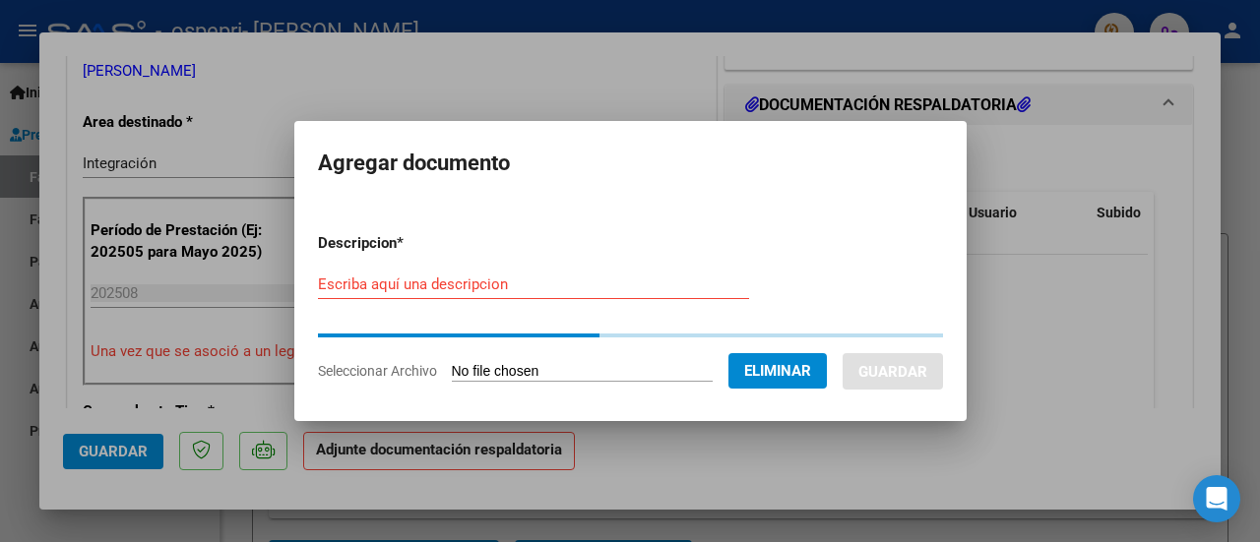
click at [423, 272] on div "Escriba aquí una descripcion" at bounding box center [533, 285] width 431 height 30
type input "a"
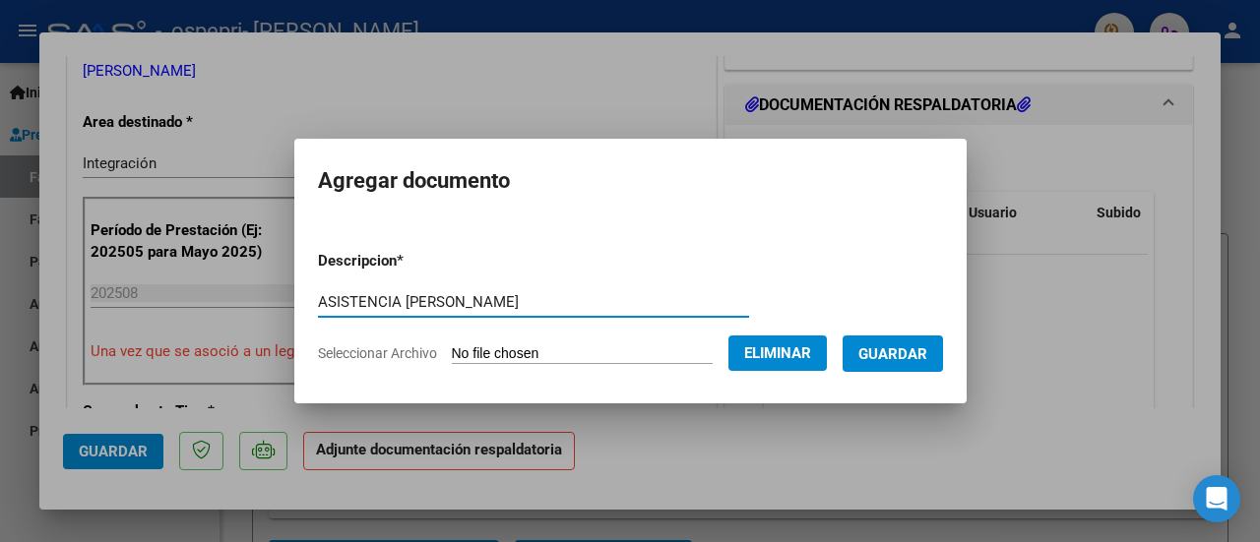
type input "ASISTENCIA VEGA"
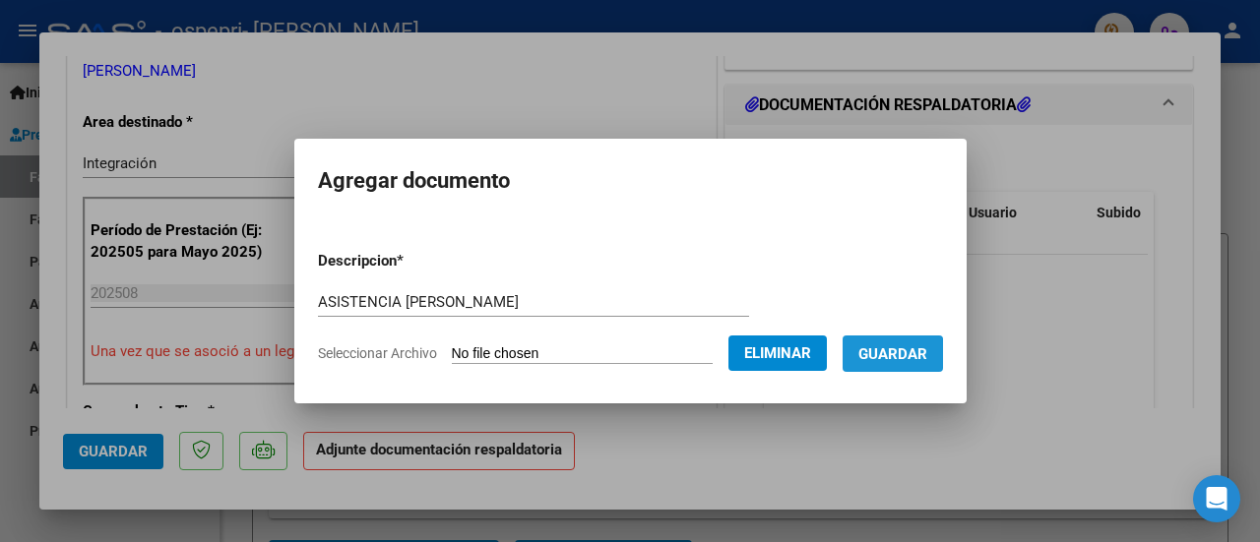
click at [896, 363] on button "Guardar" at bounding box center [892, 354] width 100 height 36
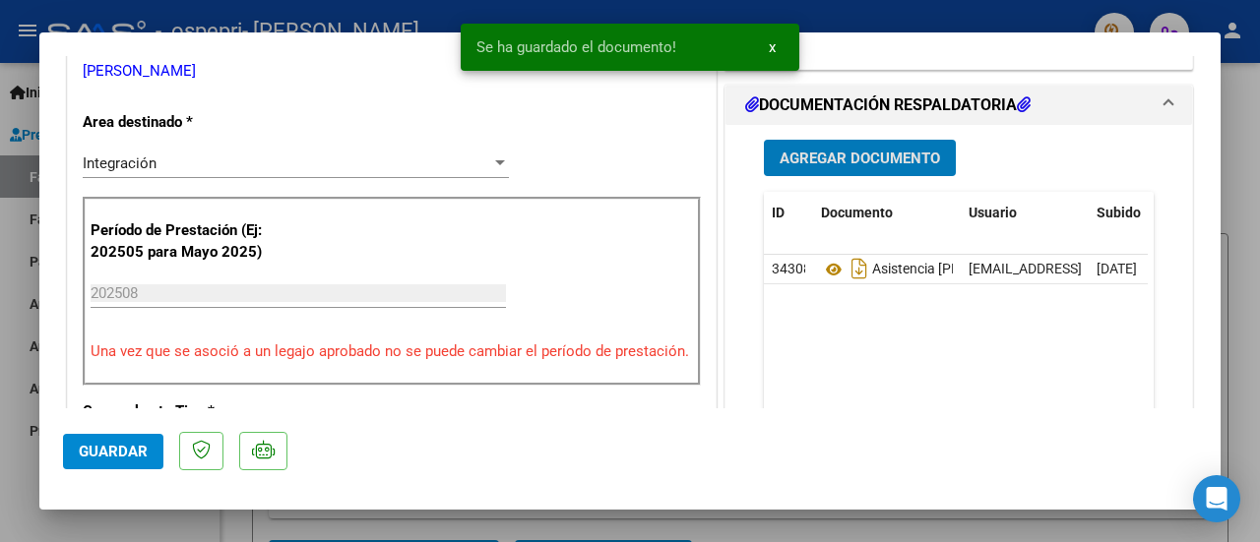
click at [860, 150] on span "Agregar Documento" at bounding box center [859, 159] width 160 height 18
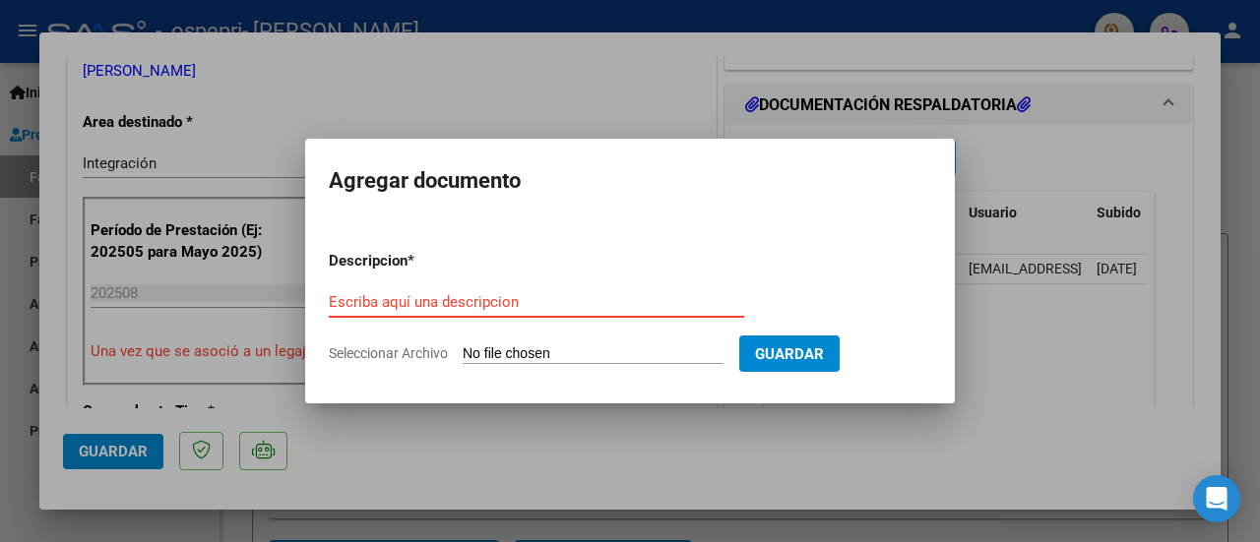
type input "C:\fakepath\PRELIQ VEGA PSM.pdf"
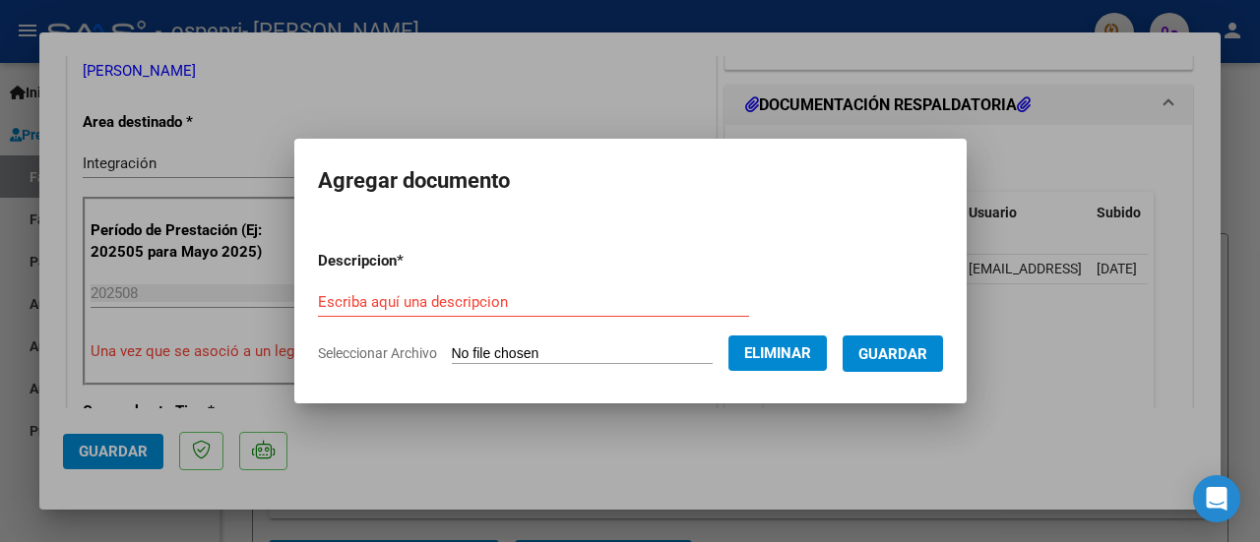
click at [412, 283] on form "Descripcion * Escriba aquí una descripcion Seleccionar Archivo Eliminar Guardar" at bounding box center [630, 307] width 625 height 144
click at [380, 302] on input "Escriba aquí una descripcion" at bounding box center [533, 302] width 431 height 18
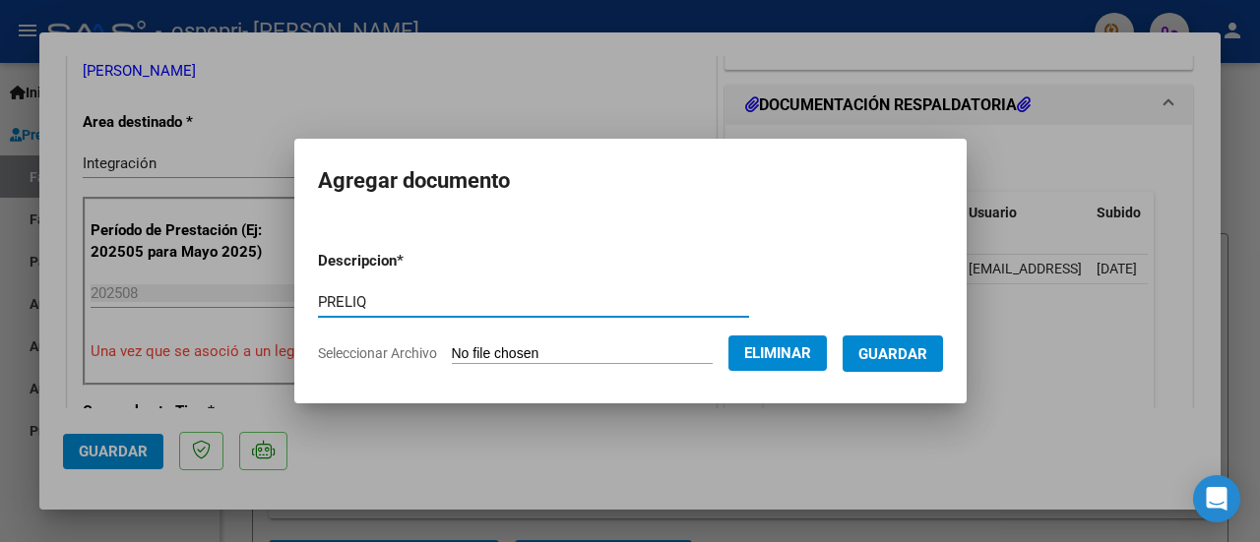
type input "PRELIQ"
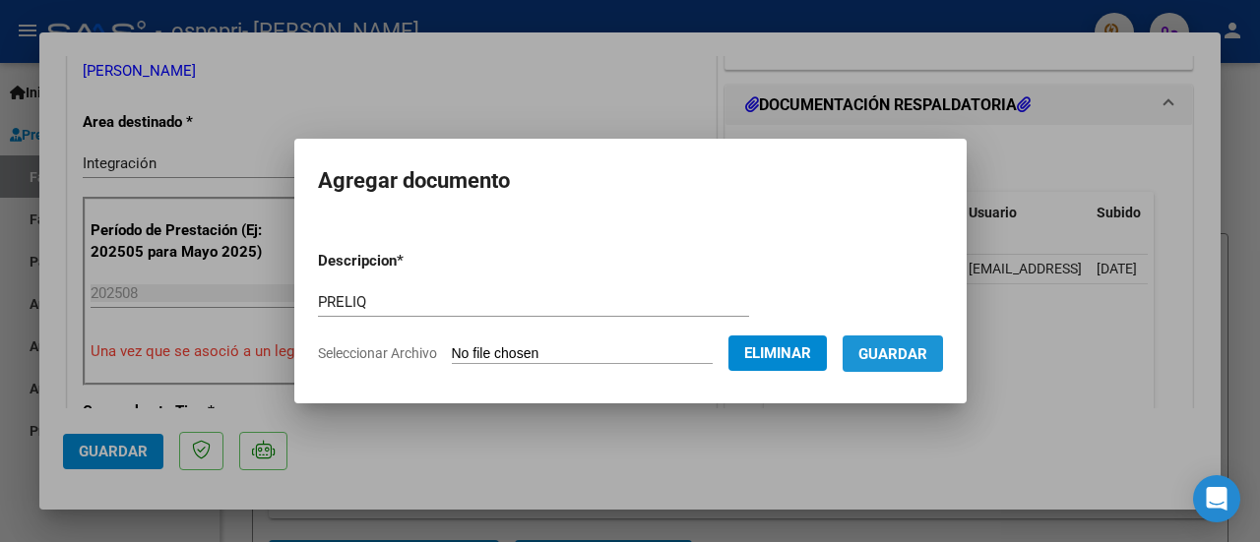
click at [925, 359] on span "Guardar" at bounding box center [892, 354] width 69 height 18
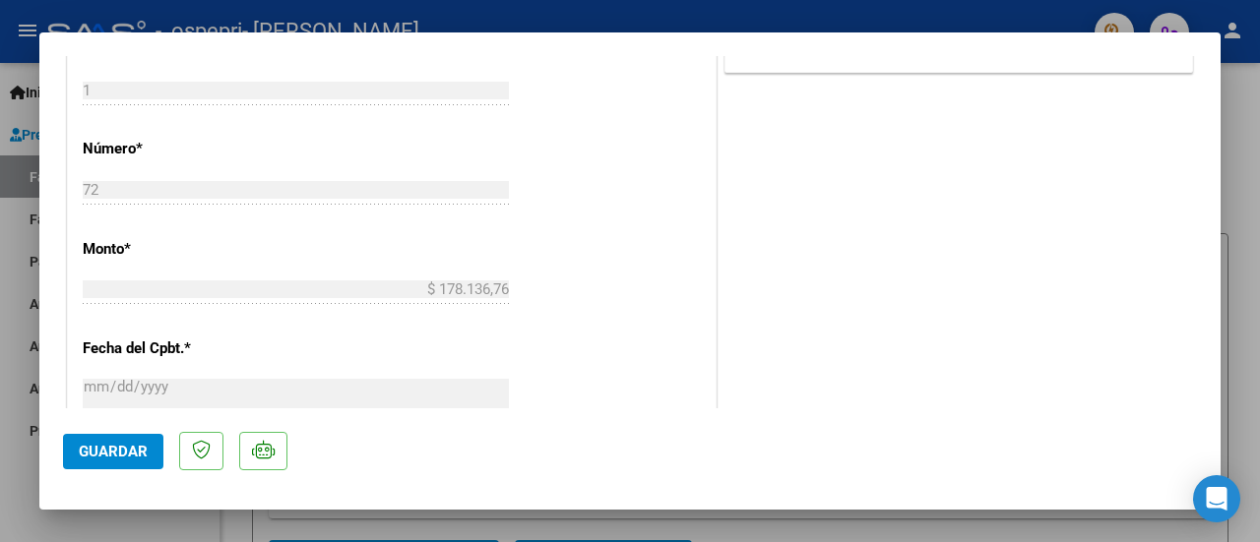
scroll to position [1427, 0]
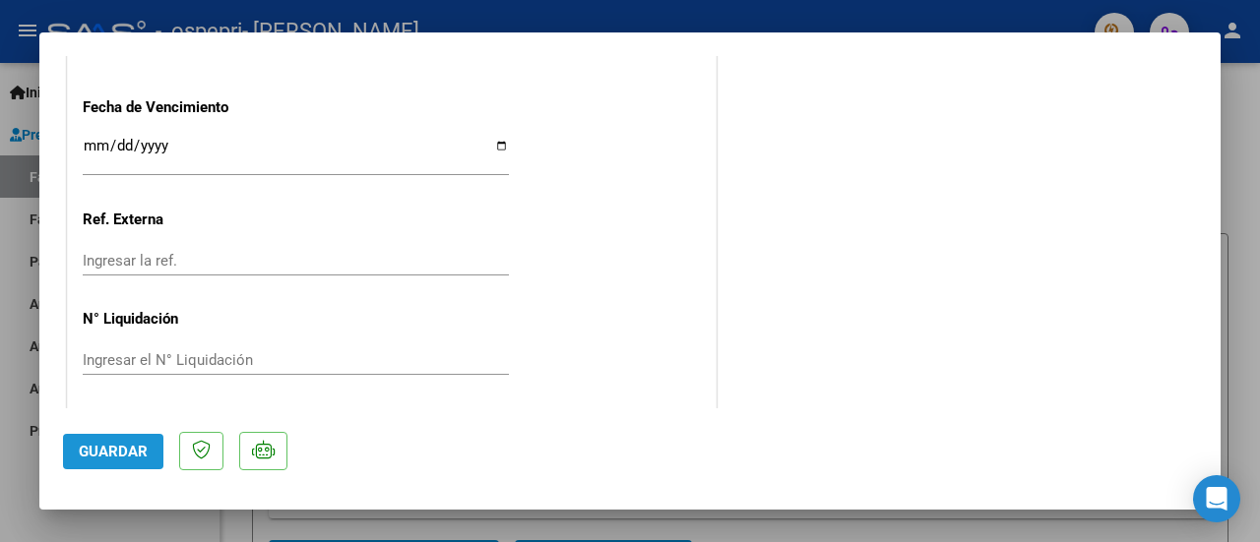
click at [103, 450] on span "Guardar" at bounding box center [113, 452] width 69 height 18
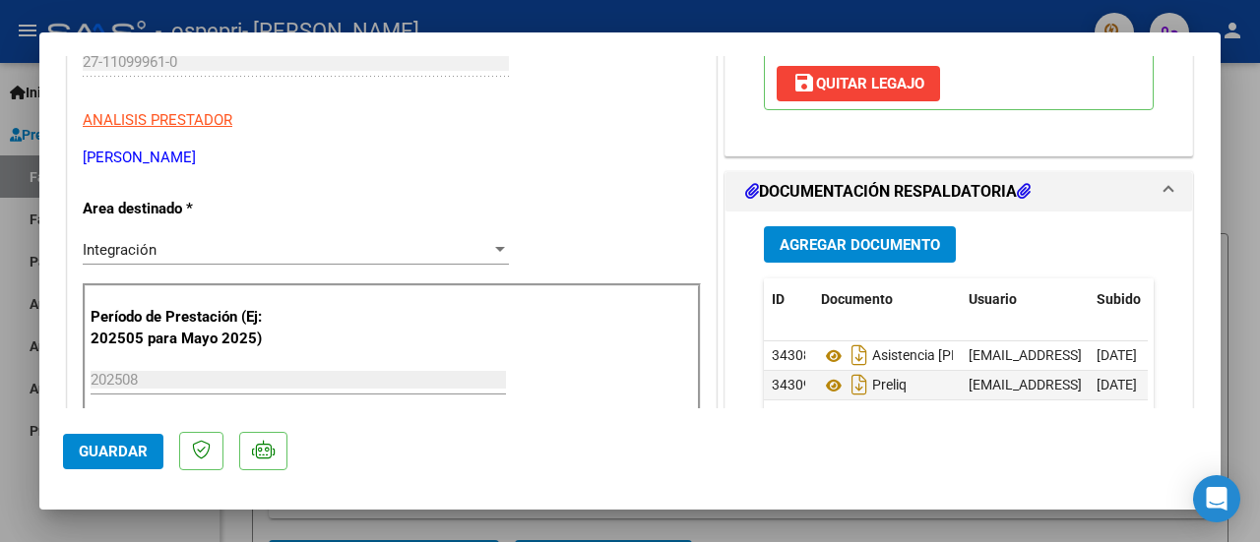
scroll to position [199, 0]
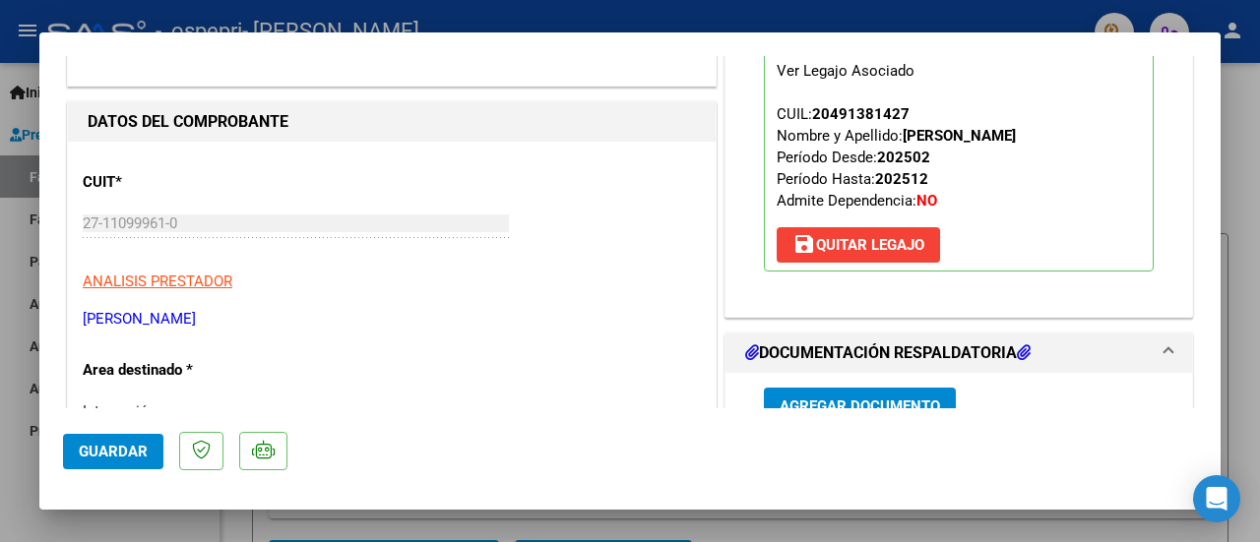
click at [1244, 143] on div at bounding box center [630, 271] width 1260 height 542
type input "$ 0,00"
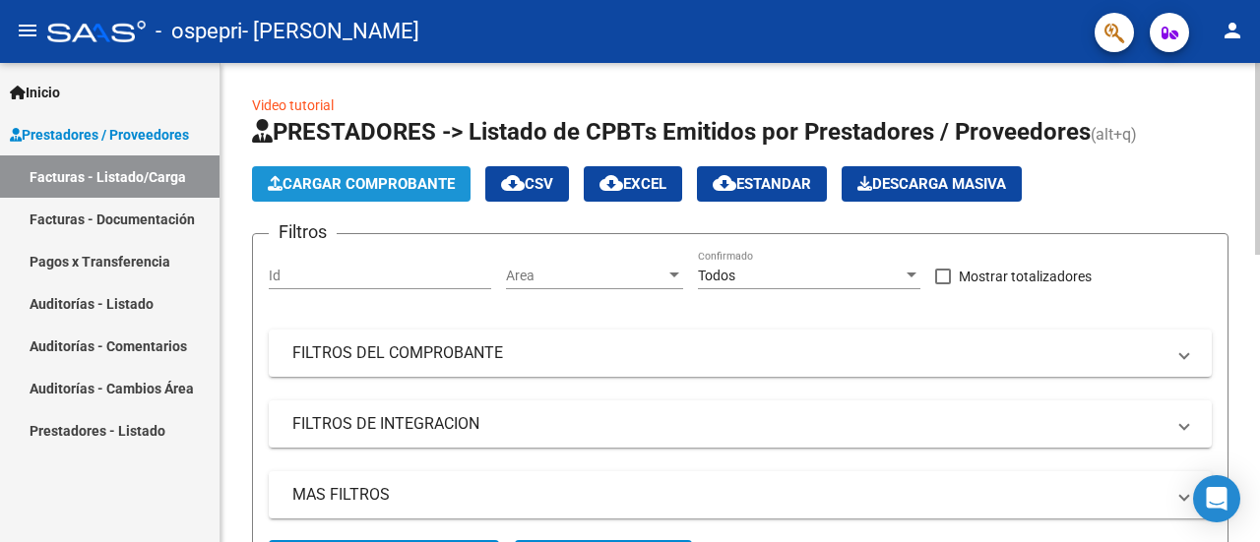
click at [402, 182] on span "Cargar Comprobante" at bounding box center [361, 184] width 187 height 18
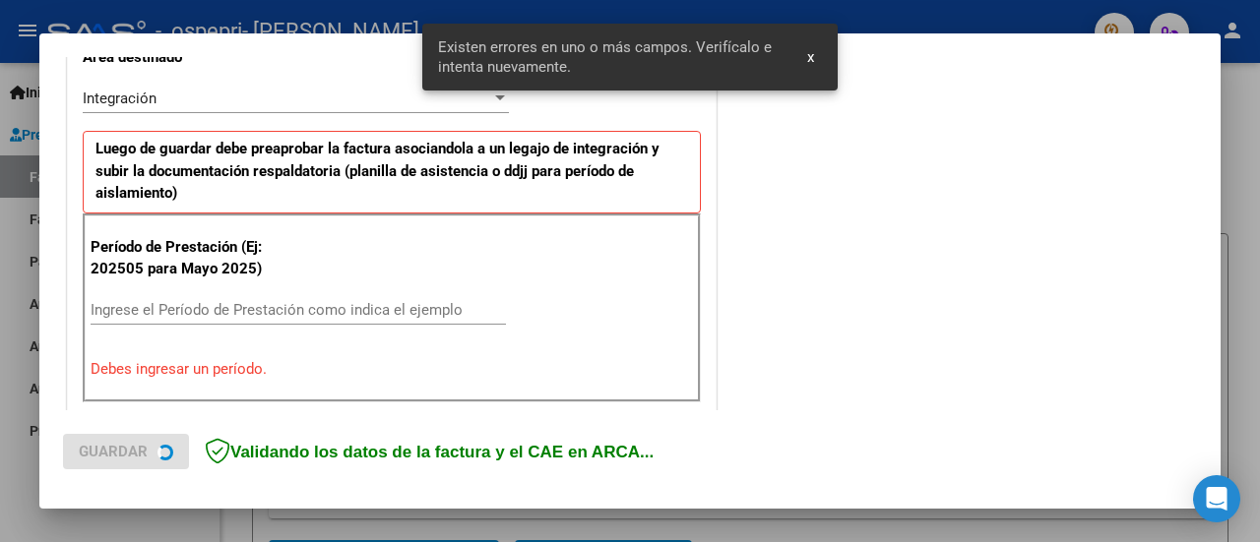
scroll to position [490, 0]
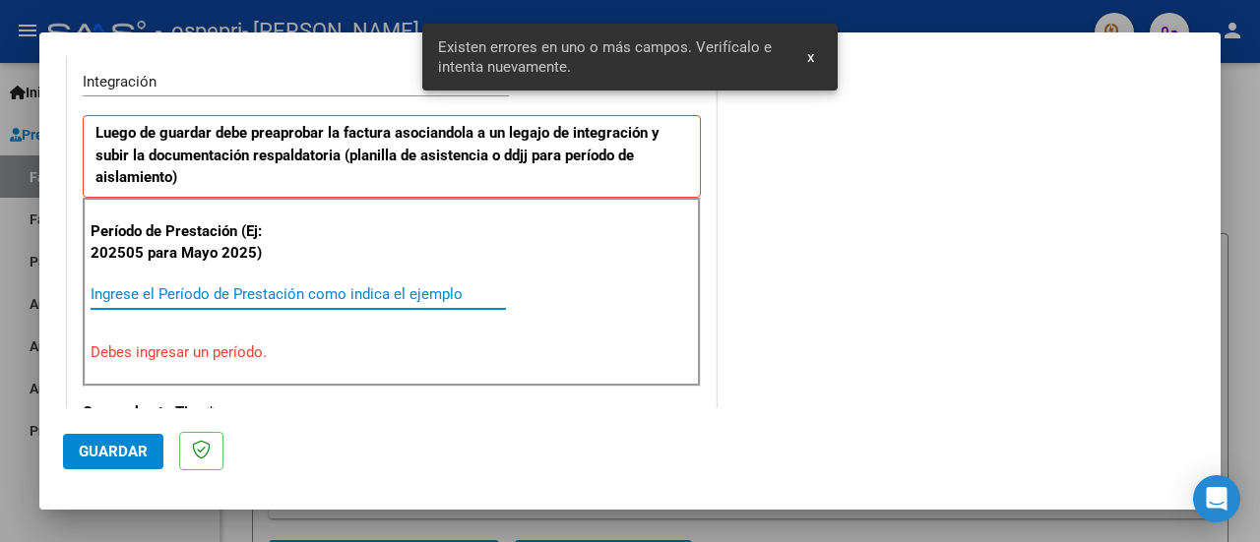
click at [187, 292] on input "Ingrese el Período de Prestación como indica el ejemplo" at bounding box center [298, 294] width 415 height 18
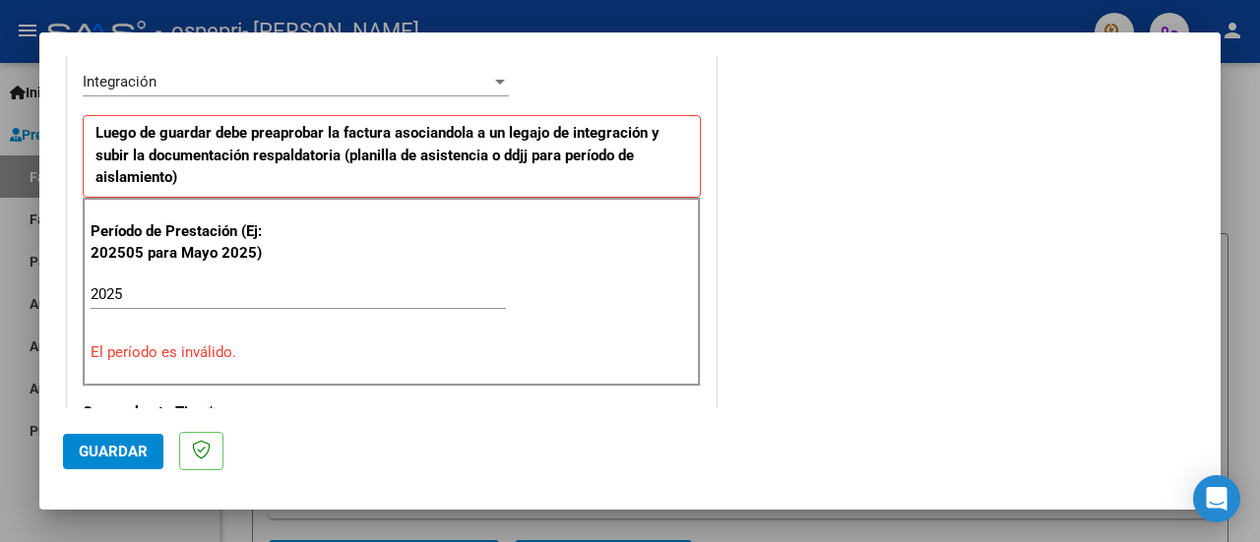
click at [680, 290] on div "Período de Prestación (Ej: 202505 para Mayo 2025) 2025 Ingrese el Período de Pr…" at bounding box center [392, 292] width 618 height 189
click at [305, 286] on input "2025" at bounding box center [298, 294] width 415 height 18
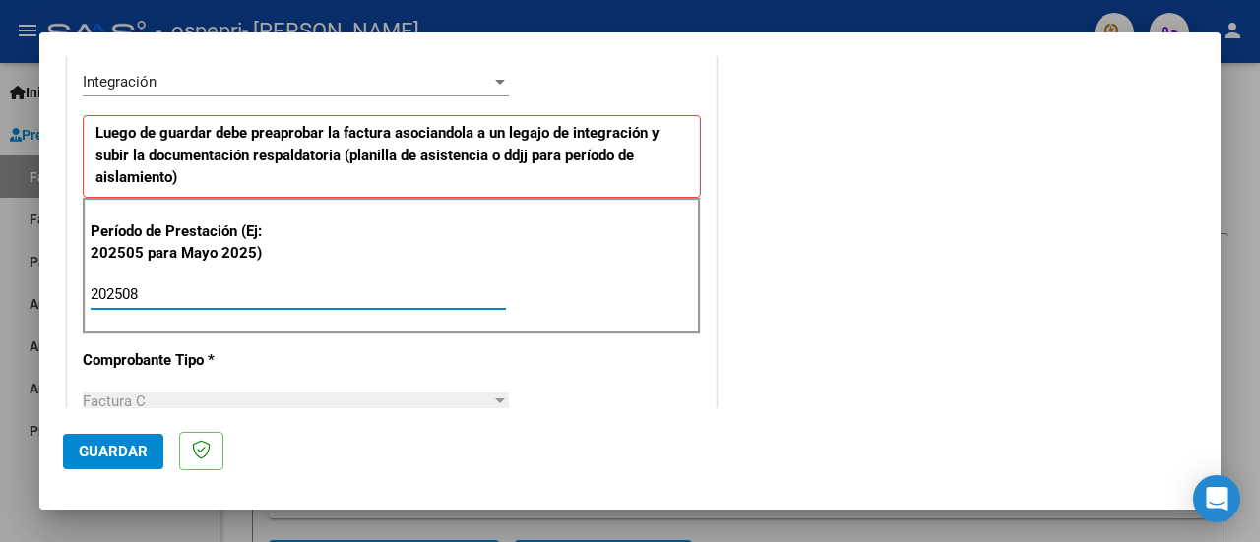
type input "202508"
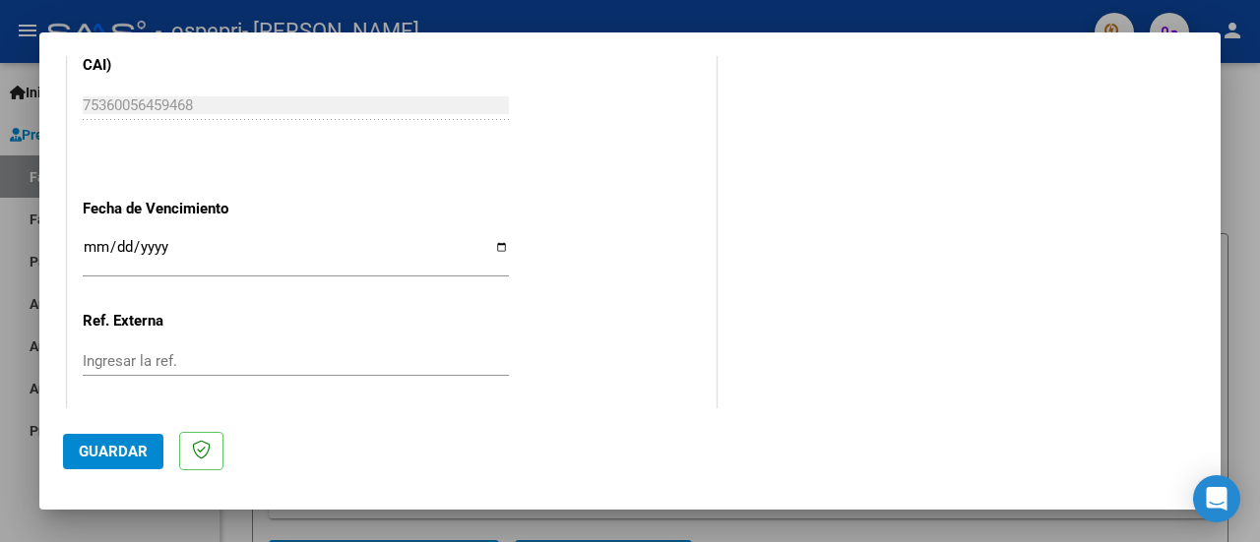
scroll to position [1419, 0]
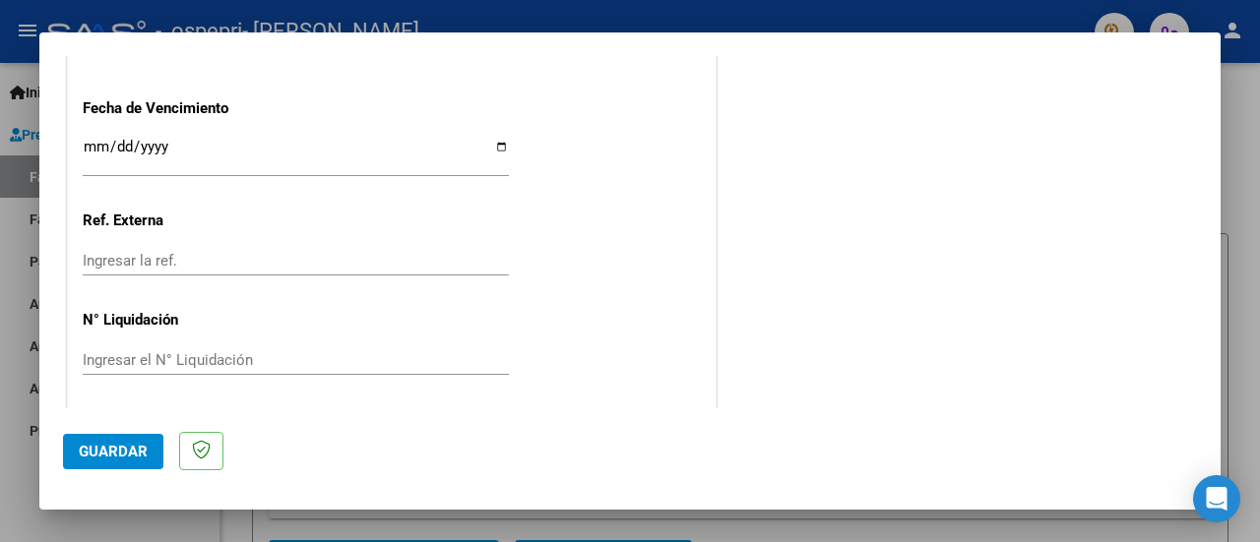
click at [127, 449] on span "Guardar" at bounding box center [113, 452] width 69 height 18
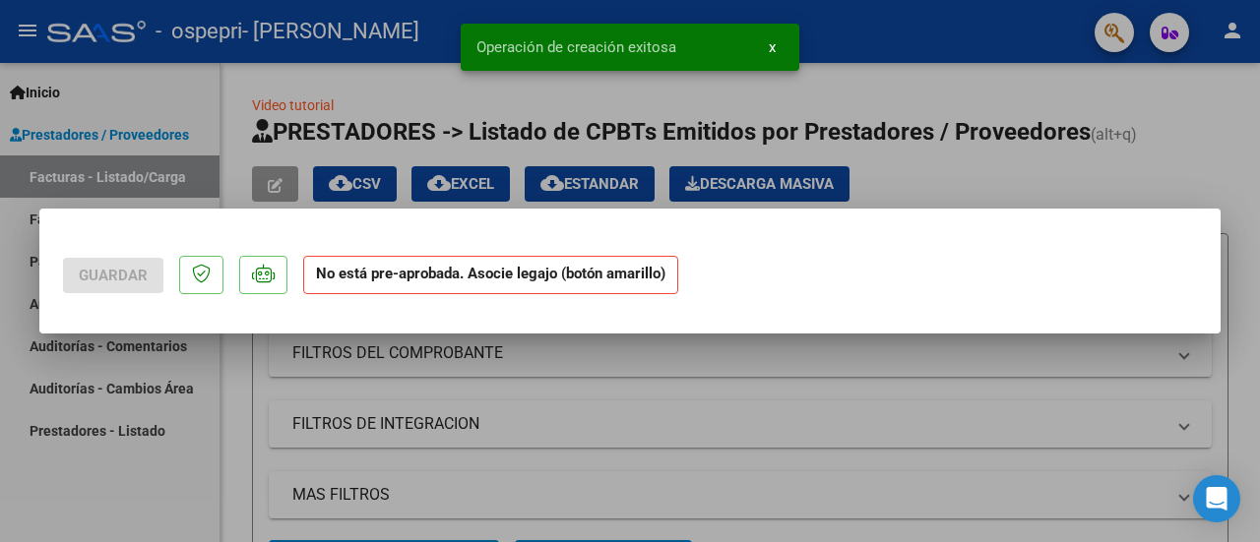
scroll to position [0, 0]
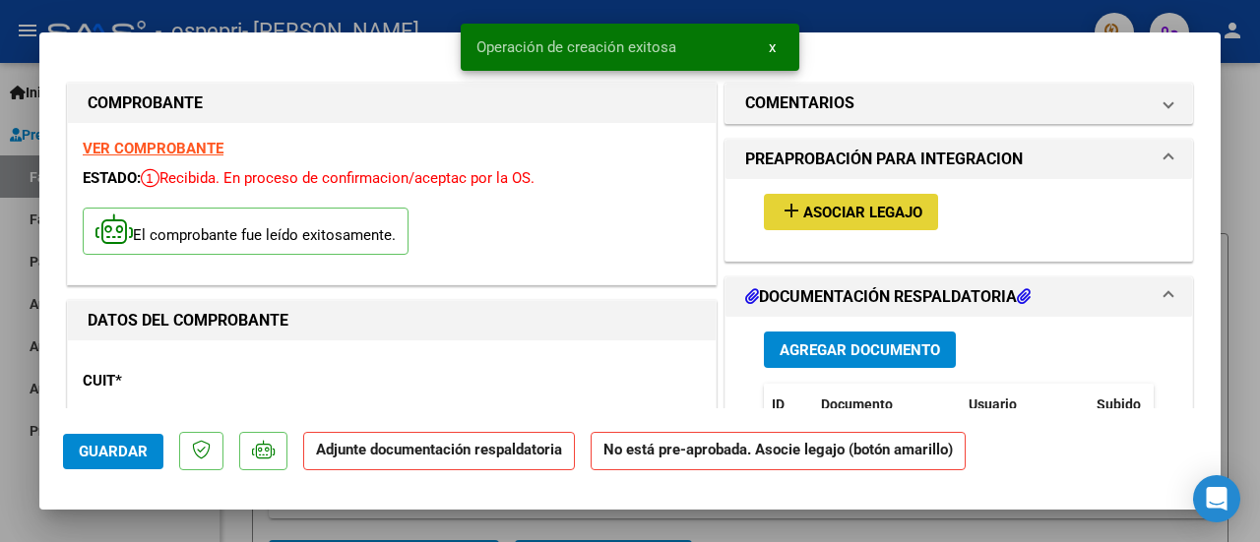
click at [859, 217] on span "Asociar Legajo" at bounding box center [862, 213] width 119 height 18
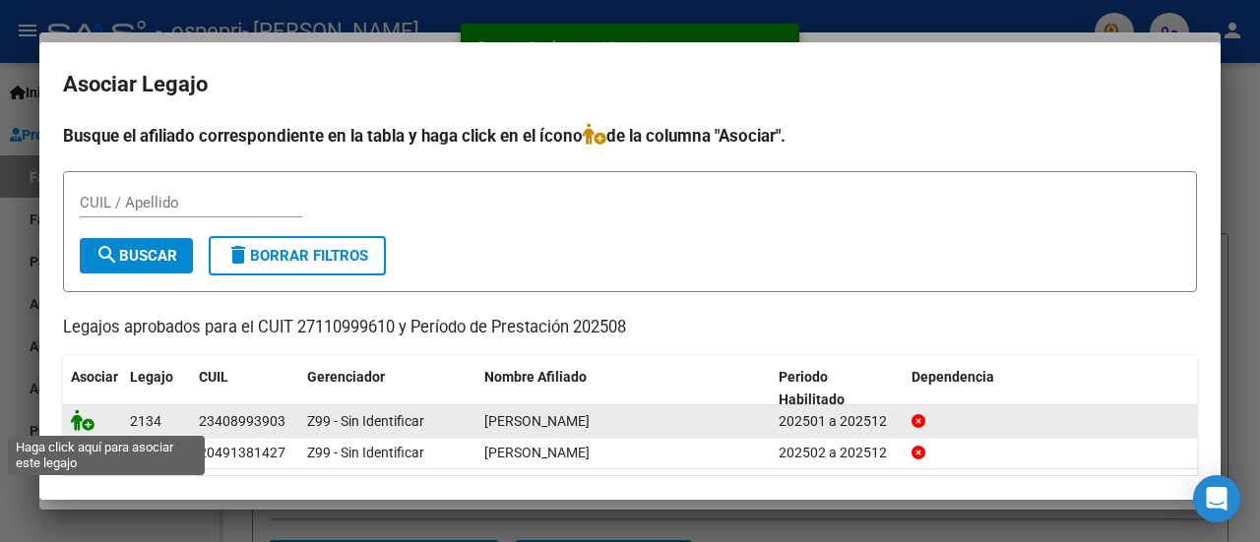
click at [81, 416] on icon at bounding box center [83, 420] width 24 height 22
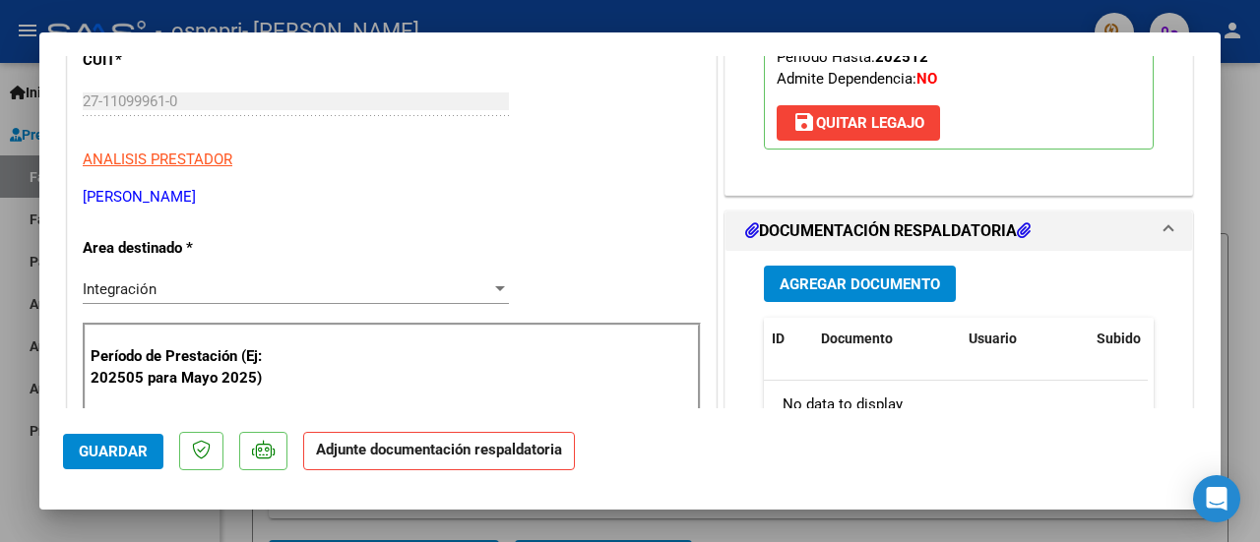
scroll to position [333, 0]
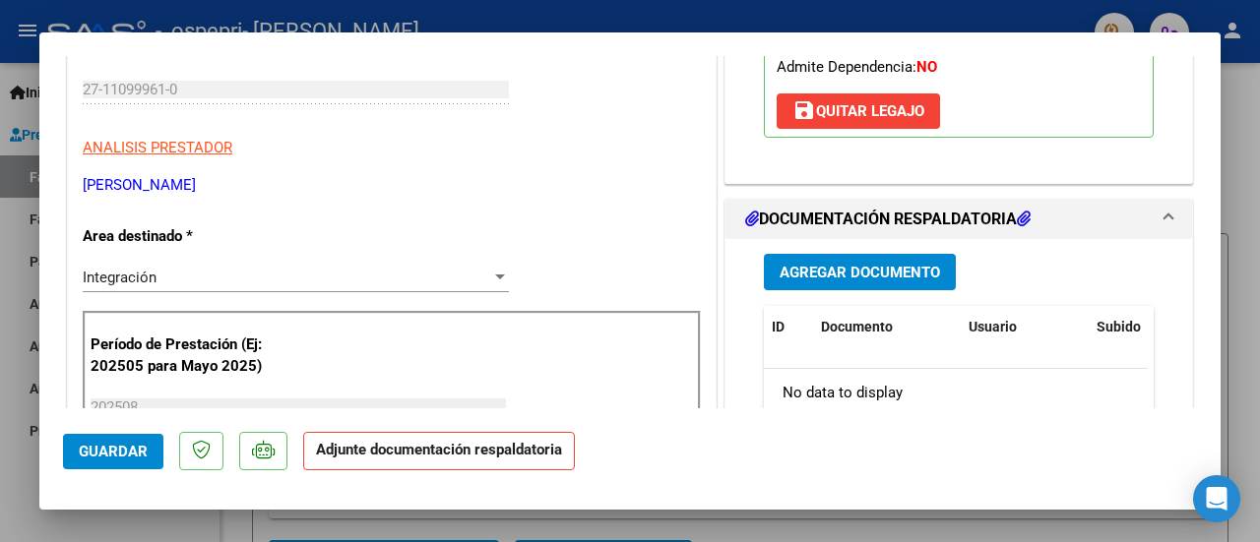
click at [888, 273] on span "Agregar Documento" at bounding box center [859, 273] width 160 height 18
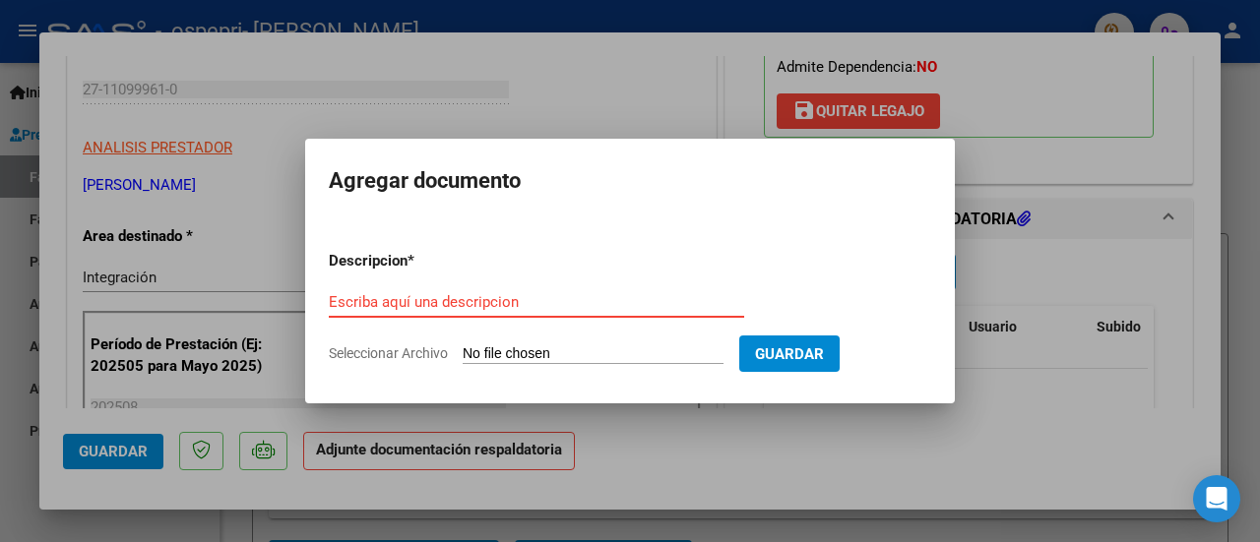
type input "C:\fakepath\ASIST ZUÑIGA AGOSTO PSM (1).pdf"
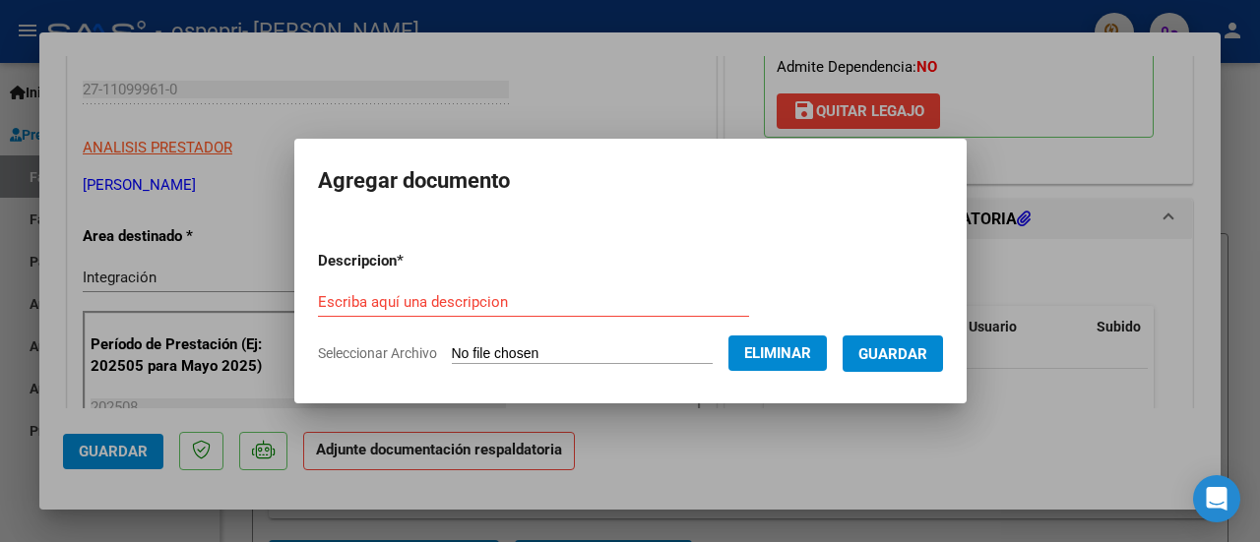
click at [409, 277] on form "Descripcion * Escriba aquí una descripcion Seleccionar Archivo Eliminar Guardar" at bounding box center [630, 307] width 625 height 144
click at [398, 298] on input "Escriba aquí una descripcion" at bounding box center [533, 302] width 431 height 18
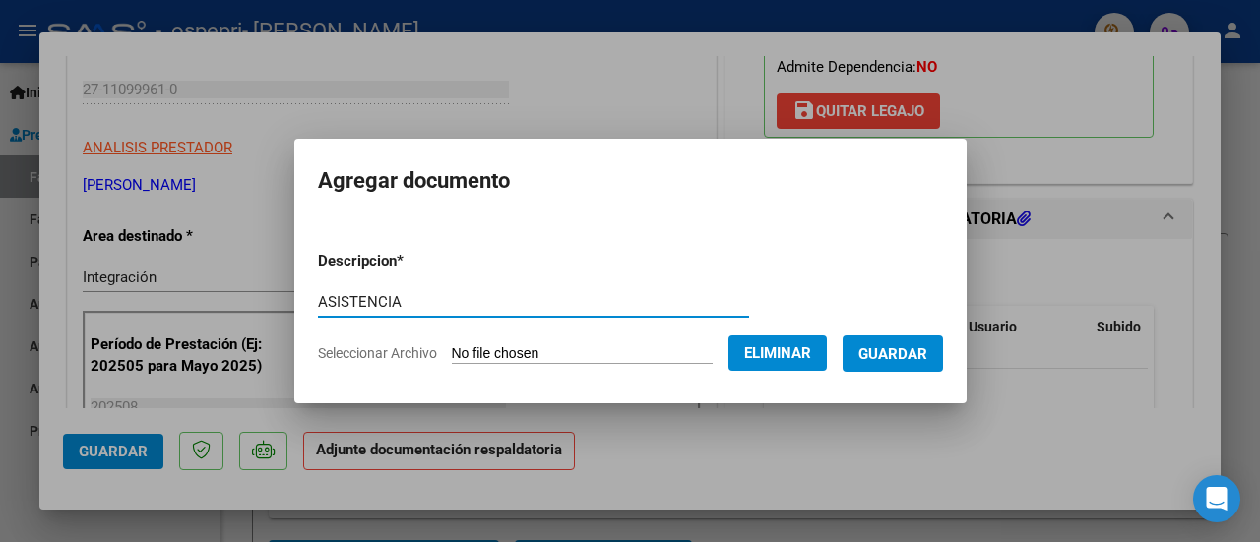
type input "ASISTENCIA"
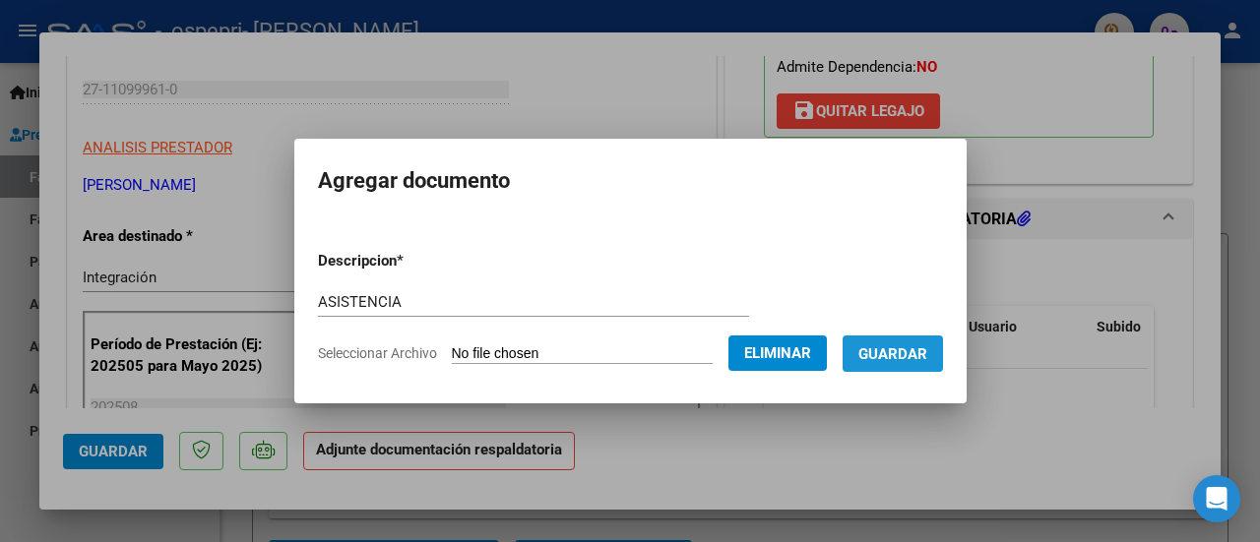
click at [921, 360] on span "Guardar" at bounding box center [892, 354] width 69 height 18
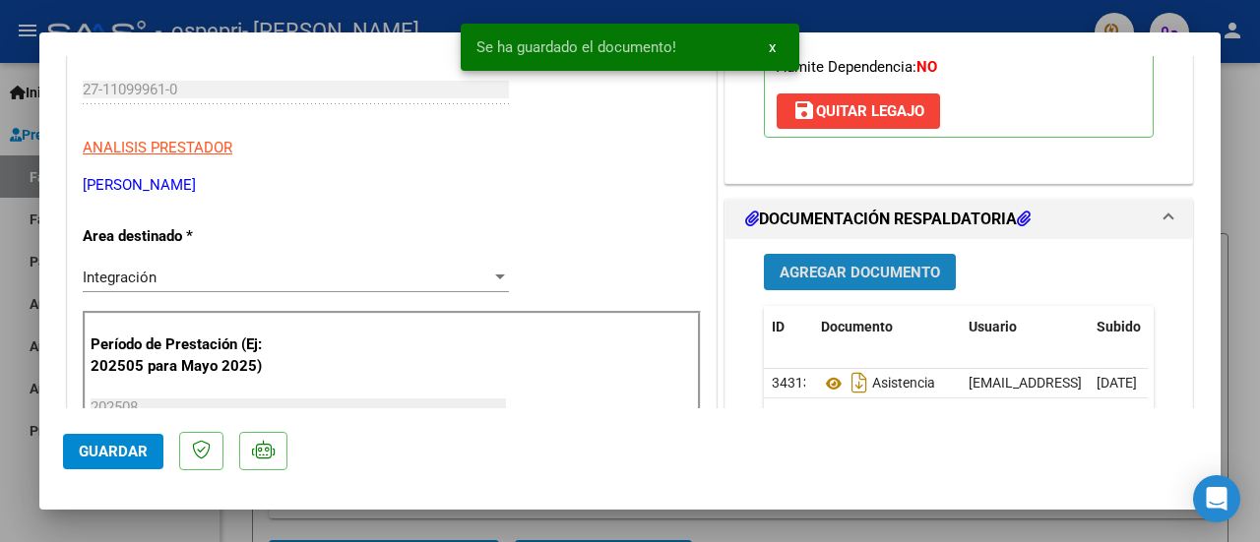
click at [878, 266] on span "Agregar Documento" at bounding box center [859, 273] width 160 height 18
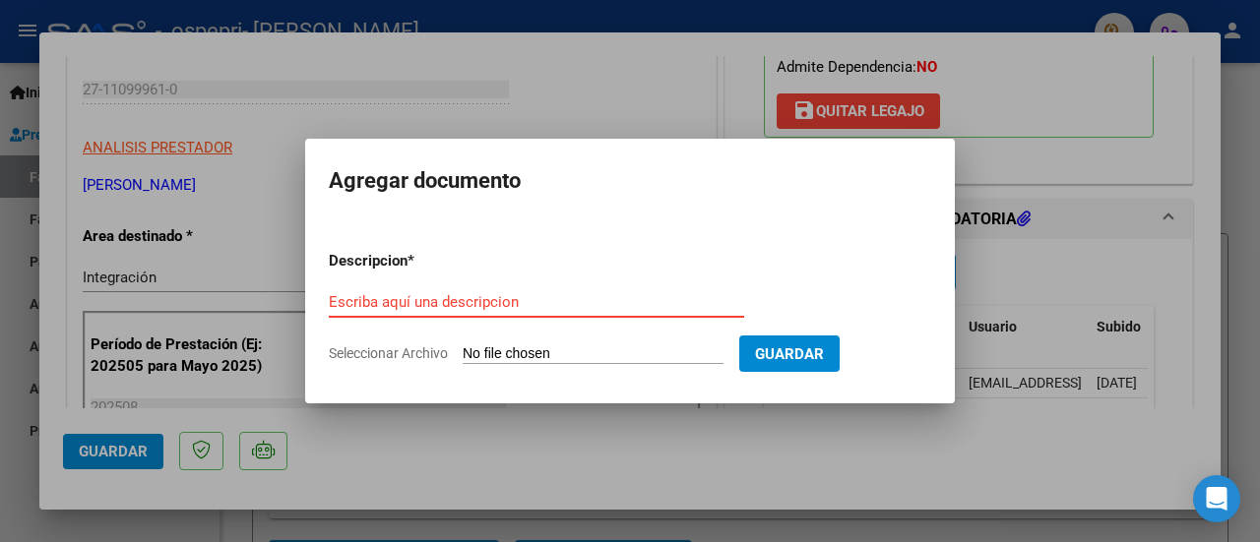
type input "C:\fakepath\PRELIQ ZUÑIGA PSM.pdf"
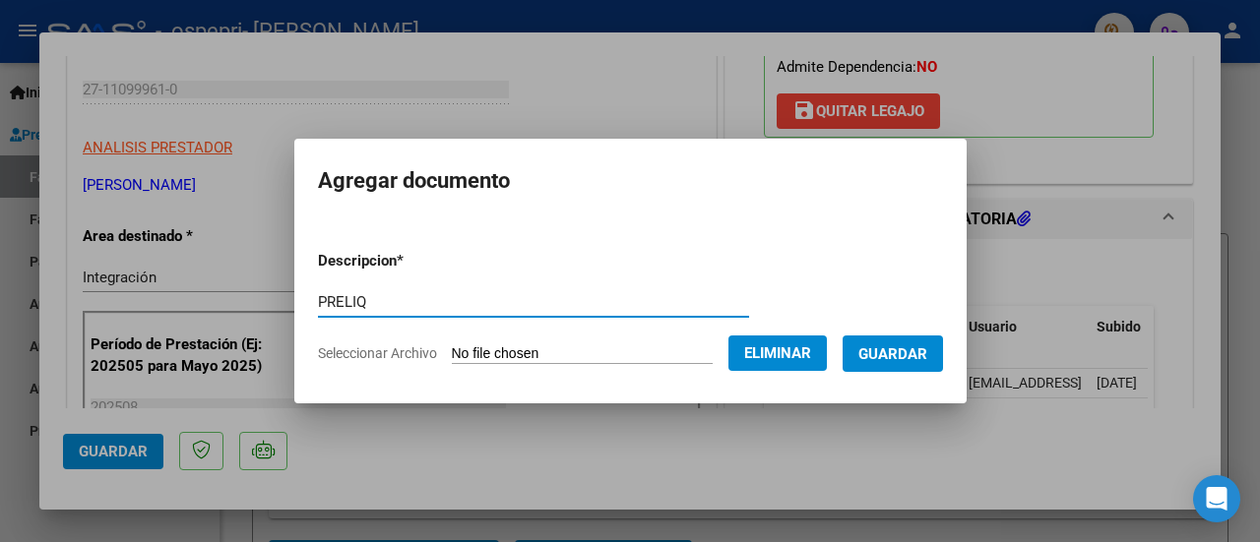
type input "PRELIQ"
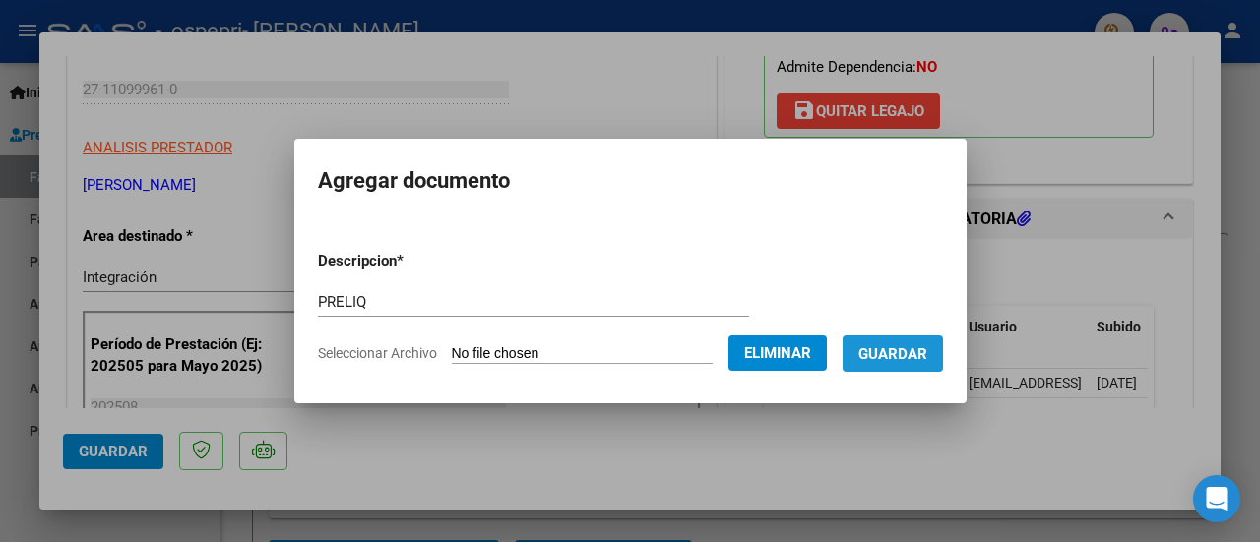
click at [922, 353] on span "Guardar" at bounding box center [892, 354] width 69 height 18
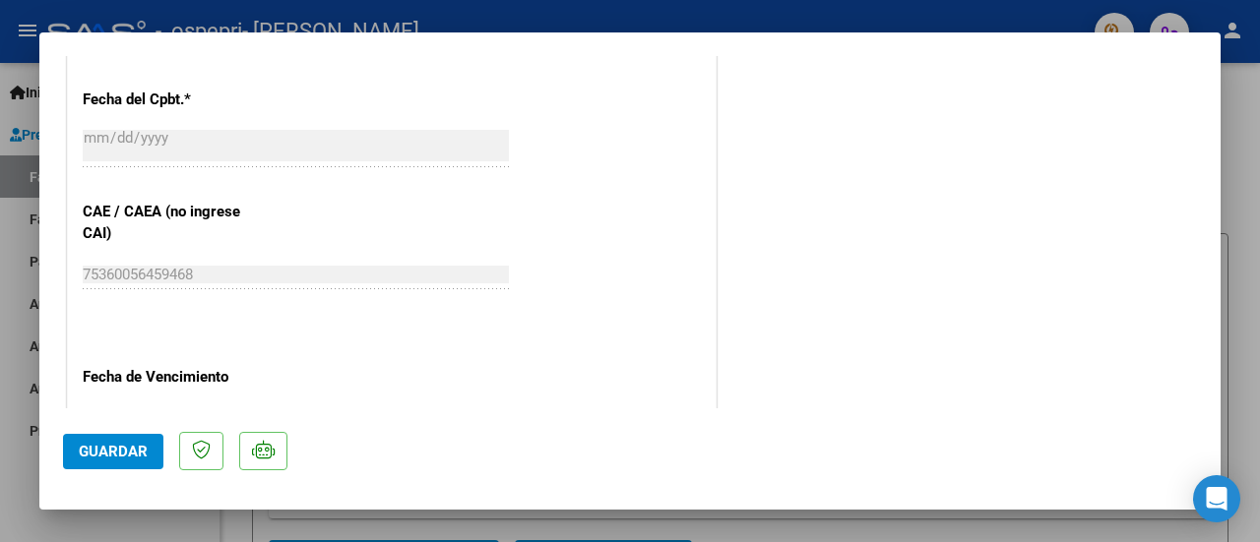
scroll to position [1427, 0]
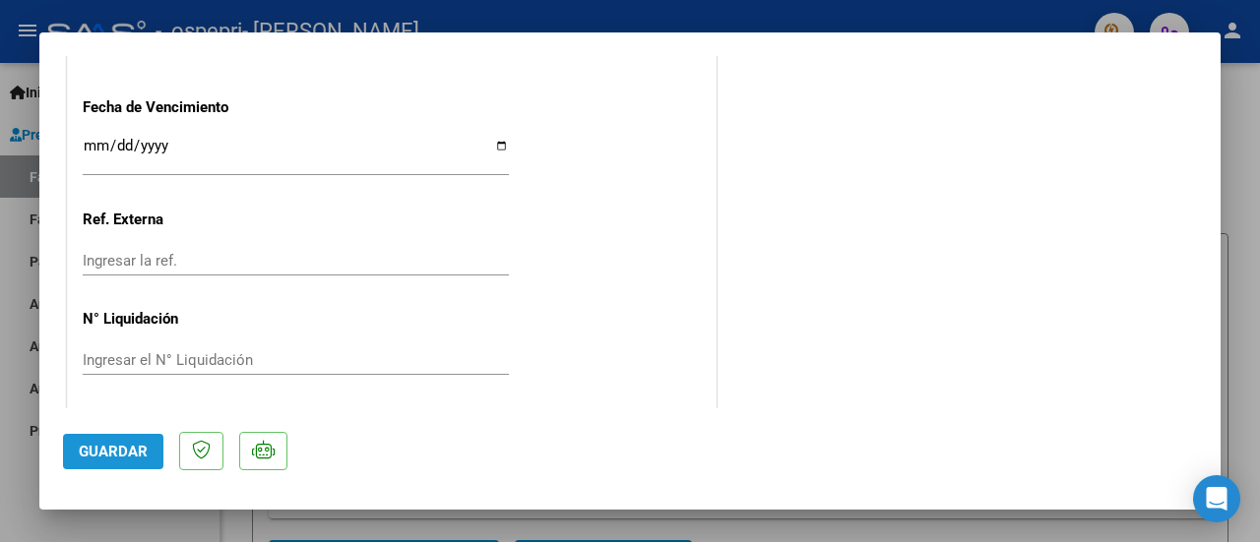
click at [132, 456] on span "Guardar" at bounding box center [113, 452] width 69 height 18
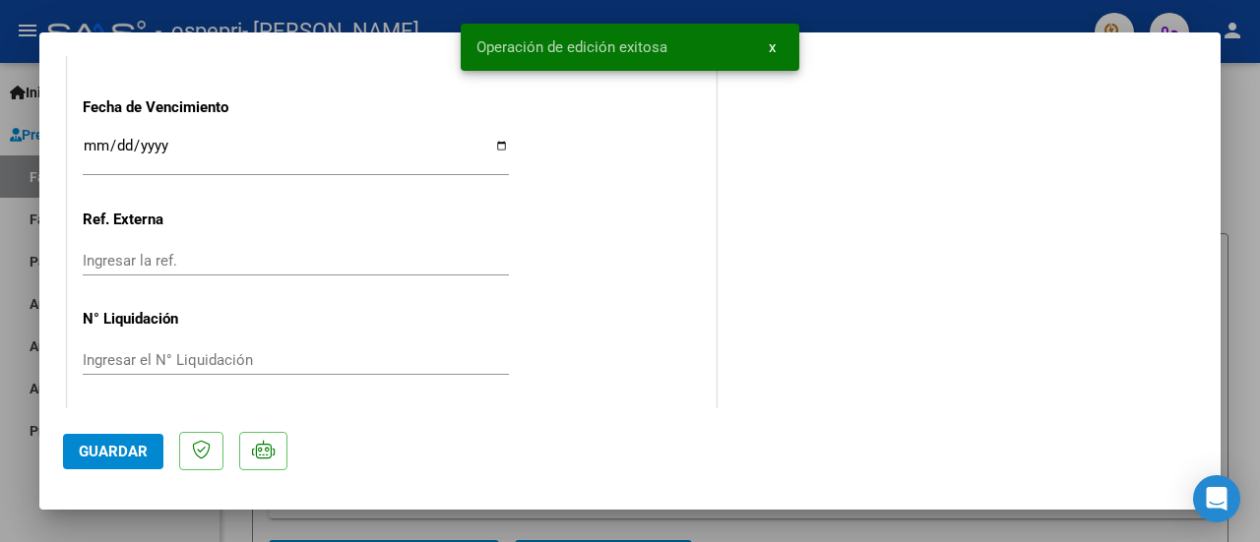
click at [1244, 166] on div at bounding box center [630, 271] width 1260 height 542
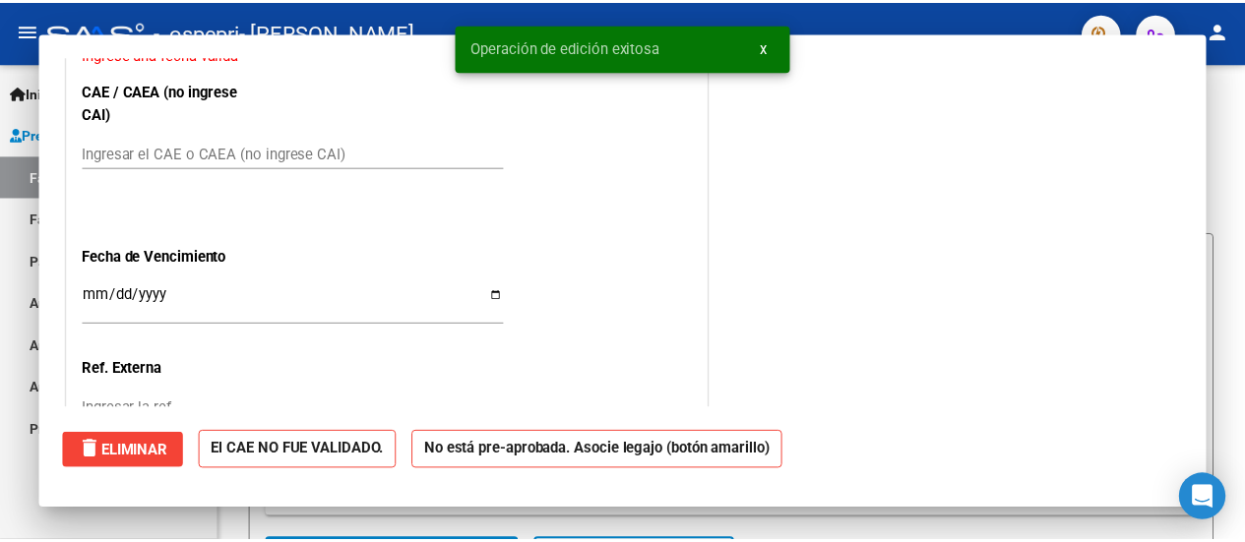
scroll to position [0, 0]
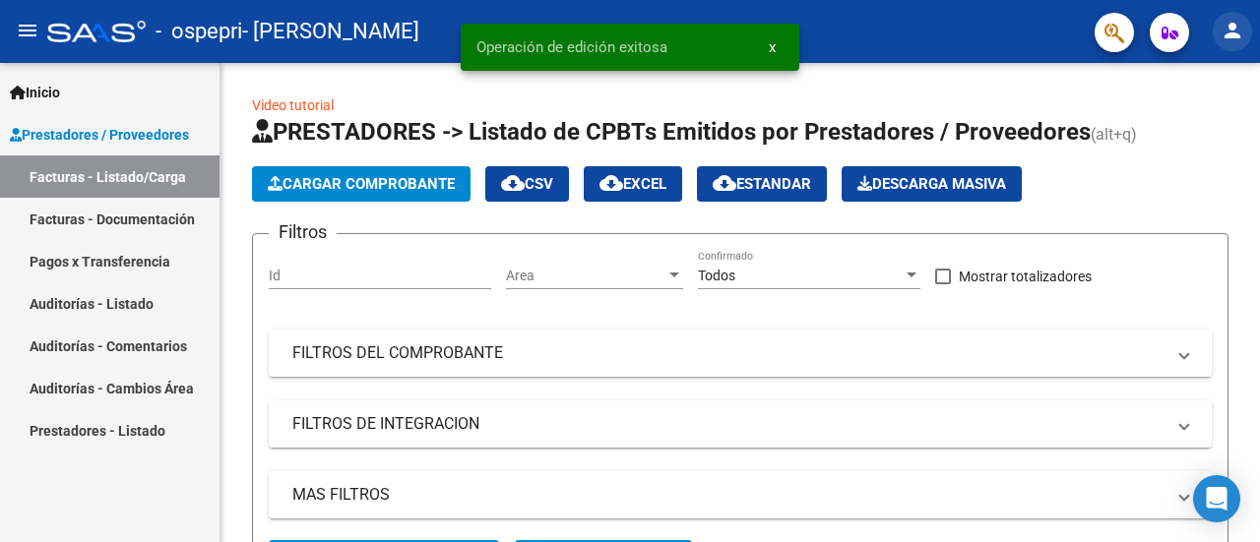
click at [1233, 36] on mat-icon "person" at bounding box center [1232, 31] width 24 height 24
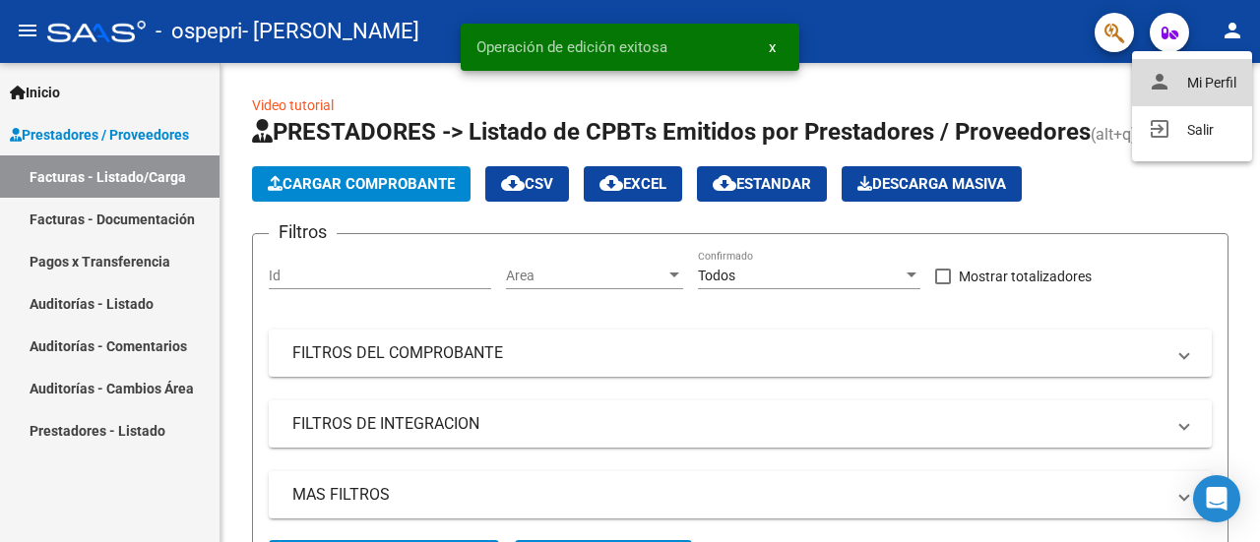
click at [1211, 82] on button "person Mi Perfil" at bounding box center [1192, 82] width 120 height 47
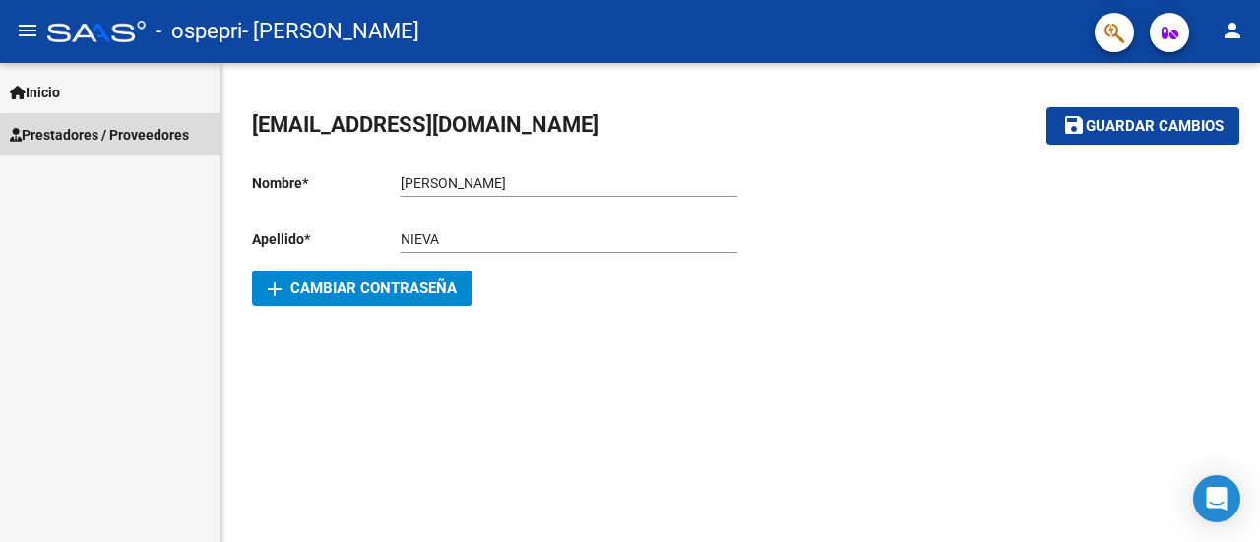
click at [152, 139] on span "Prestadores / Proveedores" at bounding box center [99, 135] width 179 height 22
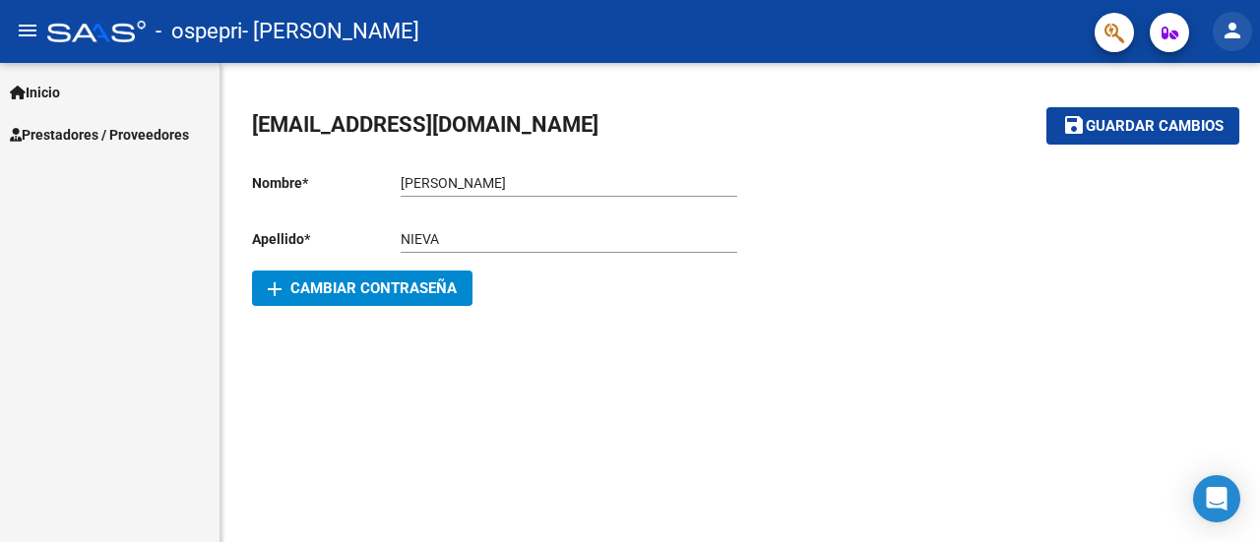
click at [1232, 31] on mat-icon "person" at bounding box center [1232, 31] width 24 height 24
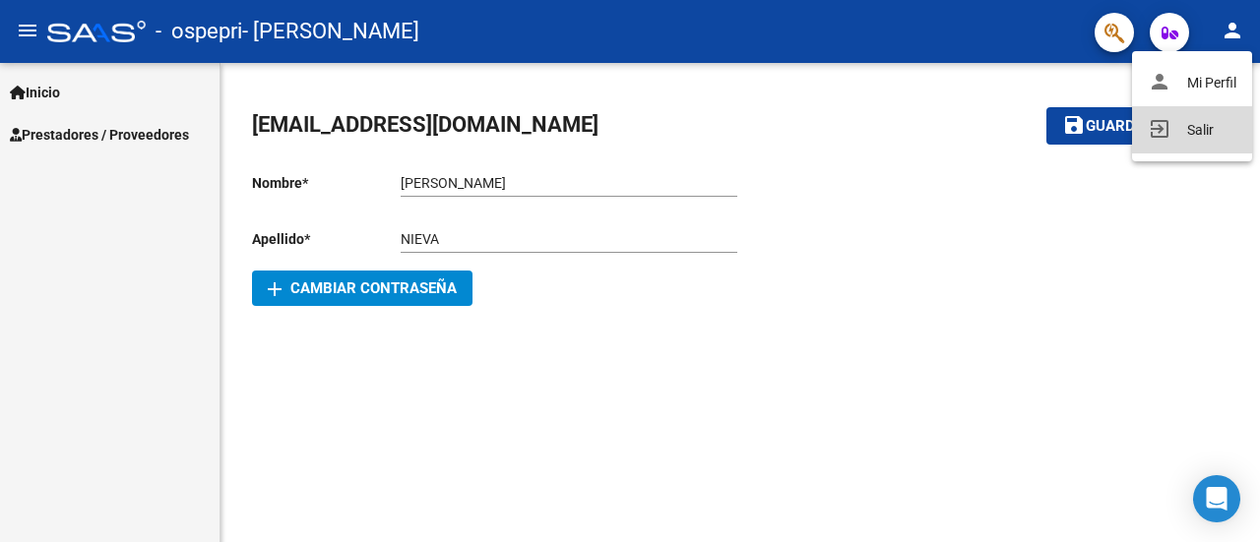
click at [1189, 133] on button "exit_to_app Salir" at bounding box center [1192, 129] width 120 height 47
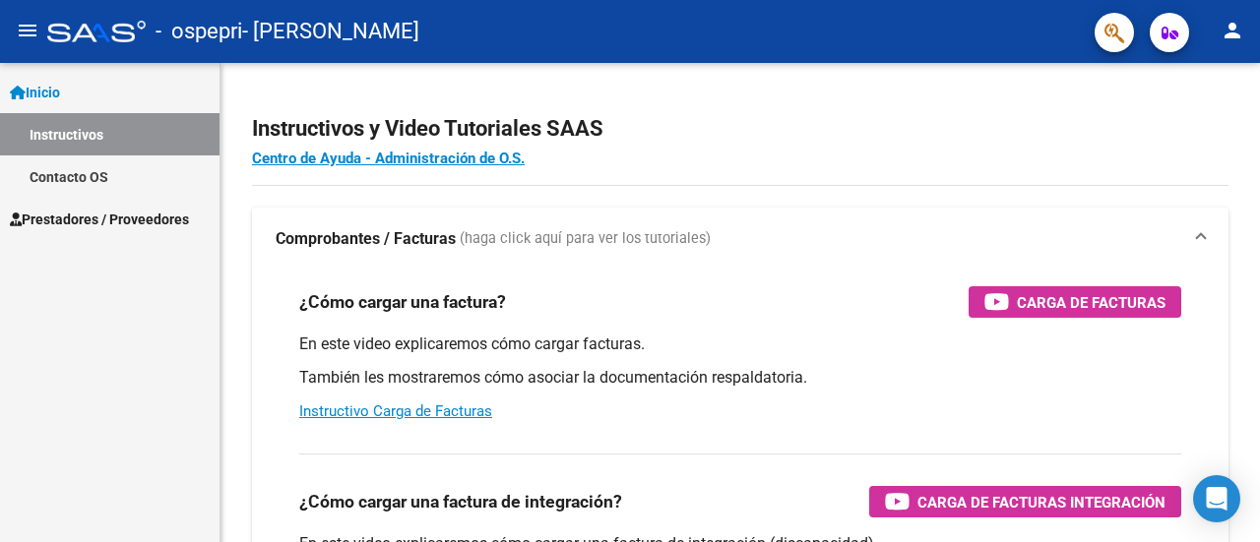
click at [152, 216] on span "Prestadores / Proveedores" at bounding box center [99, 220] width 179 height 22
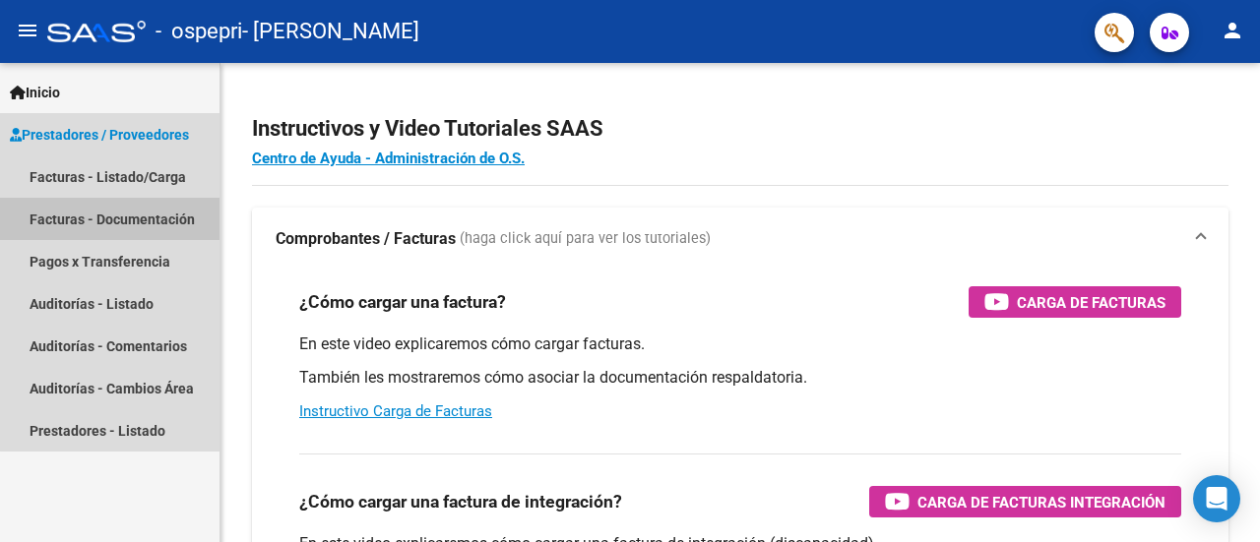
click at [163, 217] on link "Facturas - Documentación" at bounding box center [109, 219] width 219 height 42
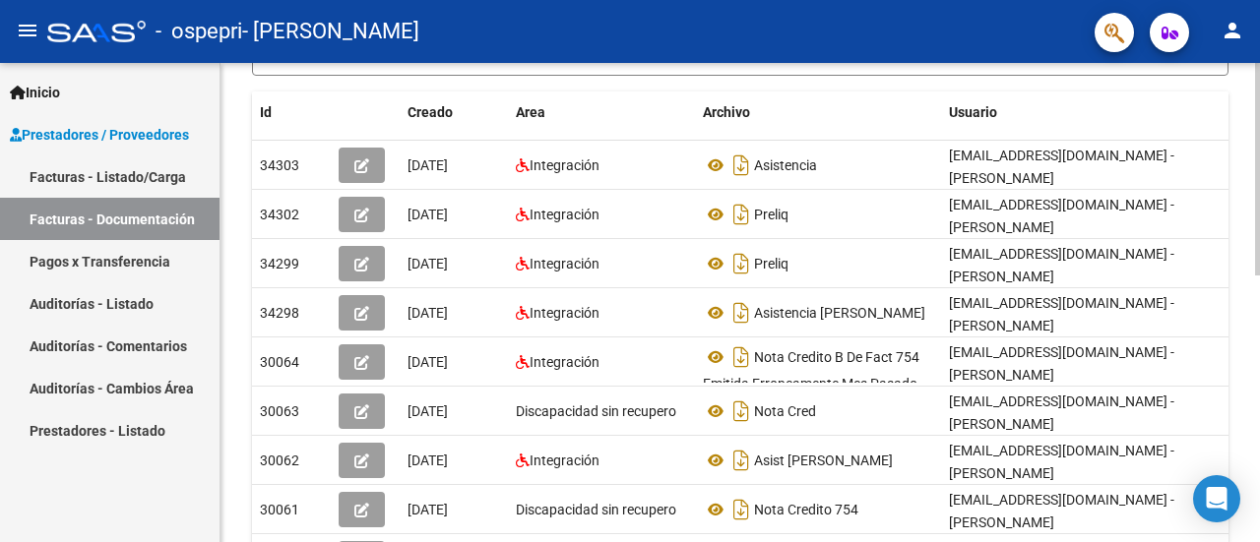
scroll to position [389, 0]
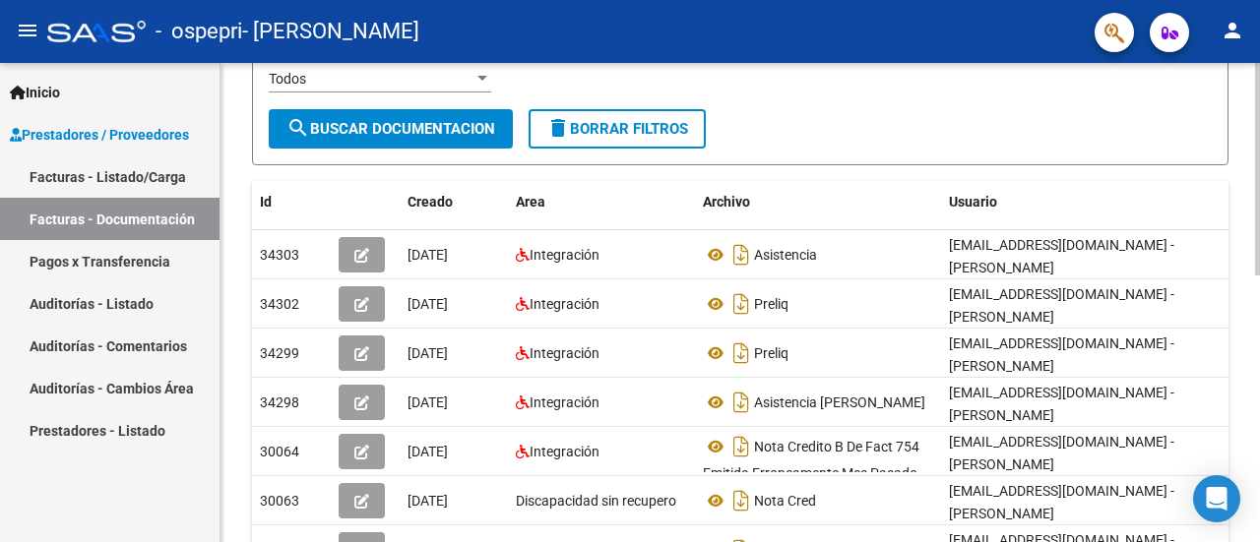
click at [1244, 292] on div at bounding box center [1257, 300] width 5 height 213
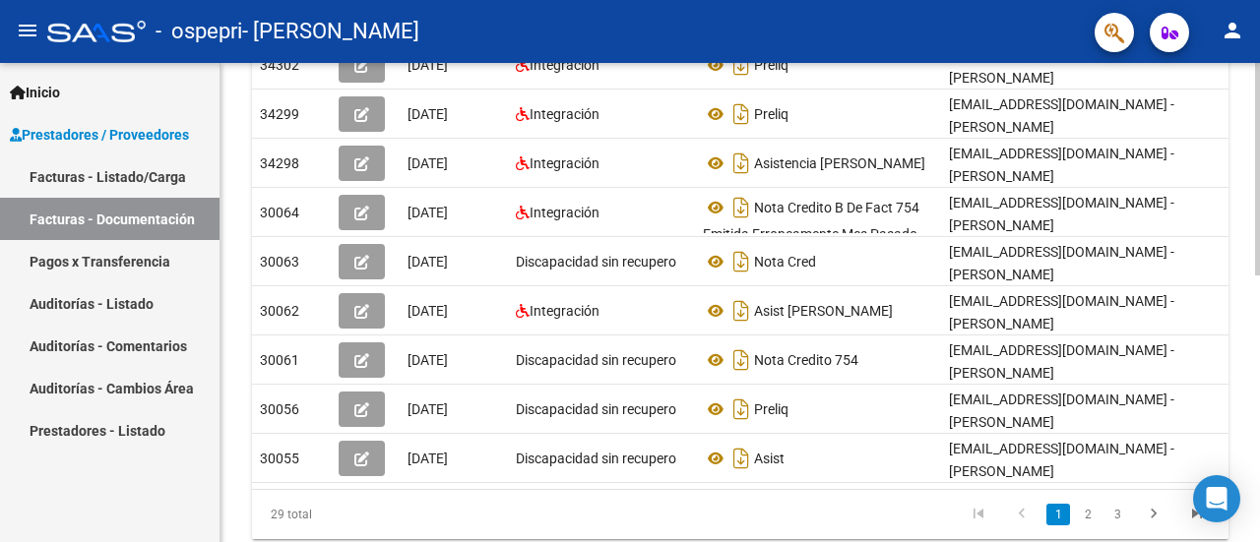
scroll to position [529, 0]
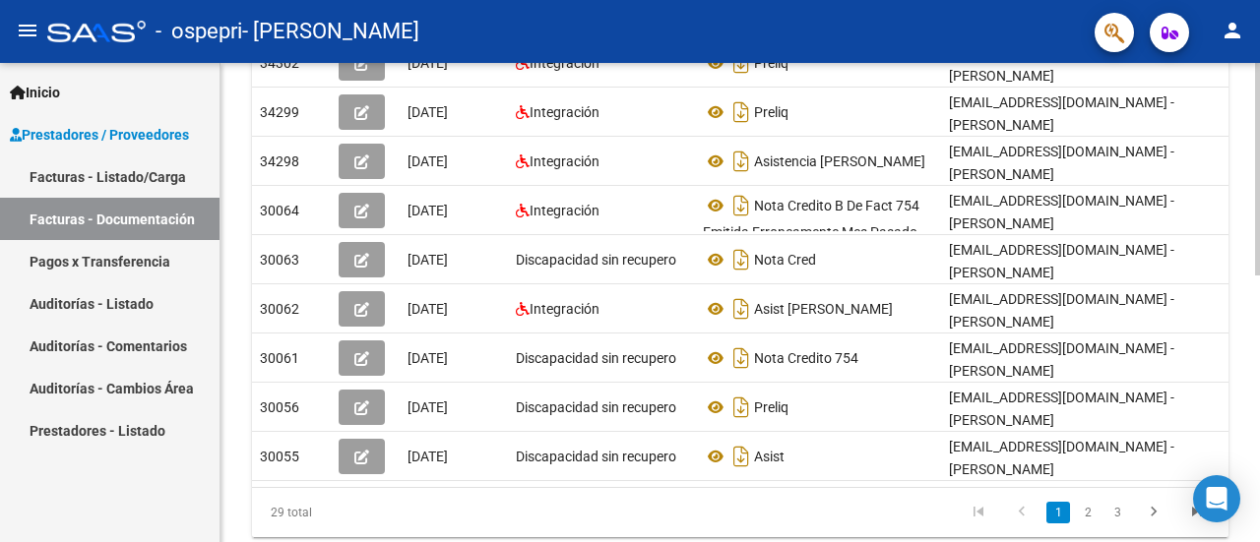
click at [1244, 327] on div at bounding box center [1257, 409] width 5 height 213
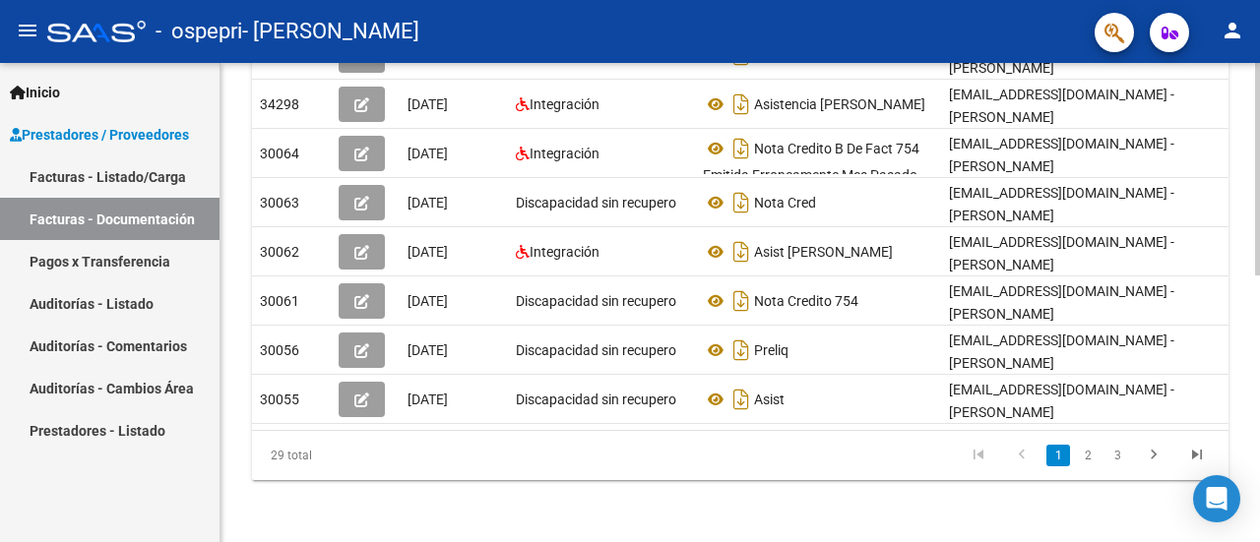
scroll to position [594, 0]
click at [1244, 345] on div at bounding box center [1257, 436] width 5 height 213
click at [1087, 458] on link "2" at bounding box center [1088, 455] width 24 height 22
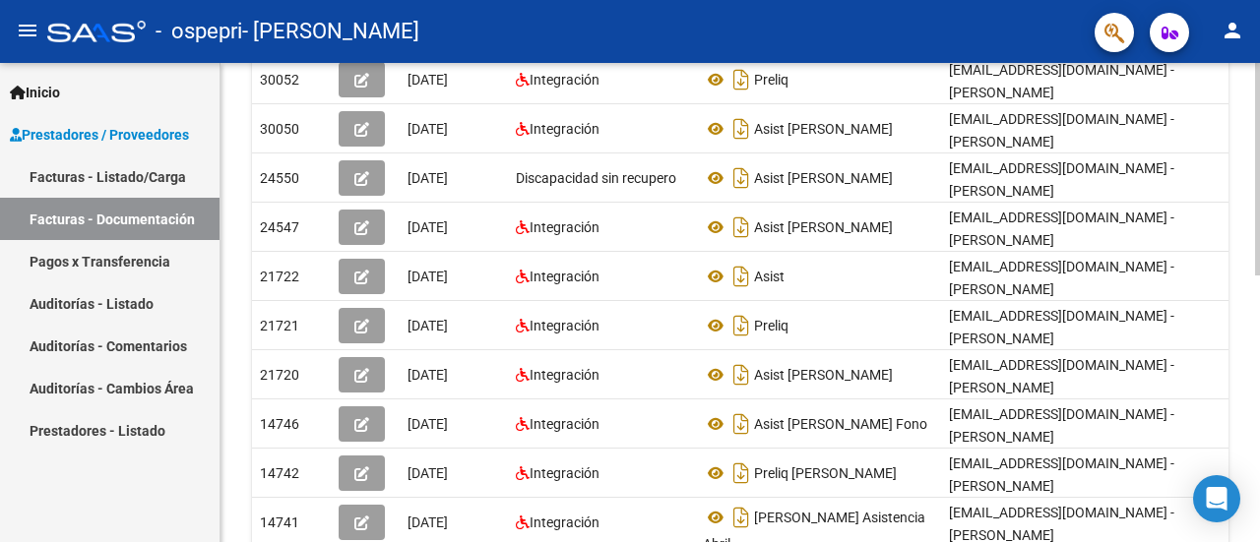
scroll to position [463, 0]
click at [1244, 282] on div "PRESTADORES -> Comprobantes - Documentación Respaldatoria cloud_download Export…" at bounding box center [742, 133] width 1044 height 1067
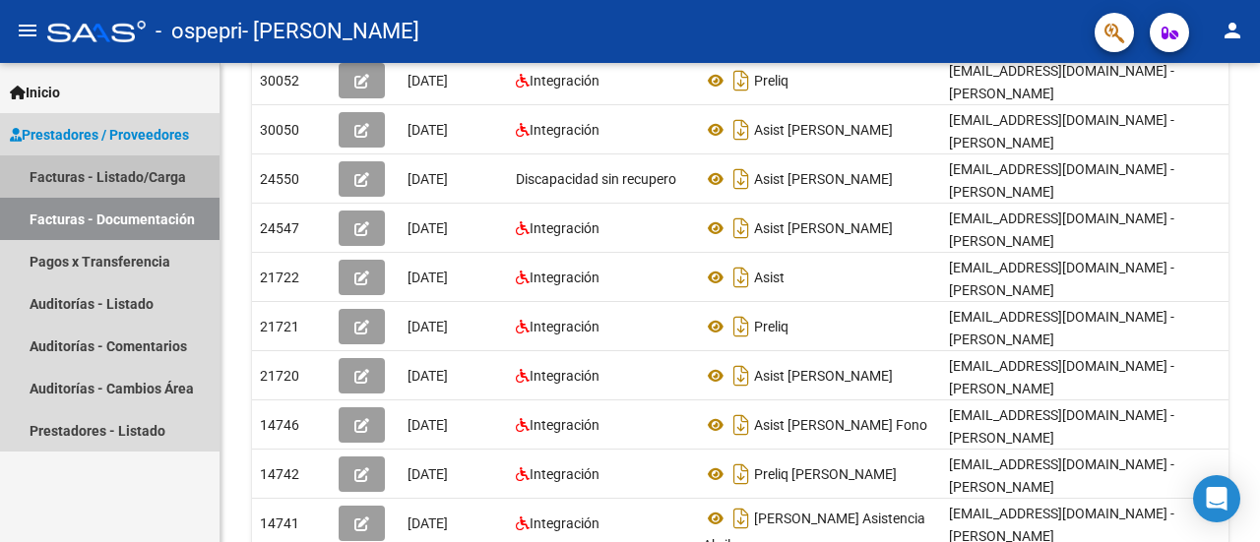
click at [140, 176] on link "Facturas - Listado/Carga" at bounding box center [109, 176] width 219 height 42
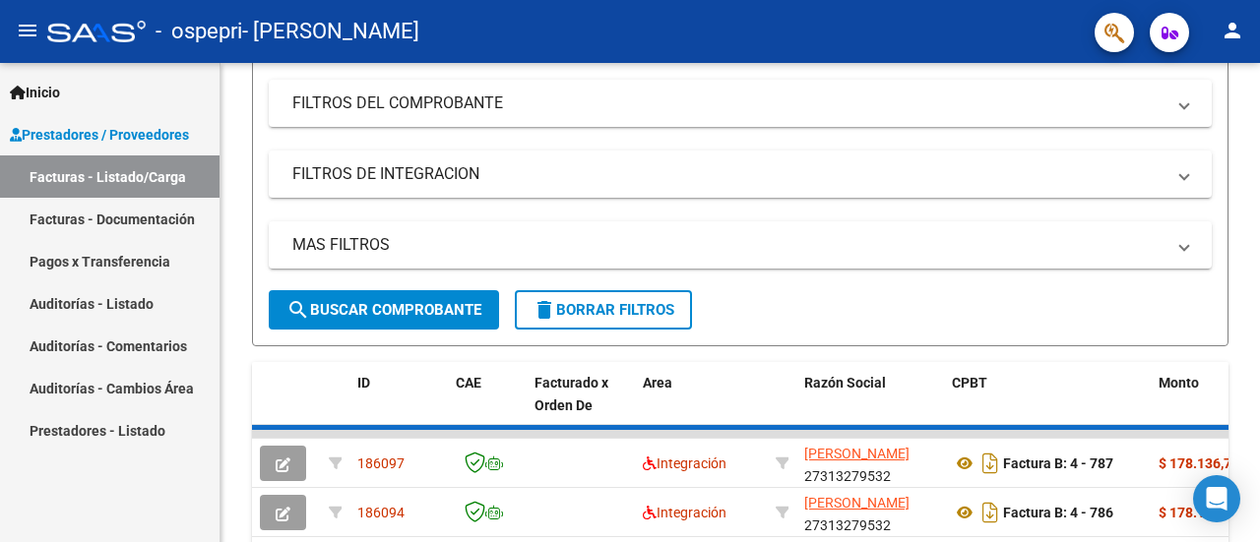
scroll to position [463, 0]
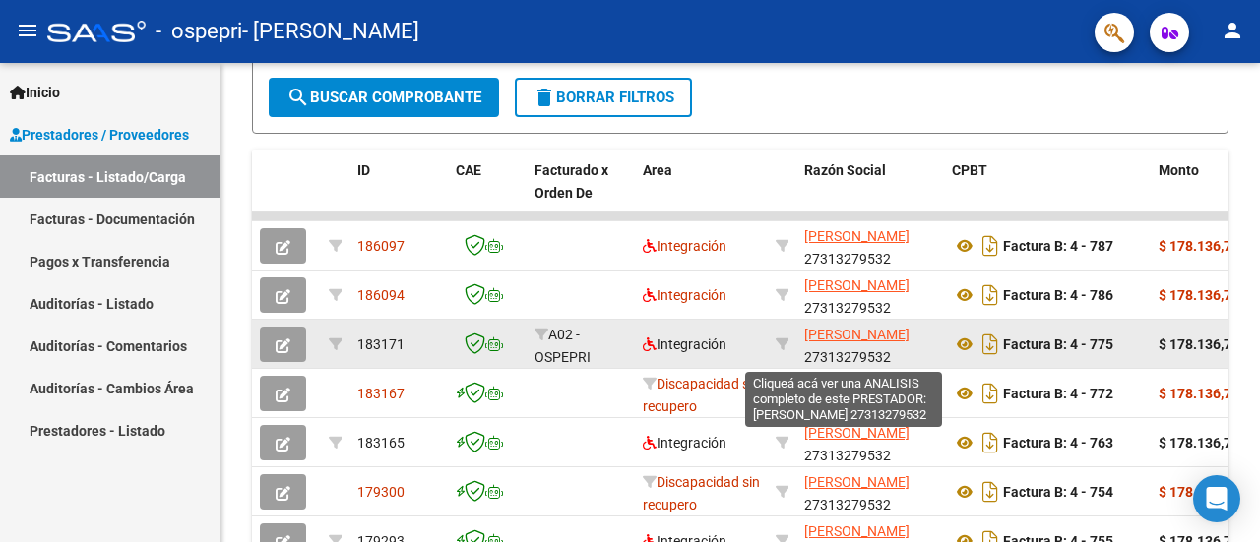
click at [833, 341] on span "[PERSON_NAME]" at bounding box center [856, 335] width 105 height 16
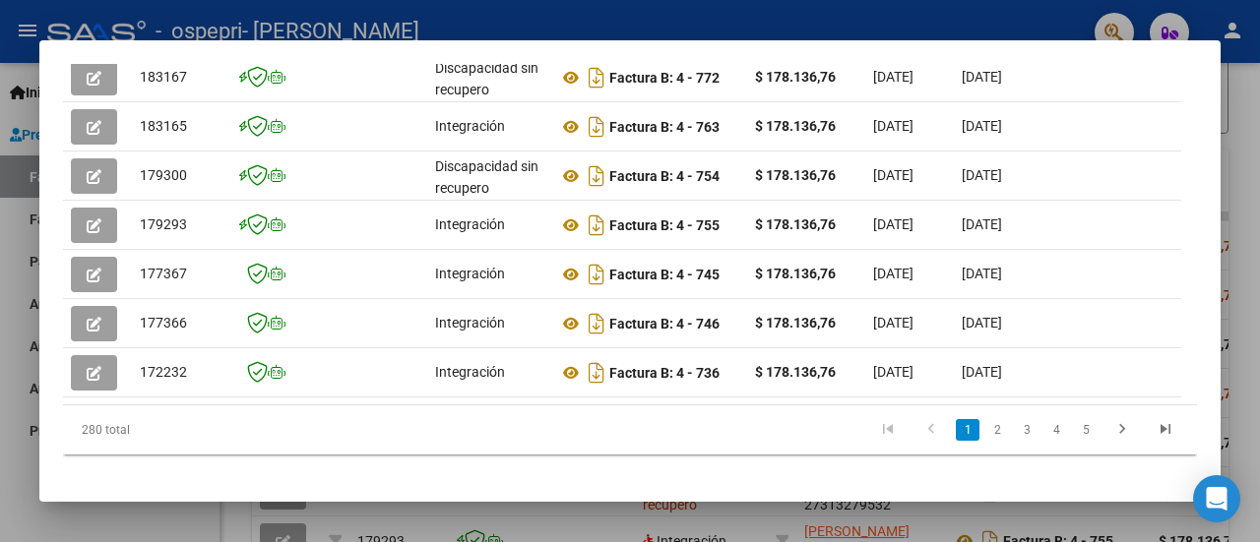
scroll to position [734, 0]
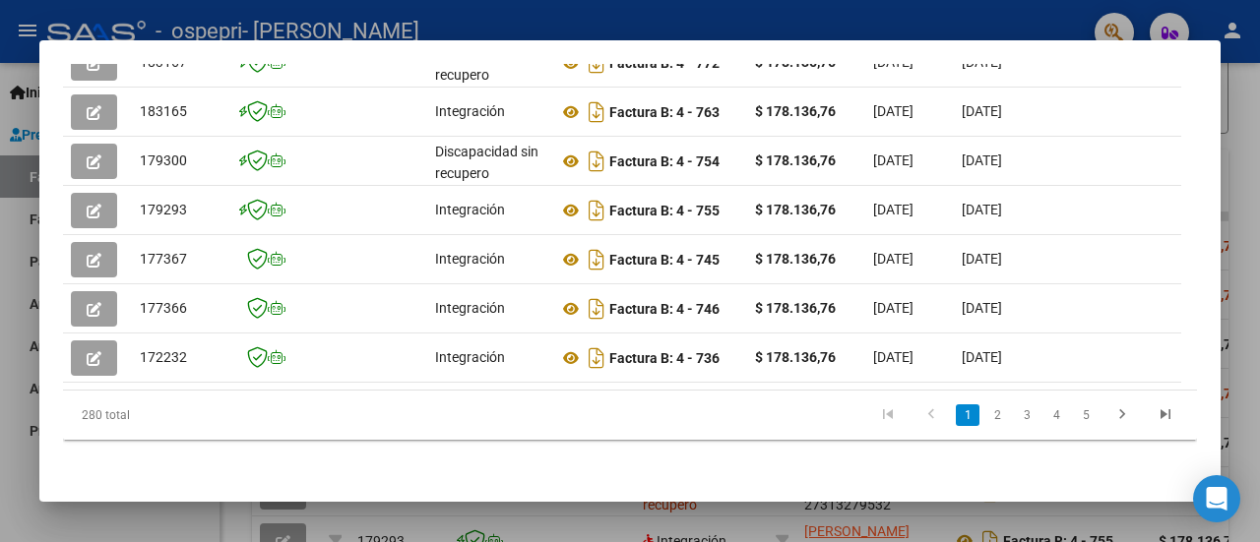
click at [1244, 261] on div at bounding box center [630, 271] width 1260 height 542
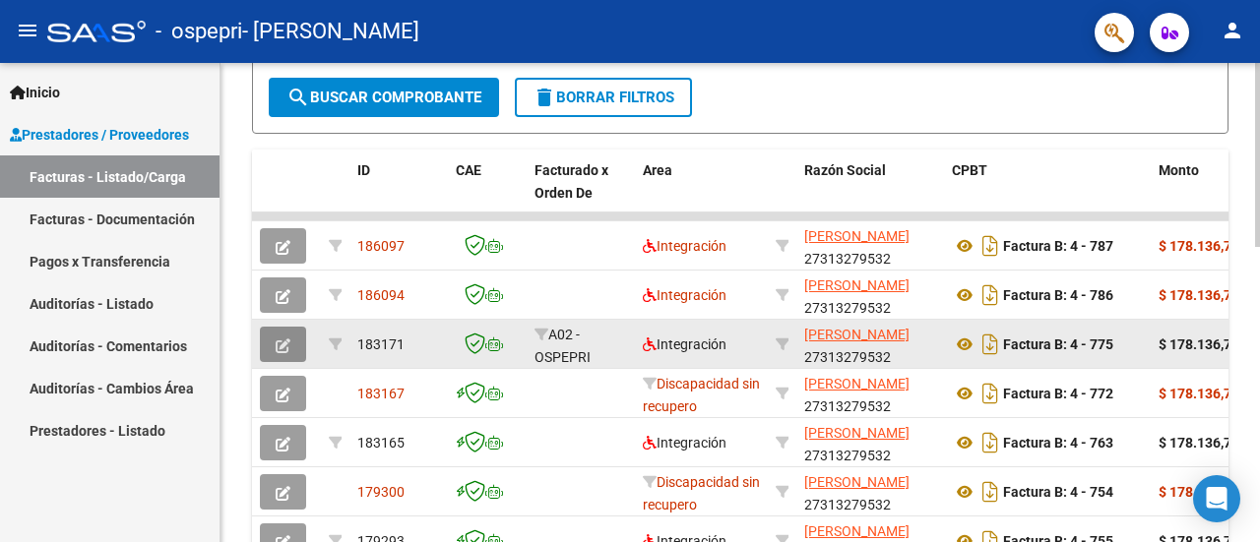
click at [278, 340] on icon "button" at bounding box center [283, 346] width 15 height 15
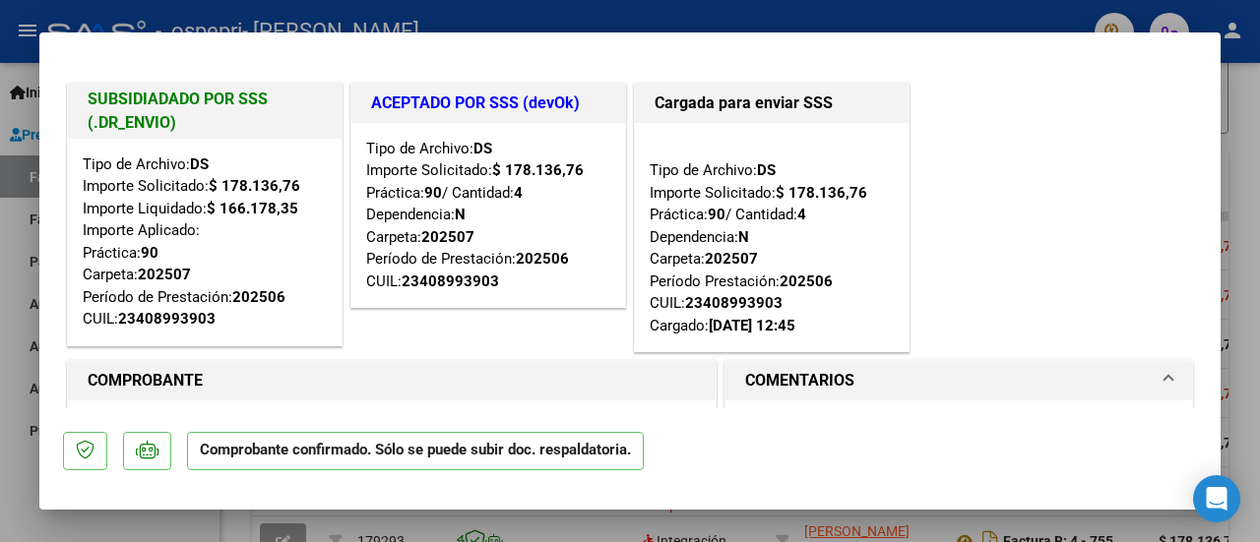
click at [1242, 217] on div at bounding box center [630, 271] width 1260 height 542
type input "$ 0,00"
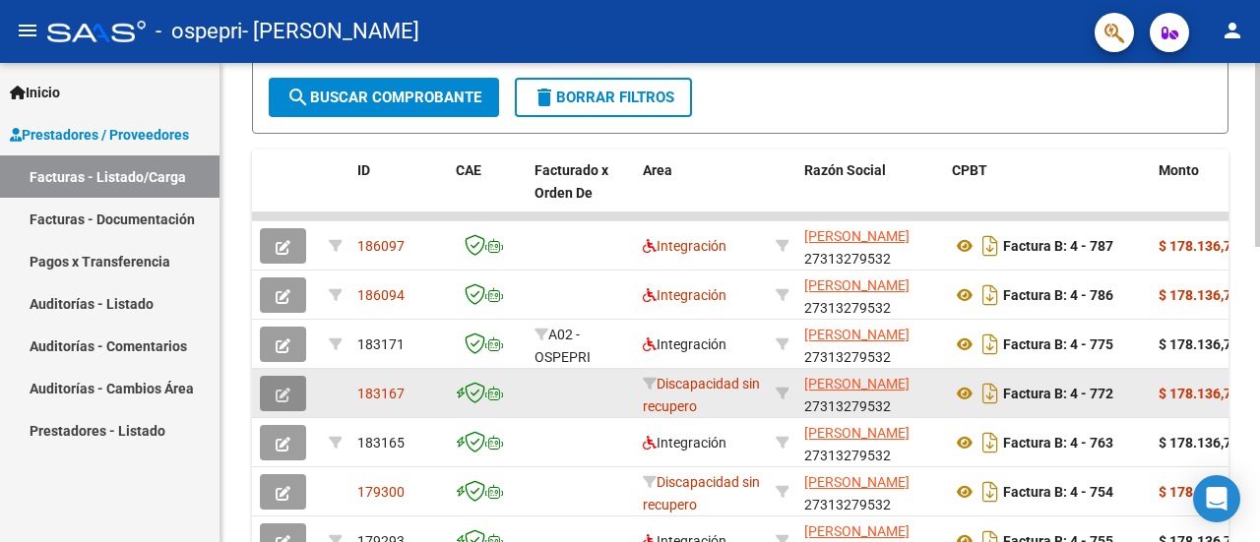
click at [287, 388] on icon "button" at bounding box center [283, 395] width 15 height 15
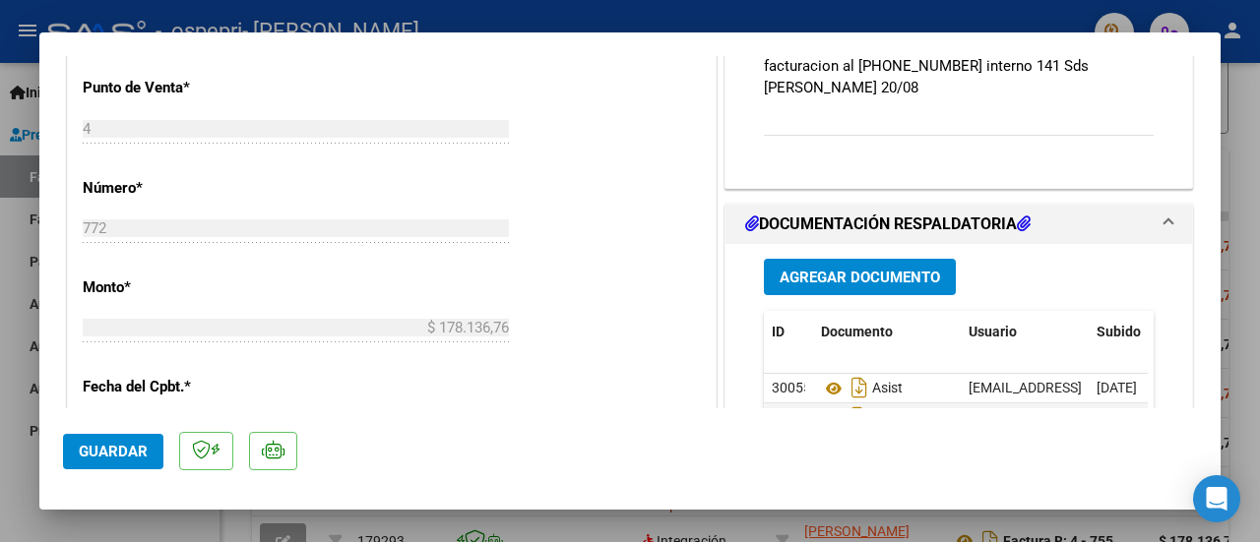
scroll to position [687, 0]
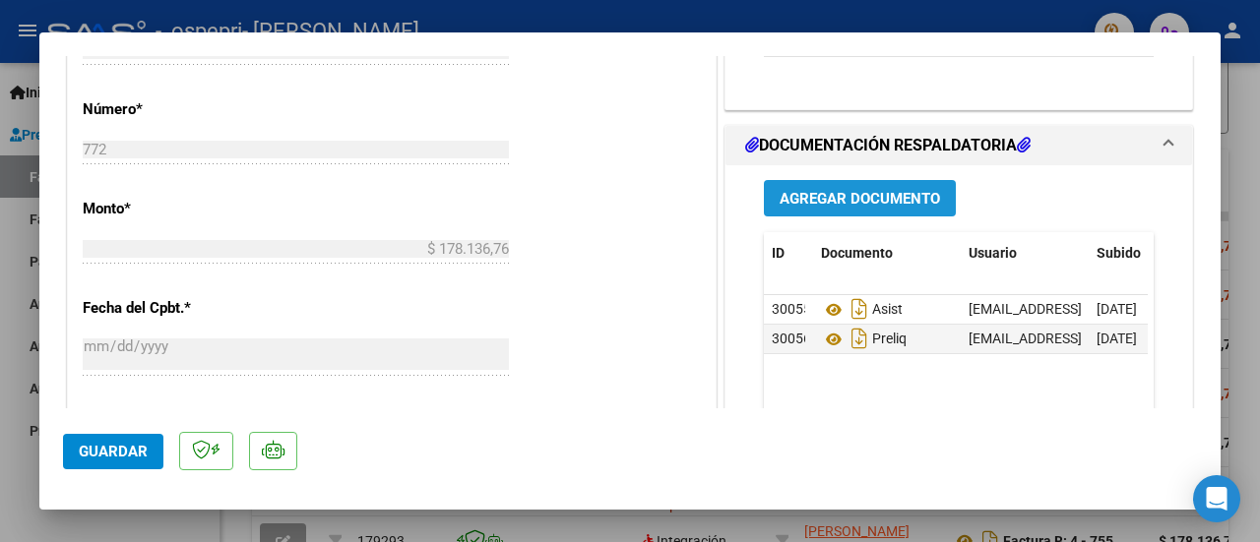
click at [848, 190] on span "Agregar Documento" at bounding box center [859, 199] width 160 height 18
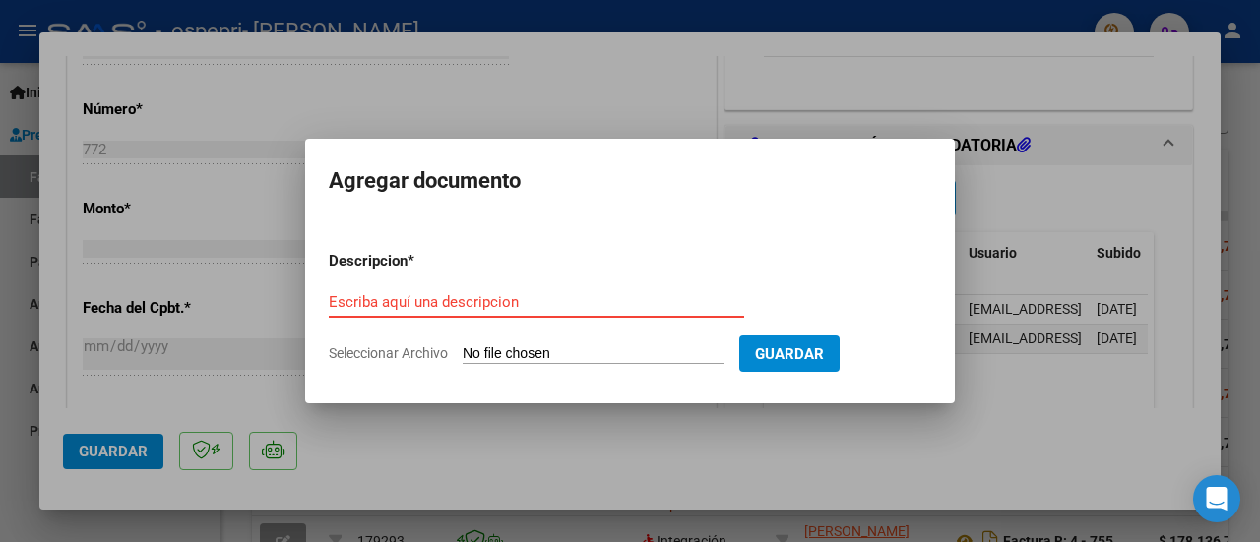
type input "C:\fakepath\27313279532_008_00004_00000041.pdf"
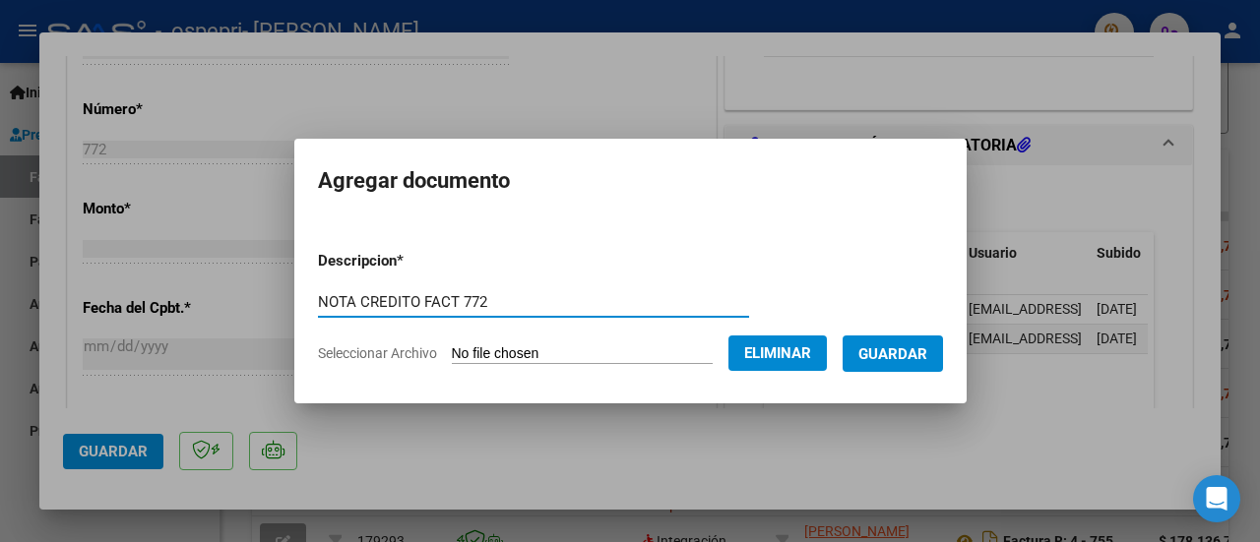
type input "NOTA CREDITO FACT 772"
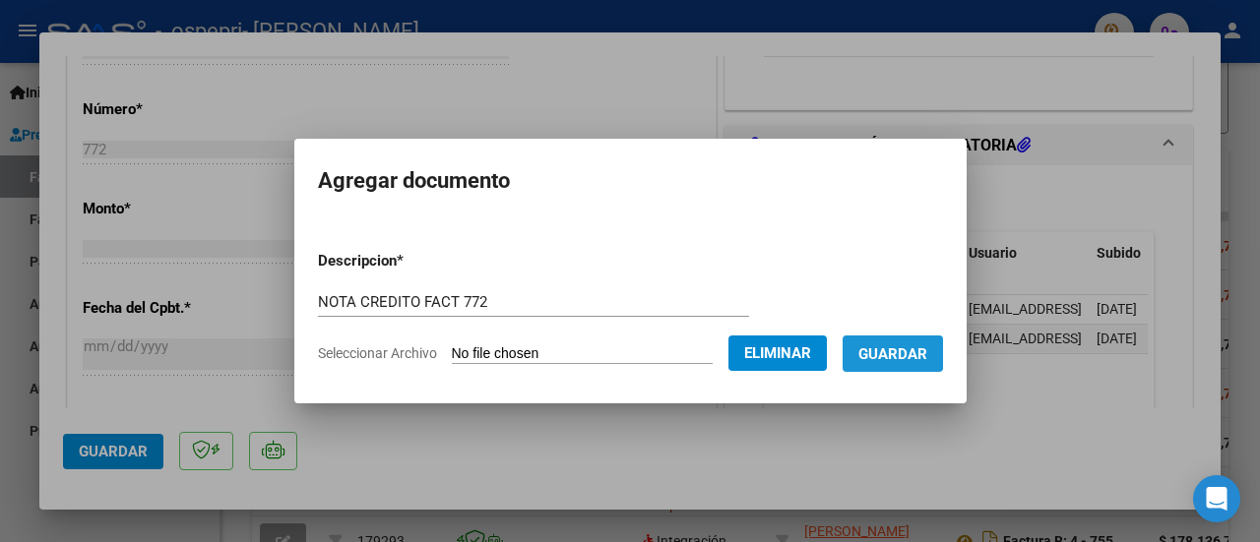
click at [913, 353] on span "Guardar" at bounding box center [892, 354] width 69 height 18
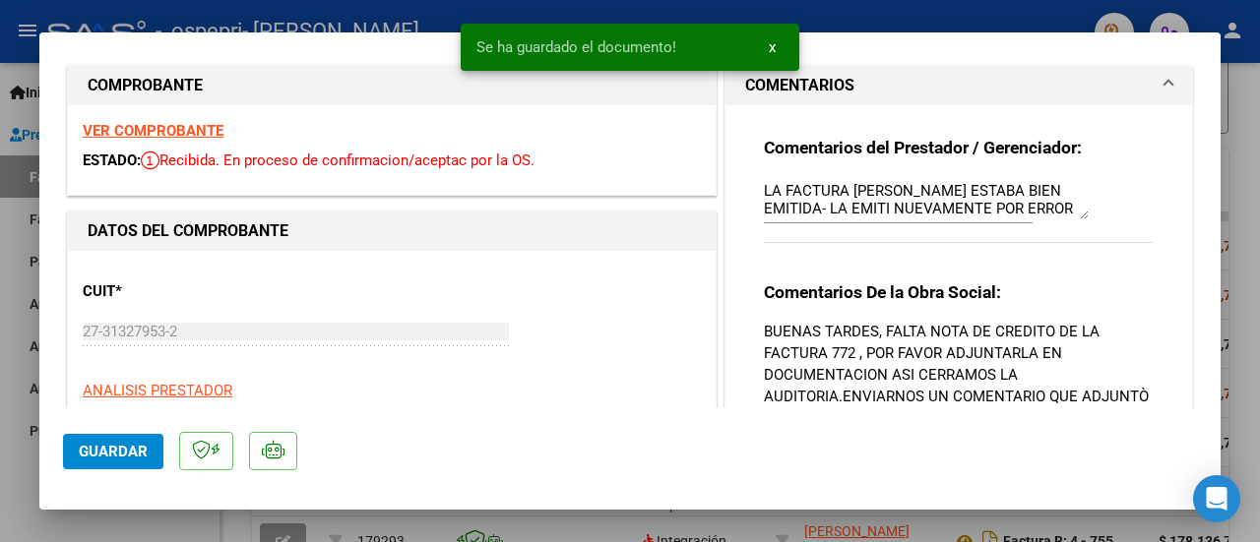
scroll to position [0, 0]
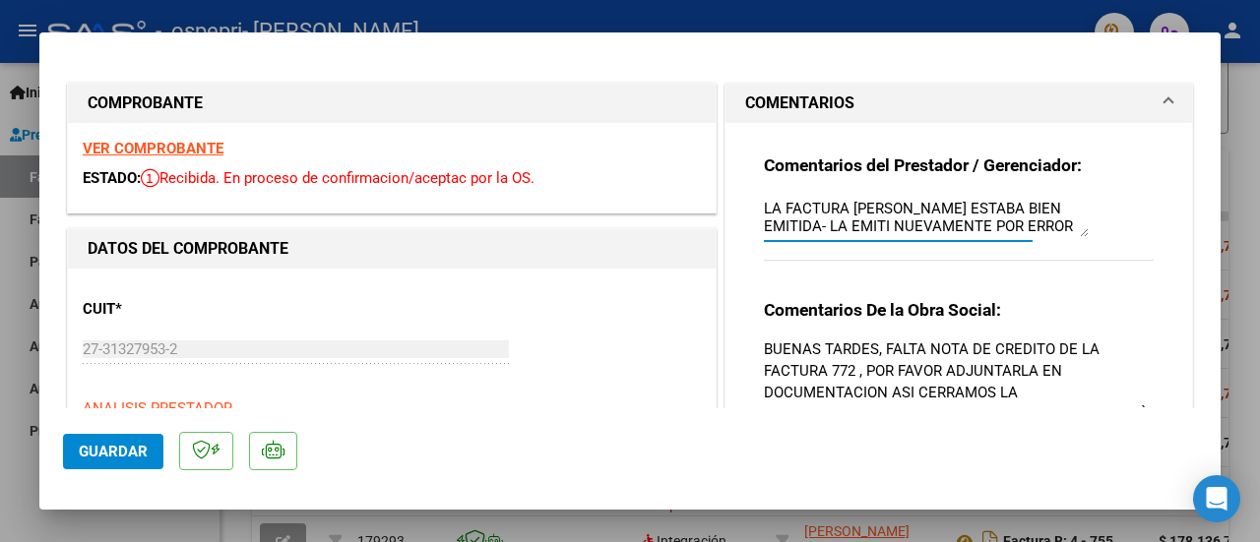
click at [998, 215] on textarea "LA FACTURA [PERSON_NAME] ESTABA BIEN EMITIDA- LA EMITI NUEVAMENTE POR ERROR" at bounding box center [926, 217] width 325 height 39
drag, startPoint x: 1016, startPoint y: 223, endPoint x: 714, endPoint y: 233, distance: 301.3
click at [720, 233] on div "COMENTARIOS Comentarios del Prestador / Gerenciador: LA FACTURA [PERSON_NAME] E…" at bounding box center [958, 440] width 476 height 714
click at [864, 220] on textarea "LA FACTURA [PERSON_NAME] ESTABA BIEN EMITIDA- LA EMITI NUEVAMENTE POR ERROR" at bounding box center [926, 217] width 325 height 39
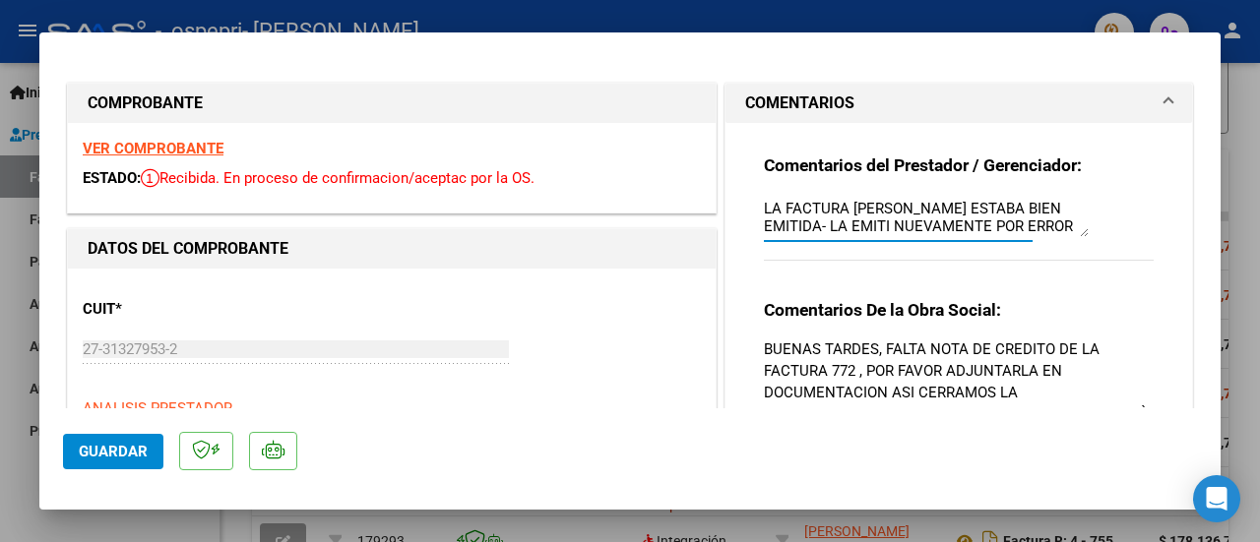
click at [864, 220] on textarea "LA FACTURA [PERSON_NAME] ESTABA BIEN EMITIDA- LA EMITI NUEVAMENTE POR ERROR" at bounding box center [926, 217] width 325 height 39
type textarea "ENVIO NOTA DE CREDITO FACT 772 DISCULPAS LA DEMORA. SALUDOS CORDIALES"
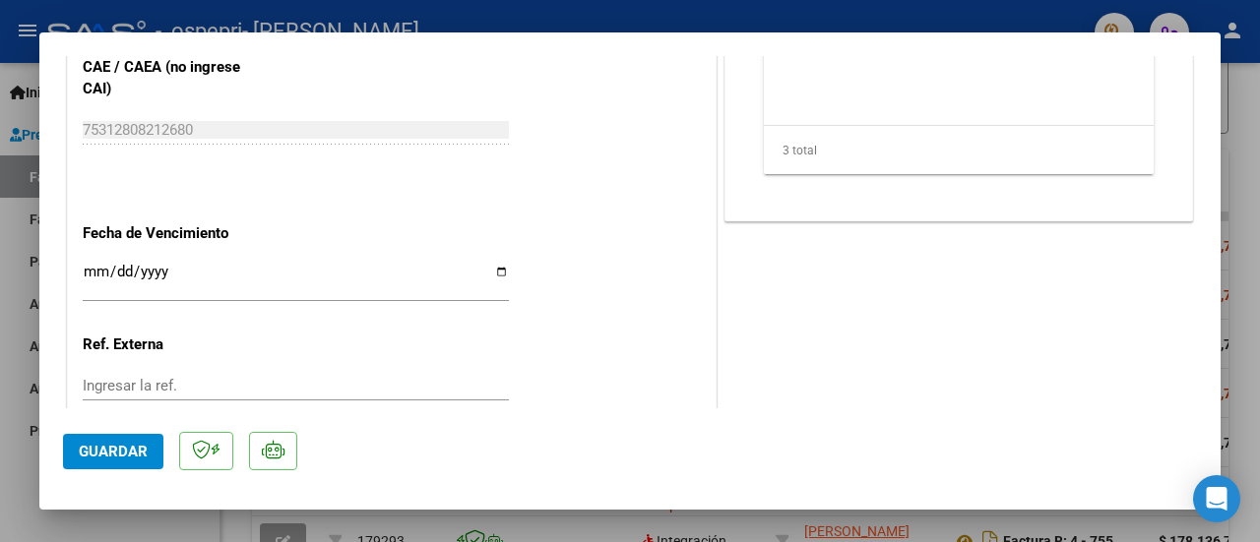
scroll to position [1167, 0]
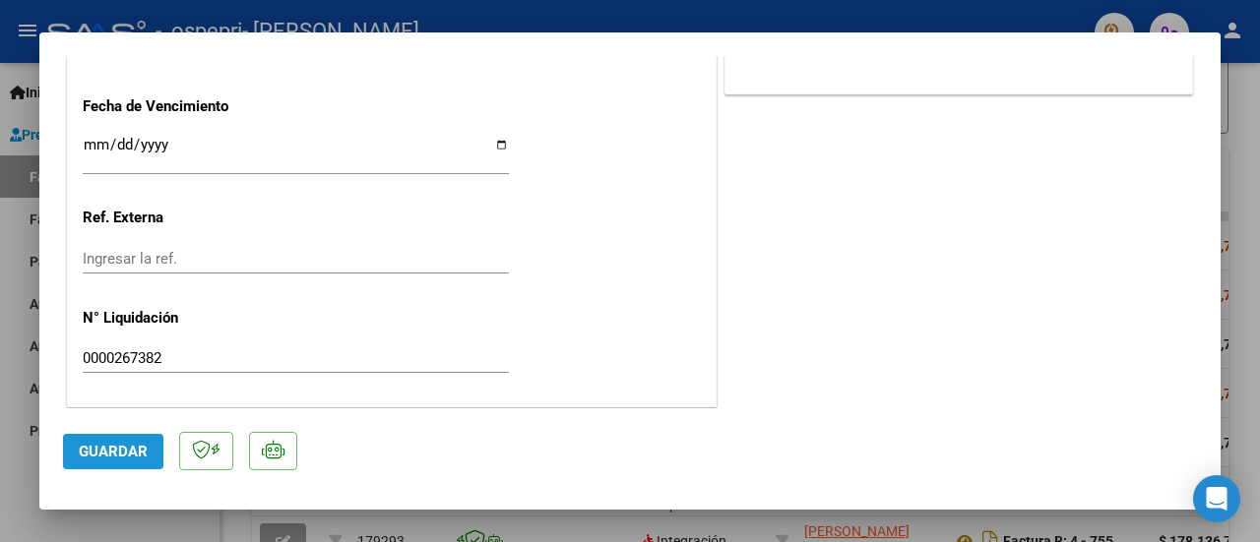
click at [130, 443] on span "Guardar" at bounding box center [113, 452] width 69 height 18
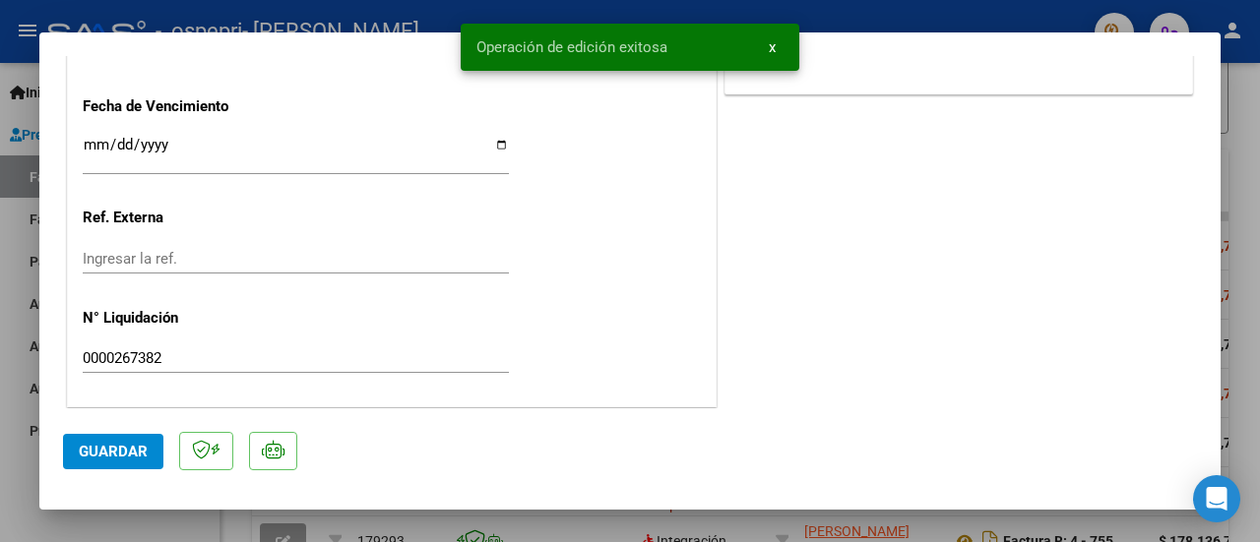
drag, startPoint x: 886, startPoint y: 327, endPoint x: 1249, endPoint y: 92, distance: 432.7
click at [1244, 92] on div "COMPROBANTE VER COMPROBANTE ESTADO: Recibida. En proceso de confirmacion/acepta…" at bounding box center [630, 271] width 1260 height 542
click at [1244, 102] on div at bounding box center [630, 271] width 1260 height 542
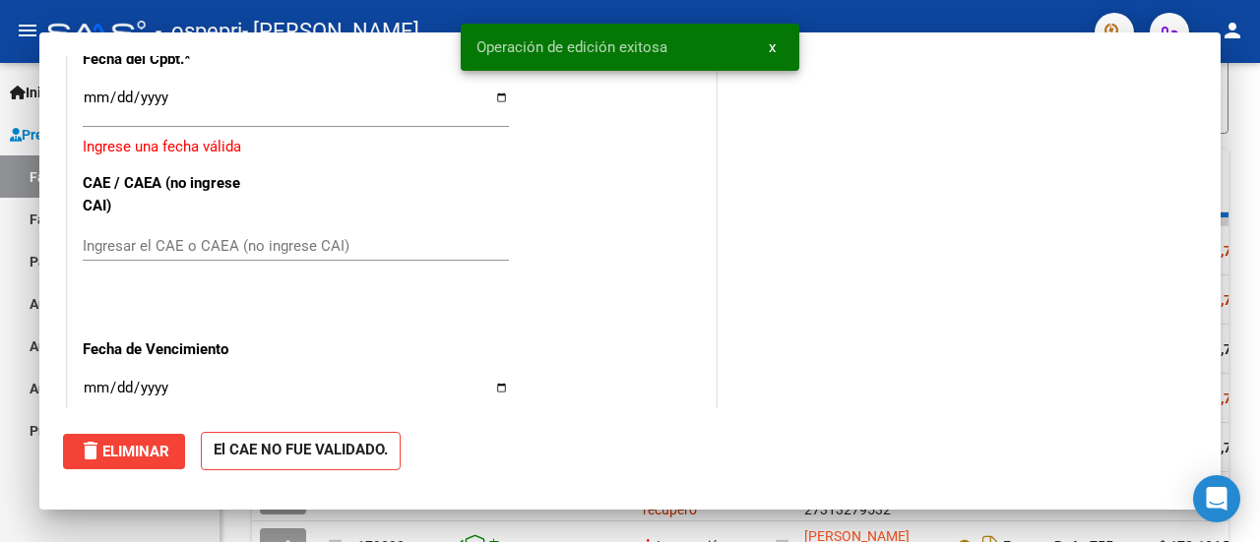
scroll to position [0, 0]
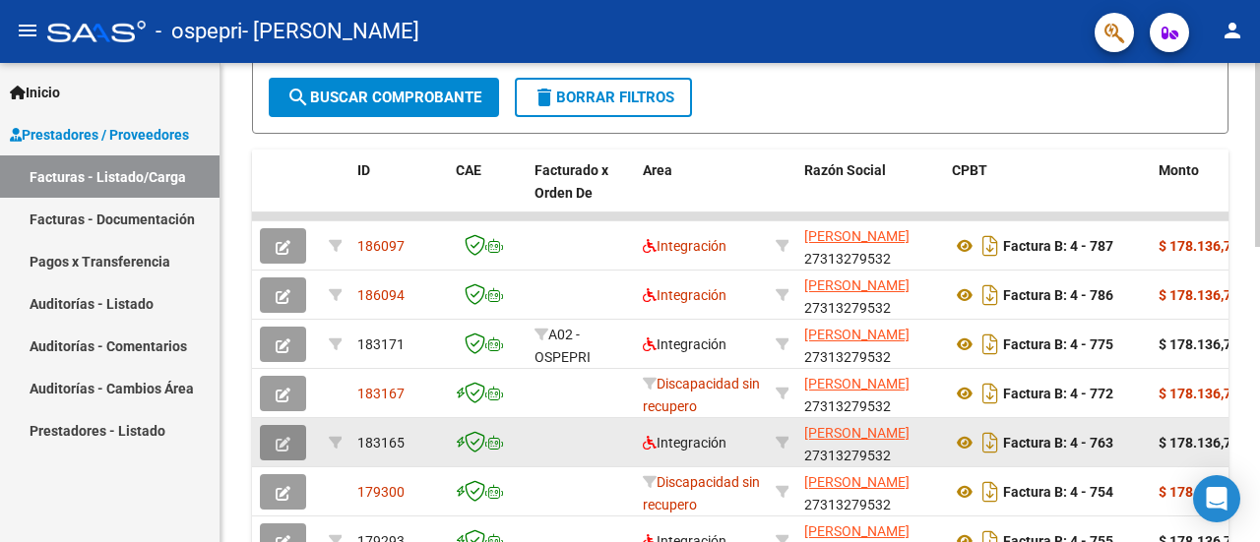
click at [283, 437] on icon "button" at bounding box center [283, 444] width 15 height 15
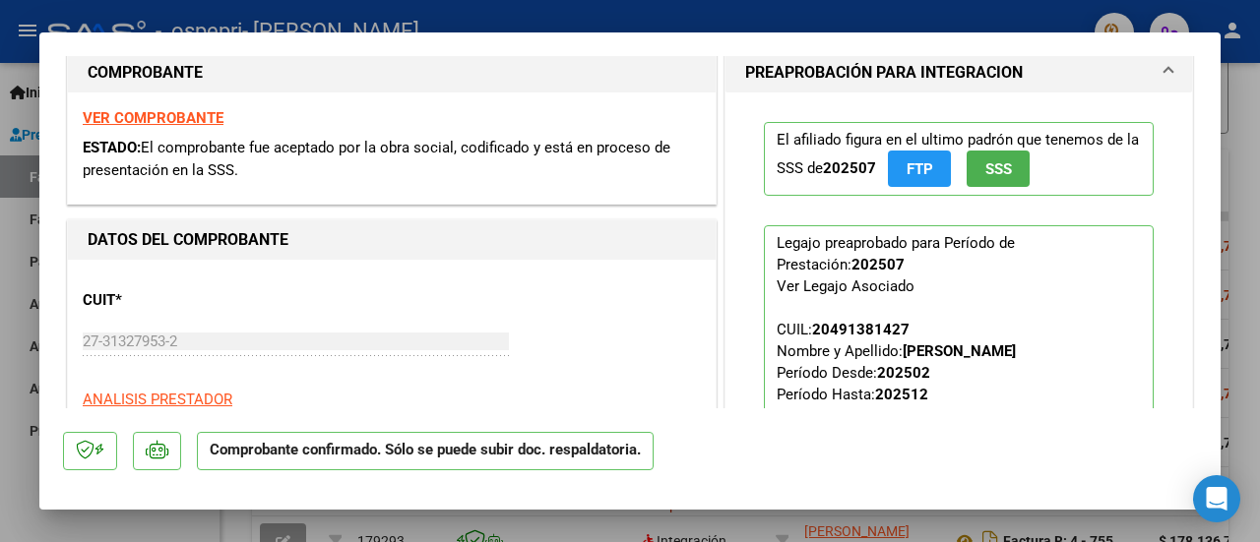
scroll to position [640, 0]
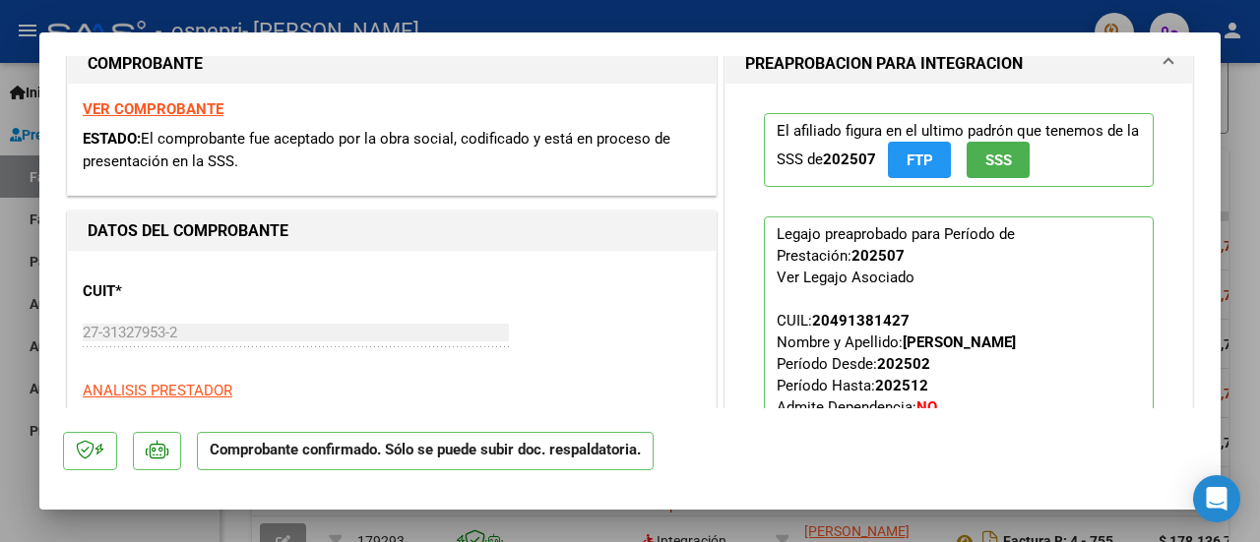
click at [1244, 220] on div at bounding box center [630, 271] width 1260 height 542
type input "$ 0,00"
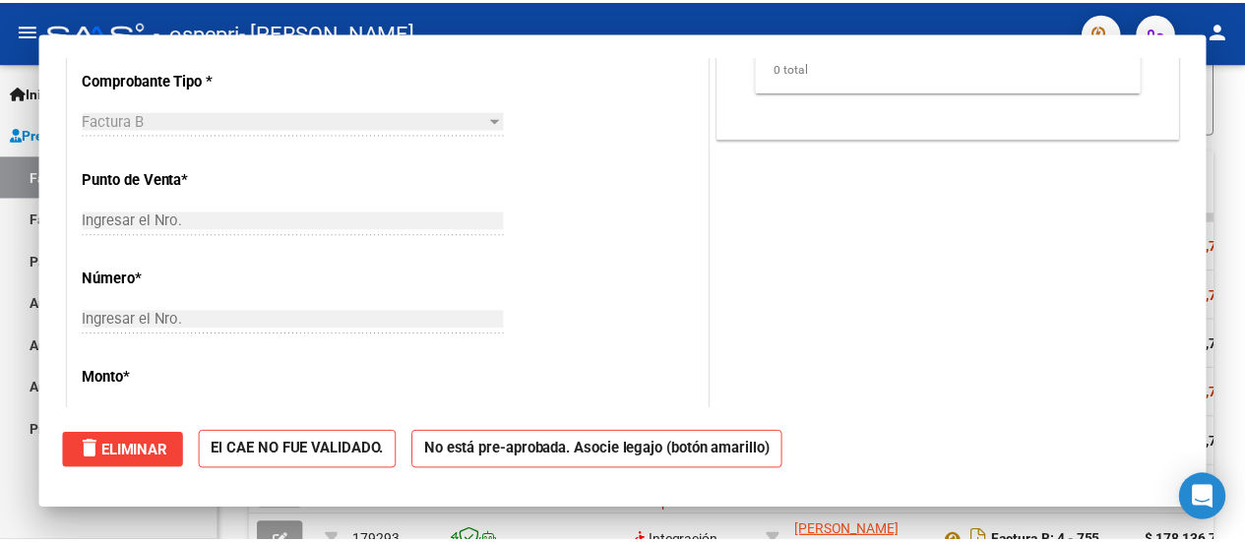
scroll to position [18, 0]
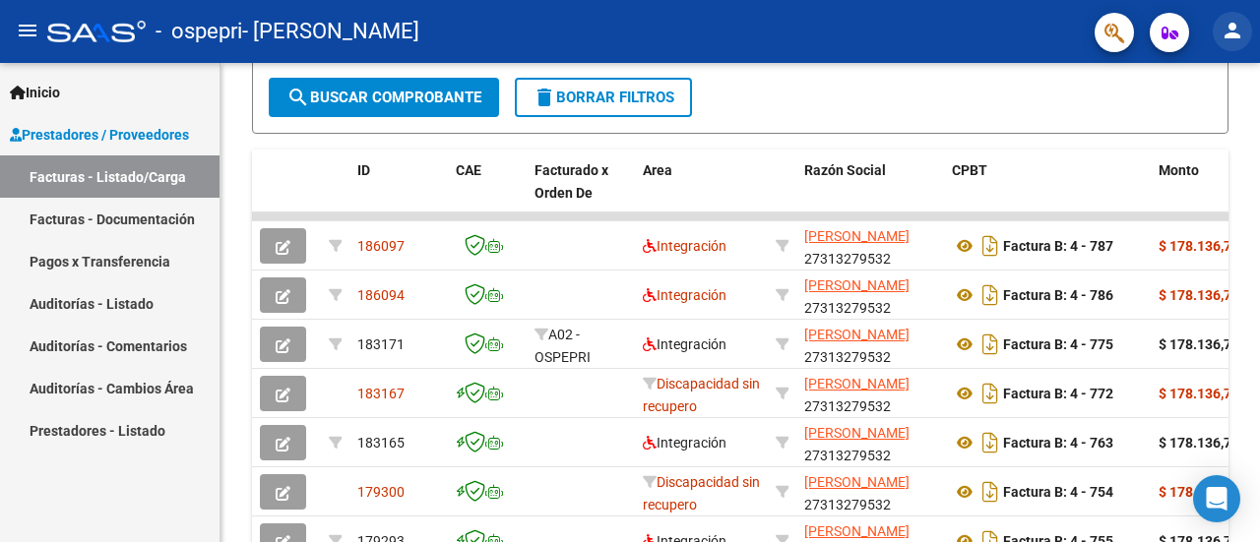
click at [1231, 23] on mat-icon "person" at bounding box center [1232, 31] width 24 height 24
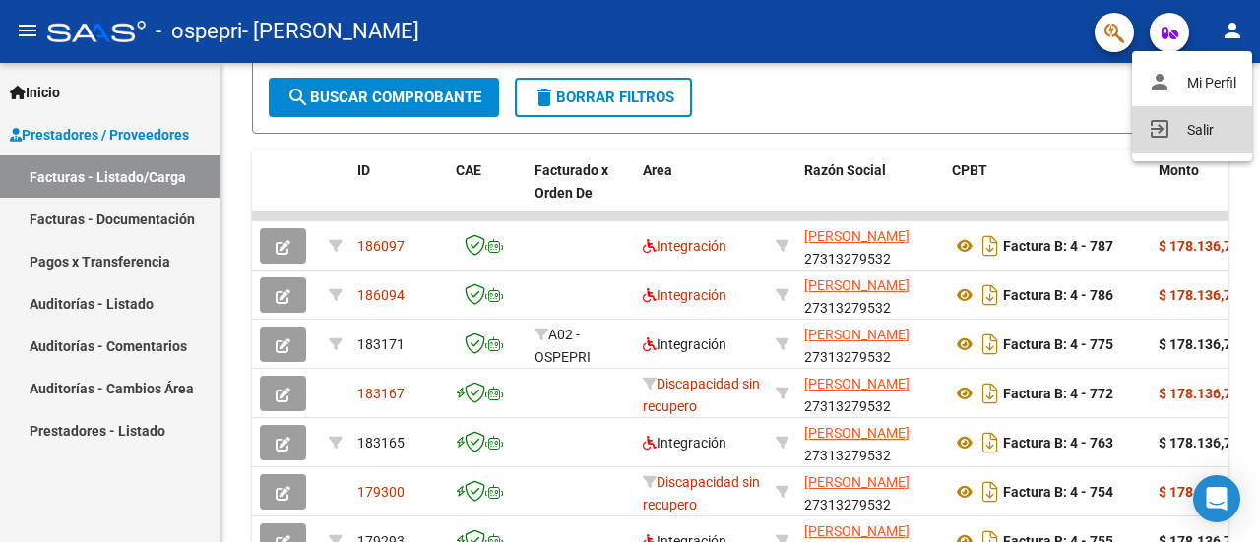
click at [1211, 133] on button "exit_to_app Salir" at bounding box center [1192, 129] width 120 height 47
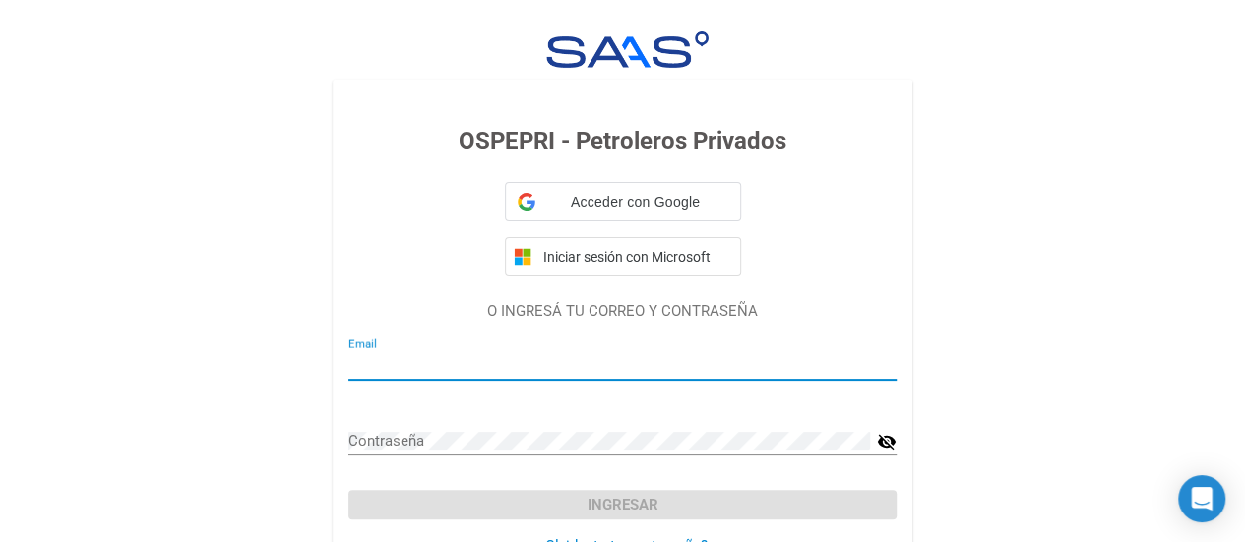
type input "[EMAIL_ADDRESS][DOMAIN_NAME]"
